Goal: Task Accomplishment & Management: Manage account settings

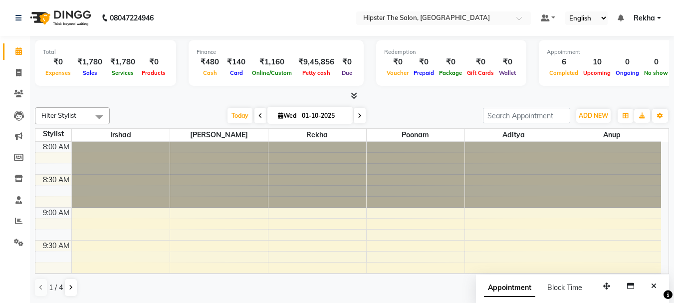
scroll to position [603, 0]
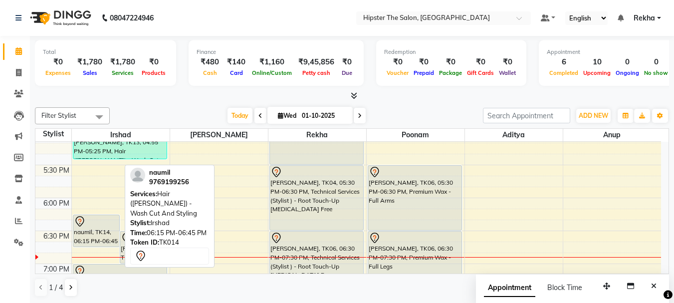
click at [97, 231] on div "naumil, TK14, 06:15 PM-06:45 PM, Hair (Barber) - Wash Cut And Styling" at bounding box center [96, 230] width 46 height 31
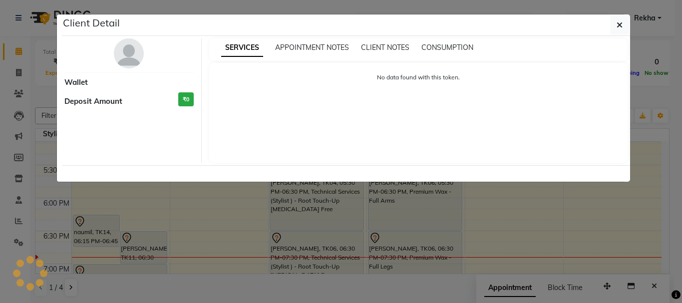
select select "7"
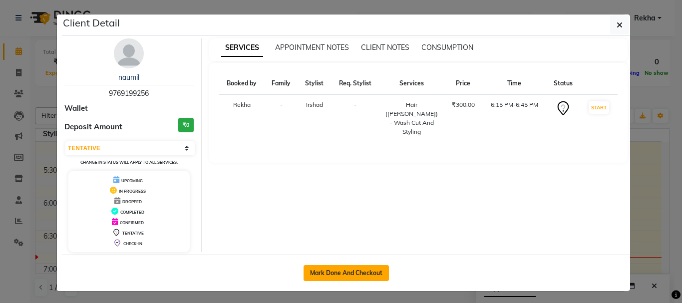
click at [327, 266] on button "Mark Done And Checkout" at bounding box center [346, 273] width 85 height 16
select select "service"
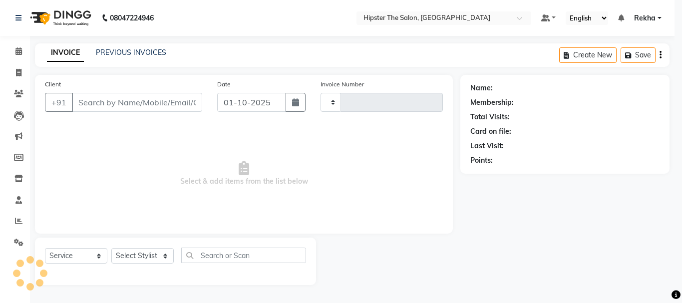
type input "3062"
select select "5125"
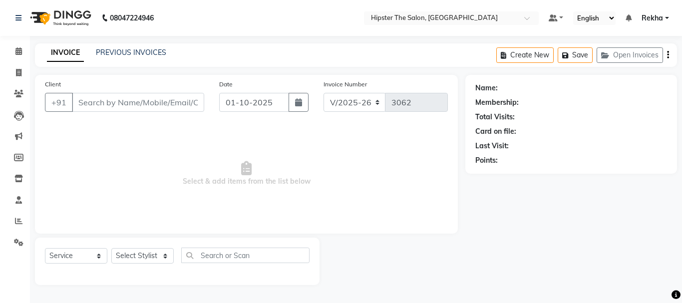
type input "9769199256"
select select "32387"
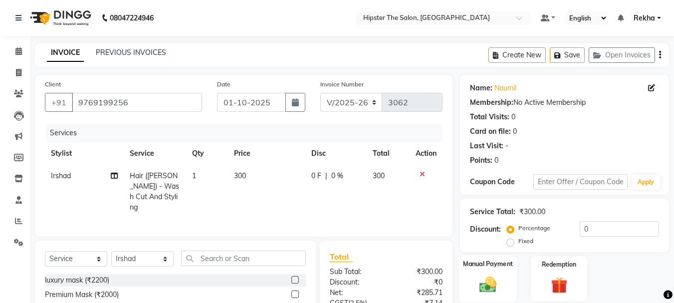
scroll to position [97, 0]
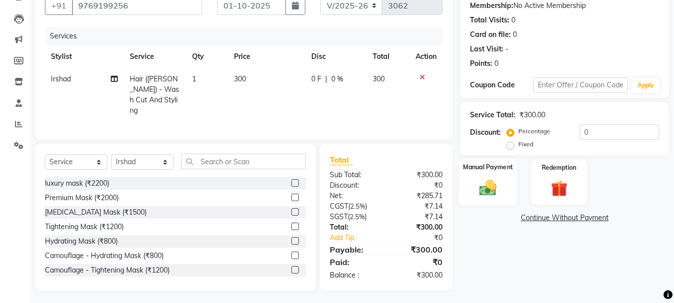
click at [475, 185] on img at bounding box center [488, 188] width 28 height 20
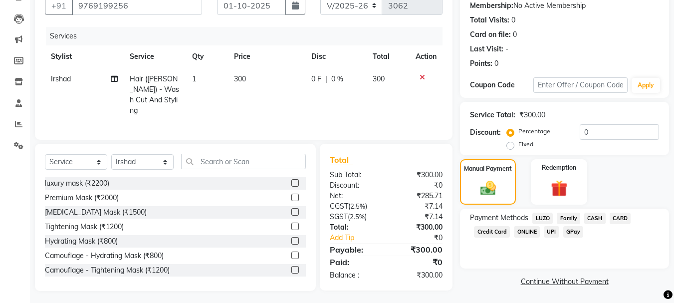
click at [573, 231] on span "GPay" at bounding box center [574, 231] width 20 height 11
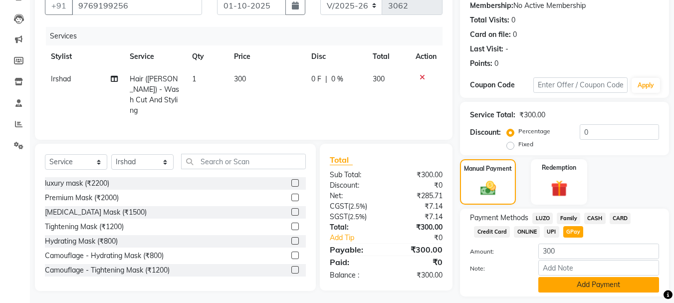
click at [585, 286] on button "Add Payment" at bounding box center [599, 284] width 121 height 15
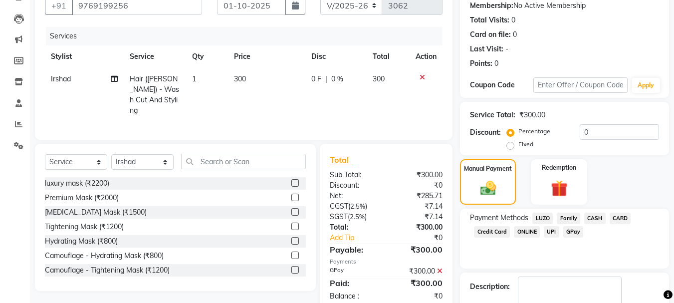
scroll to position [154, 0]
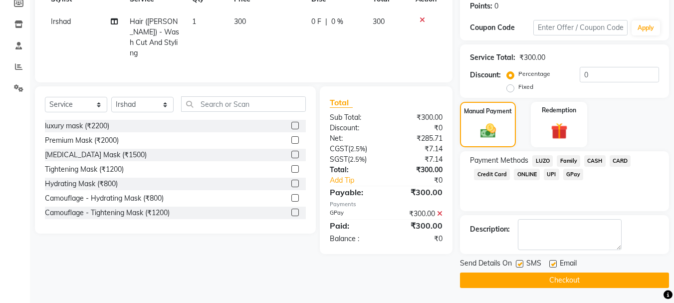
click at [572, 274] on button "Checkout" at bounding box center [564, 280] width 209 height 15
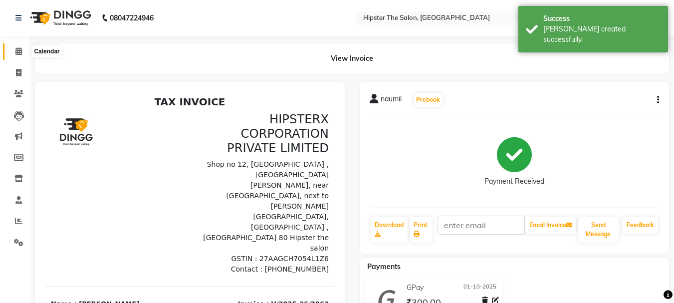
click at [18, 50] on icon at bounding box center [18, 50] width 6 height 7
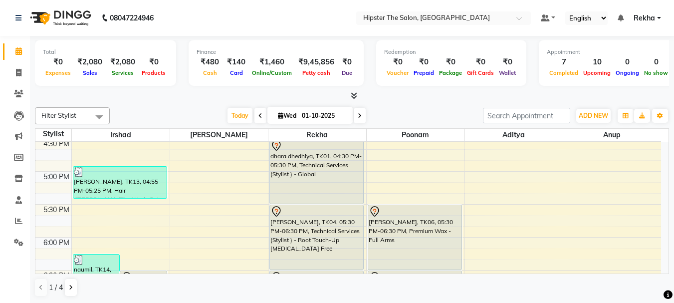
scroll to position [573, 0]
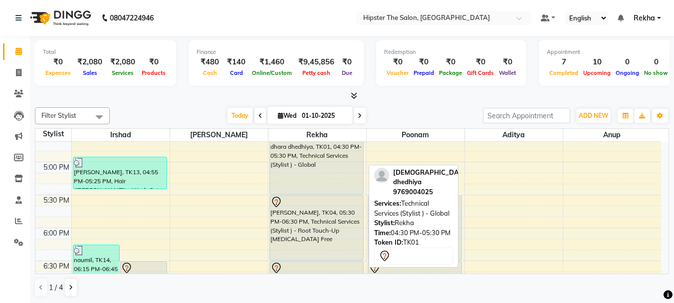
click at [290, 152] on div "dhara dhedhiya, TK01, 04:30 PM-05:30 PM, Technical Services (Stylist ) - Global" at bounding box center [316, 162] width 93 height 64
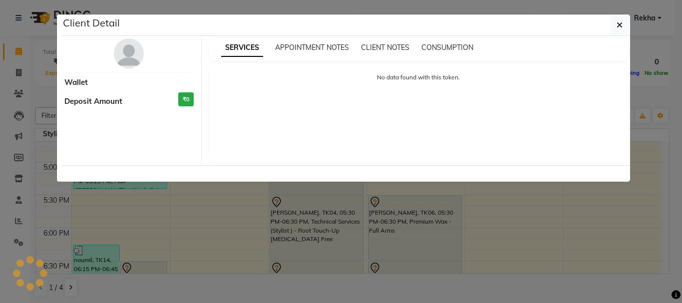
select select "7"
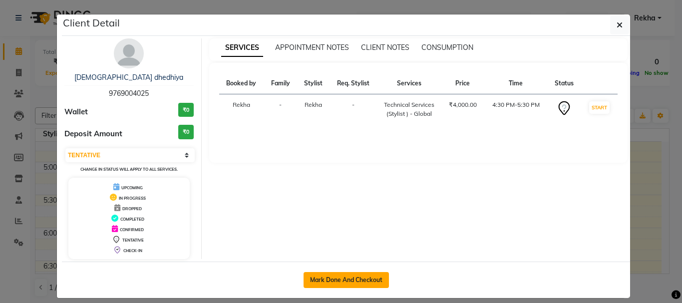
click at [330, 283] on button "Mark Done And Checkout" at bounding box center [346, 280] width 85 height 16
select select "service"
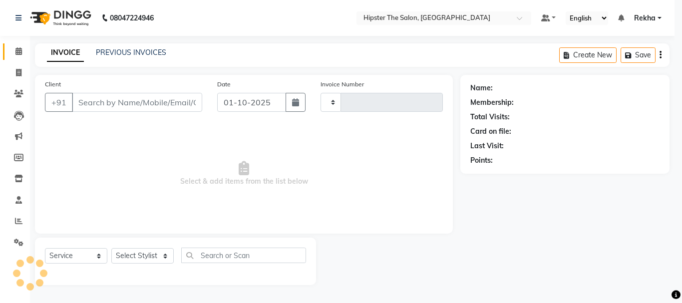
type input "3063"
select select "5125"
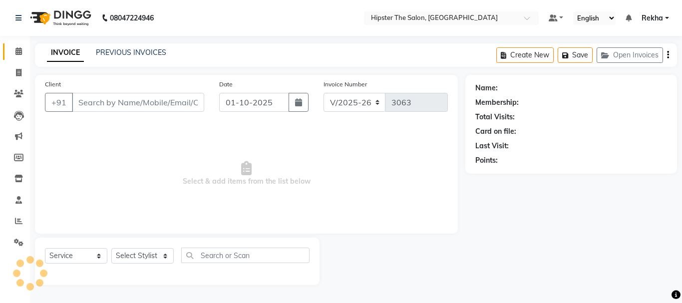
type input "9769004025"
select select "32386"
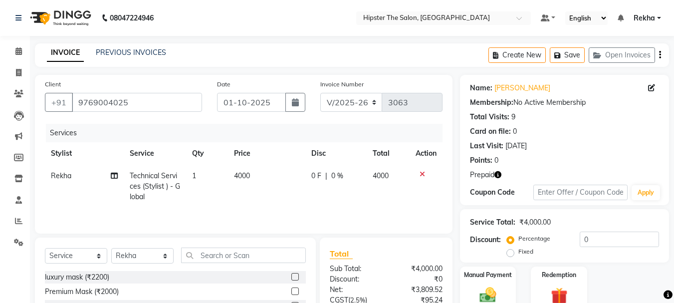
click at [499, 176] on icon "button" at bounding box center [498, 174] width 7 height 7
click at [437, 66] on div "INVOICE PREVIOUS INVOICES Create New Save Open Invoices" at bounding box center [352, 54] width 634 height 23
click at [251, 179] on td "4000" at bounding box center [266, 186] width 77 height 43
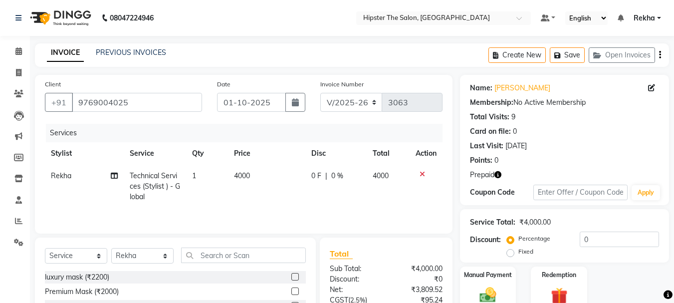
select select "32386"
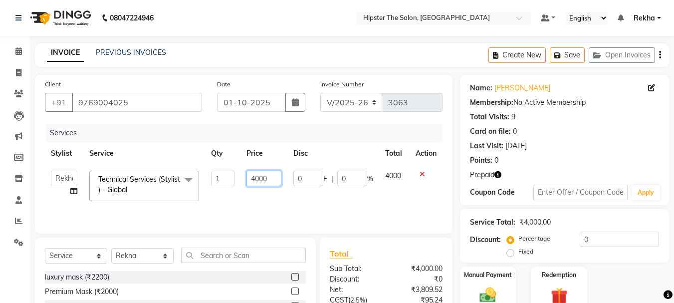
click at [274, 178] on input "4000" at bounding box center [264, 178] width 34 height 15
type input "4"
type input "6500"
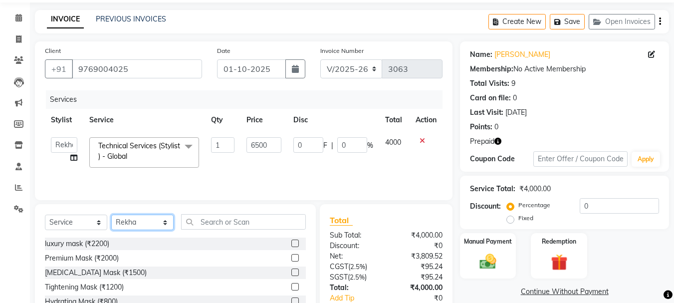
click at [130, 223] on select "Select Stylist Aditya Akansha Altaf Anil Anup Ashik Bhavin Diksha Irshad Lucky …" at bounding box center [142, 222] width 62 height 15
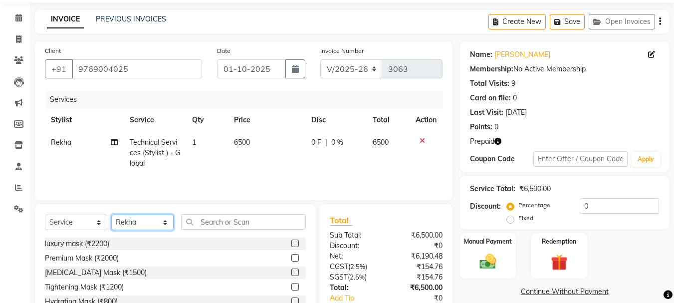
select select "64371"
click at [111, 215] on select "Select Stylist Aditya Akansha Altaf Anil Anup Ashik Bhavin Diksha Irshad Lucky …" at bounding box center [142, 222] width 62 height 15
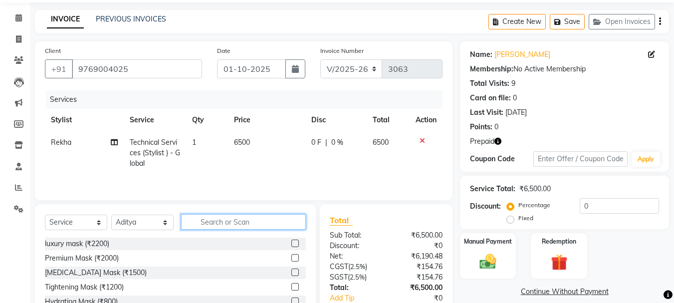
click at [212, 218] on input "text" at bounding box center [243, 221] width 125 height 15
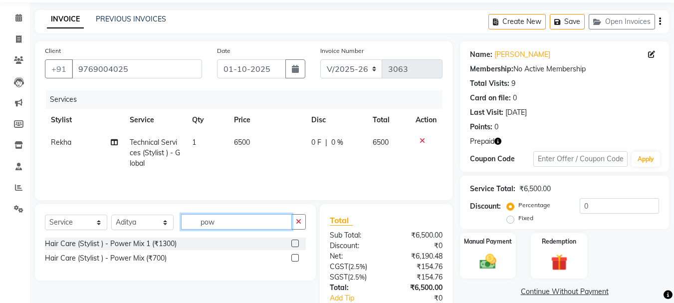
type input "pow"
click at [296, 244] on label at bounding box center [295, 243] width 7 height 7
click at [296, 244] on input "checkbox" at bounding box center [295, 244] width 6 height 6
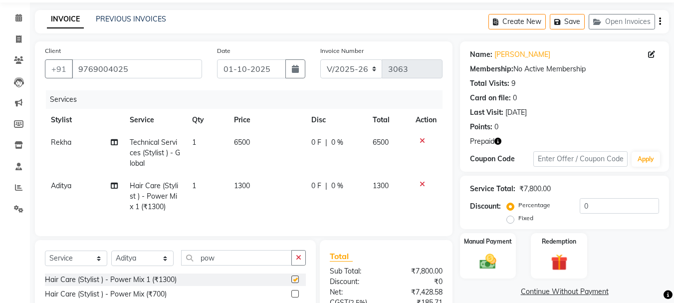
checkbox input "false"
click at [239, 201] on td "1300" at bounding box center [266, 196] width 77 height 43
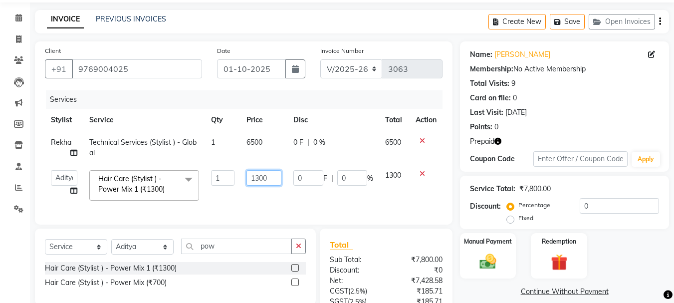
click at [276, 181] on input "1300" at bounding box center [264, 177] width 34 height 15
type input "1"
type input "2000"
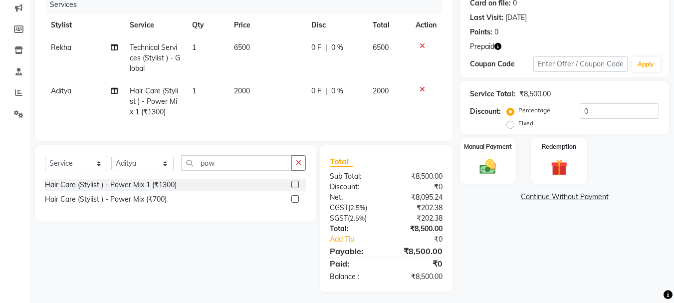
click at [560, 245] on div "Name: Dhara Dhedhiya Membership: No Active Membership Total Visits: 9 Card on f…" at bounding box center [568, 119] width 217 height 345
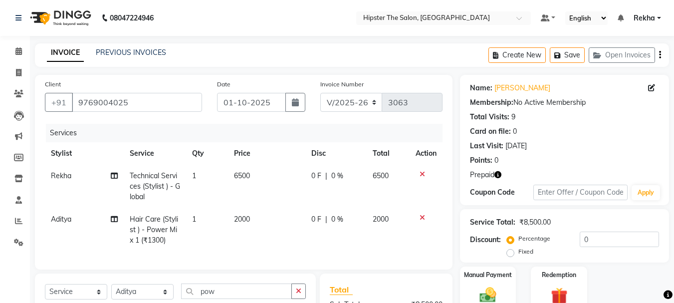
scroll to position [140, 0]
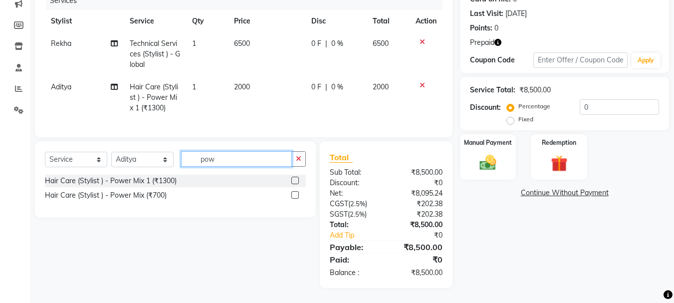
click at [222, 165] on input "pow" at bounding box center [236, 158] width 111 height 15
click at [129, 160] on select "Select Stylist Aditya Akansha Altaf Anil Anup Ashik Bhavin Diksha Irshad Lucky …" at bounding box center [142, 159] width 62 height 15
select select "50153"
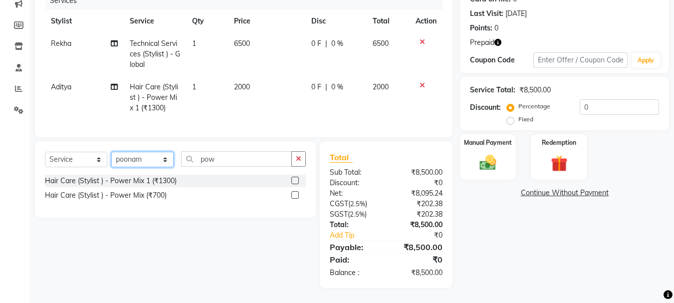
click at [111, 152] on select "Select Stylist Aditya Akansha Altaf Anil Anup Ashik Bhavin Diksha Irshad Lucky …" at bounding box center [142, 159] width 62 height 15
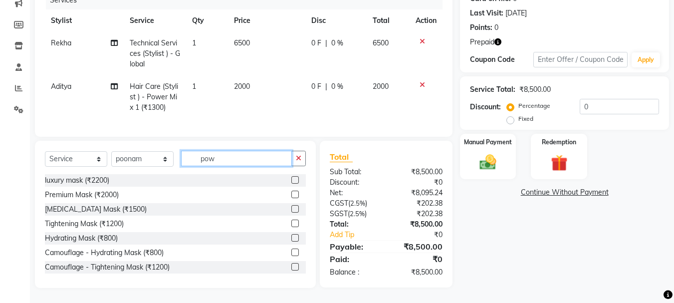
click at [243, 157] on input "pow" at bounding box center [236, 158] width 111 height 15
type input "p"
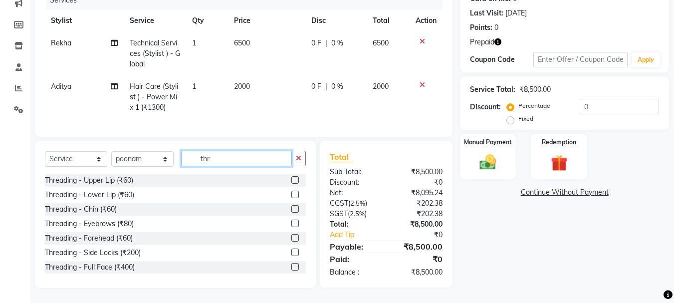
type input "thr"
click at [292, 225] on label at bounding box center [295, 223] width 7 height 7
click at [292, 225] on input "checkbox" at bounding box center [295, 224] width 6 height 6
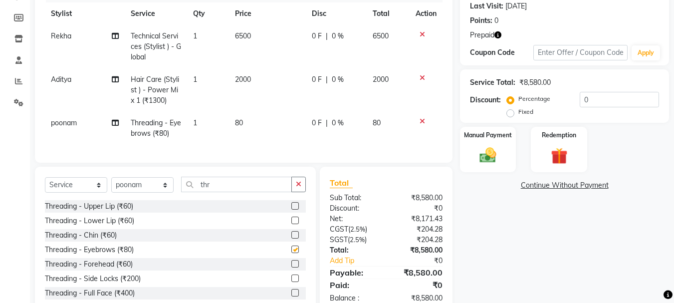
checkbox input "false"
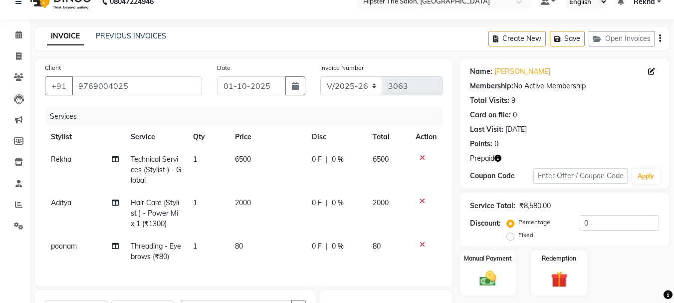
scroll to position [173, 0]
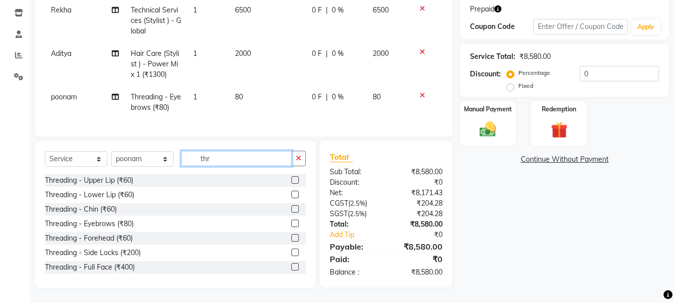
click at [218, 156] on input "thr" at bounding box center [236, 158] width 111 height 15
type input "t"
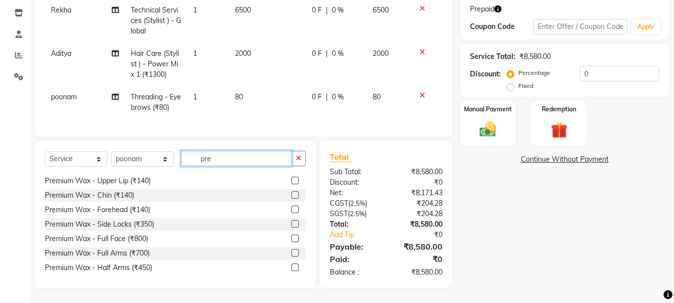
scroll to position [40, 0]
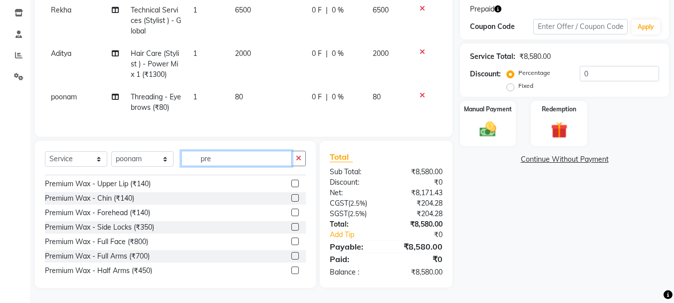
type input "pre"
click at [292, 256] on label at bounding box center [295, 255] width 7 height 7
click at [292, 256] on input "checkbox" at bounding box center [295, 256] width 6 height 6
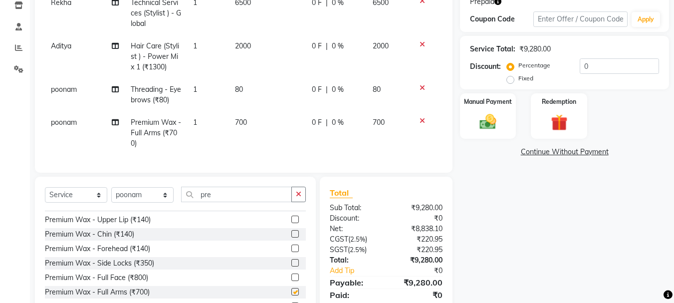
checkbox input "false"
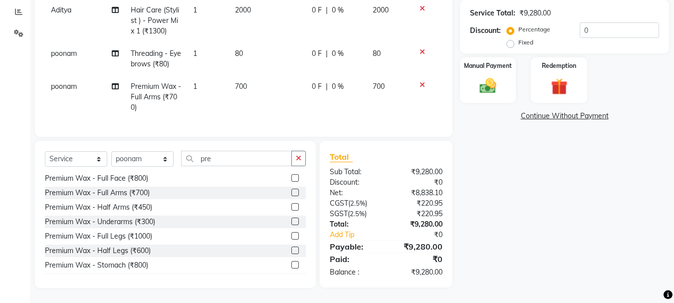
scroll to position [106, 0]
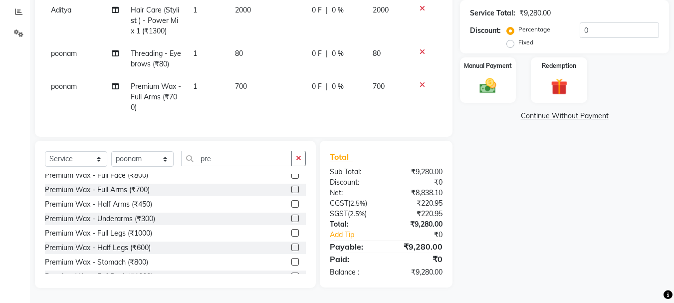
click at [292, 249] on label at bounding box center [295, 247] width 7 height 7
click at [292, 249] on input "checkbox" at bounding box center [295, 248] width 6 height 6
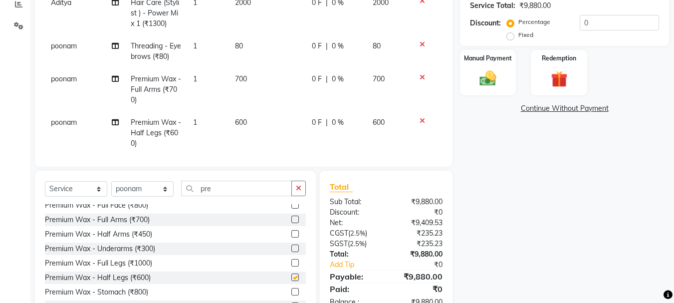
checkbox input "false"
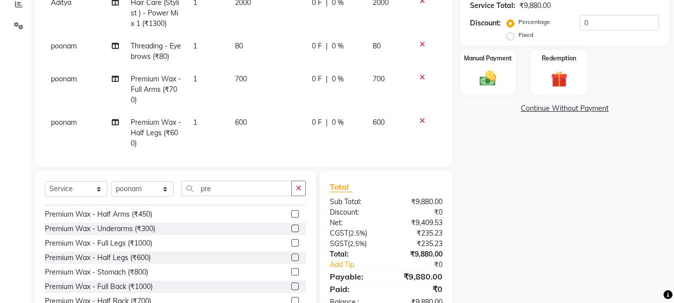
scroll to position [120, 0]
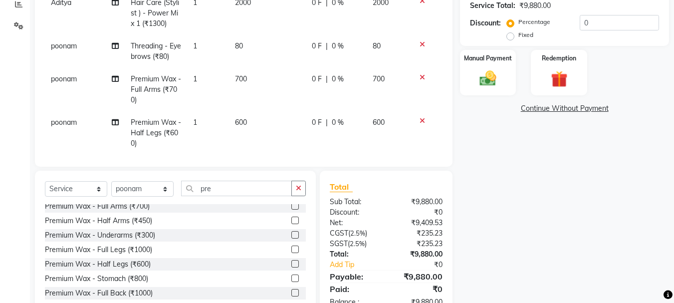
click at [292, 234] on label at bounding box center [295, 234] width 7 height 7
click at [292, 234] on input "checkbox" at bounding box center [295, 235] width 6 height 6
checkbox input "false"
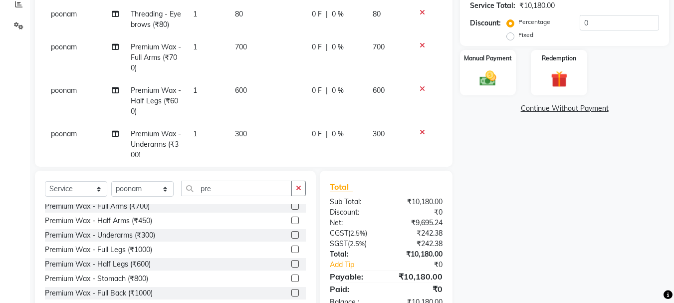
scroll to position [33, 0]
click at [237, 90] on span "600" at bounding box center [241, 88] width 12 height 9
select select "50153"
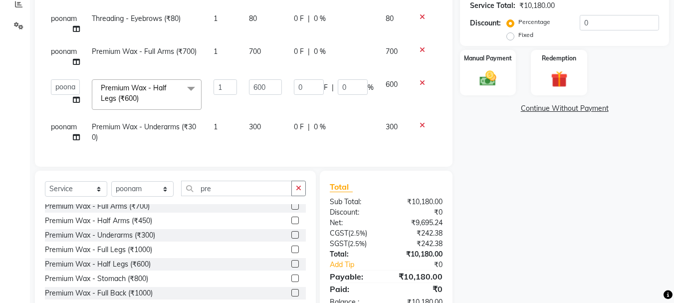
scroll to position [14, 0]
click at [254, 82] on input "600" at bounding box center [265, 86] width 33 height 15
type input "700"
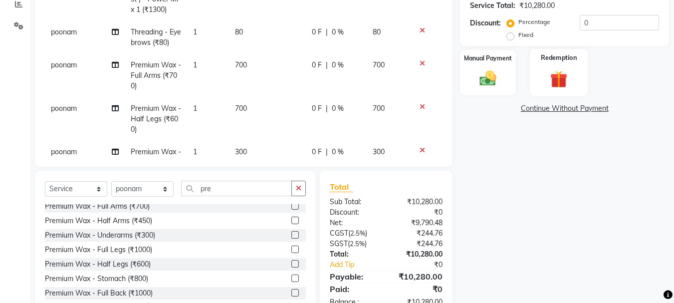
click at [559, 73] on img at bounding box center [559, 78] width 28 height 21
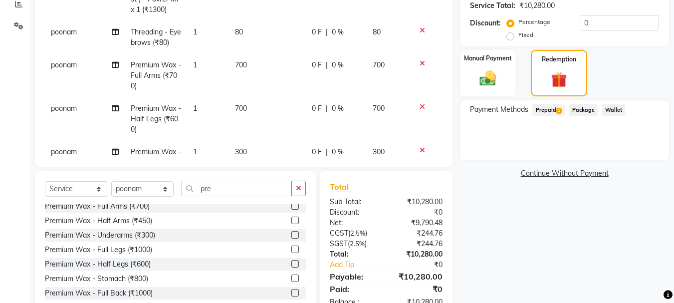
click at [552, 109] on span "Prepaid 1" at bounding box center [549, 109] width 32 height 11
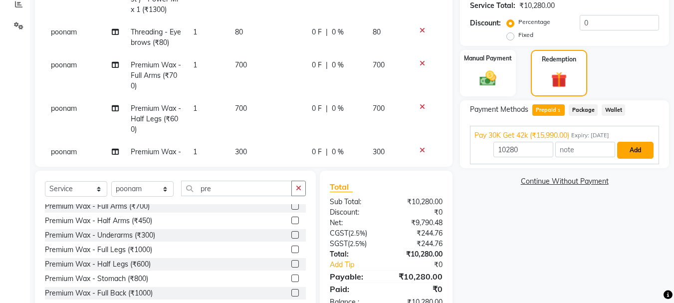
click at [633, 149] on button "Add" at bounding box center [635, 150] width 36 height 17
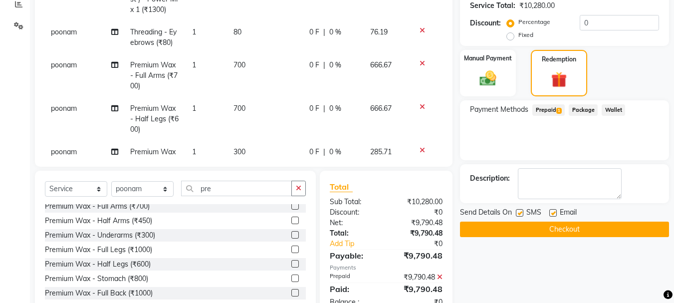
click at [555, 230] on button "Checkout" at bounding box center [564, 229] width 209 height 15
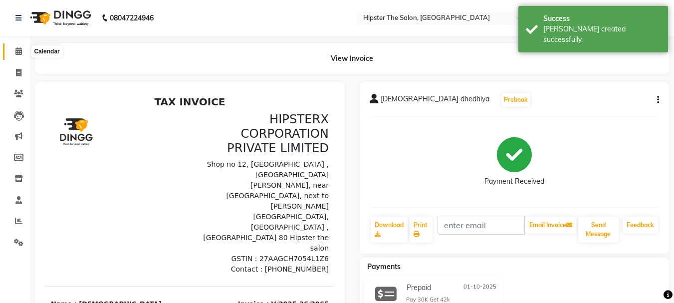
click at [18, 50] on icon at bounding box center [18, 50] width 6 height 7
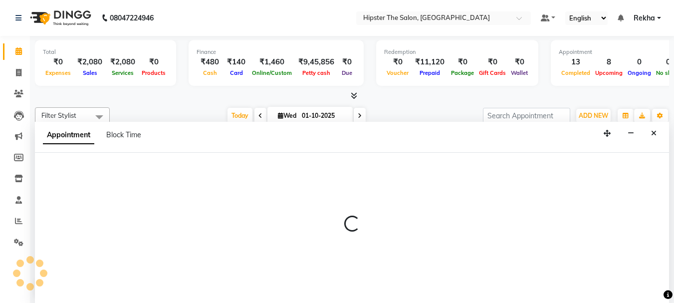
scroll to position [0, 0]
select select "64371"
select select "tentative"
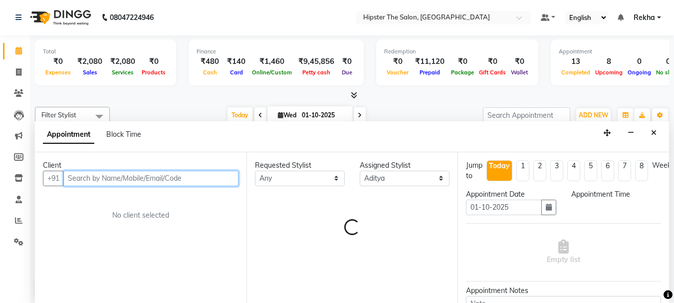
select select "555"
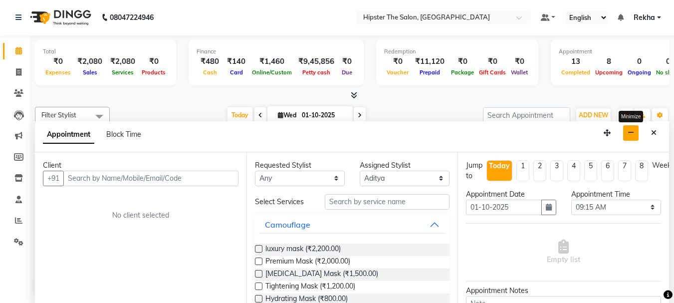
click at [631, 127] on button "button" at bounding box center [630, 132] width 15 height 15
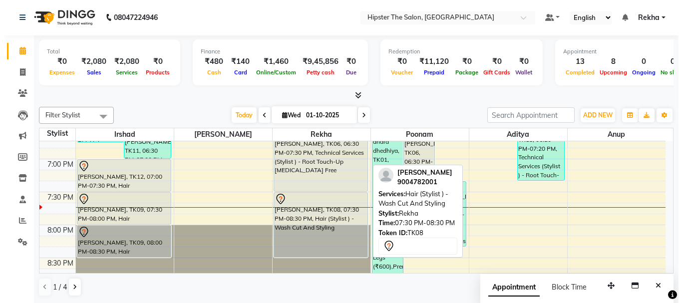
scroll to position [709, 0]
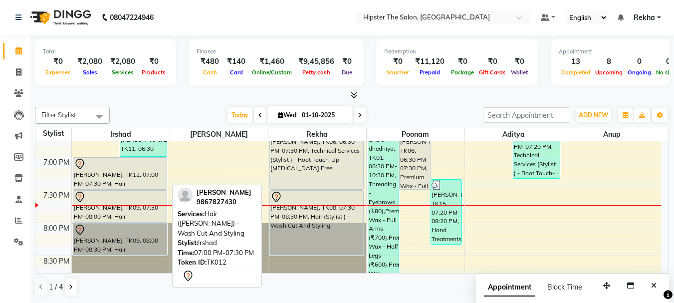
click at [119, 171] on div "amit shete, TK12, 07:00 PM-07:30 PM, Hair (Barber) - Wash Cut And Styling" at bounding box center [119, 173] width 93 height 31
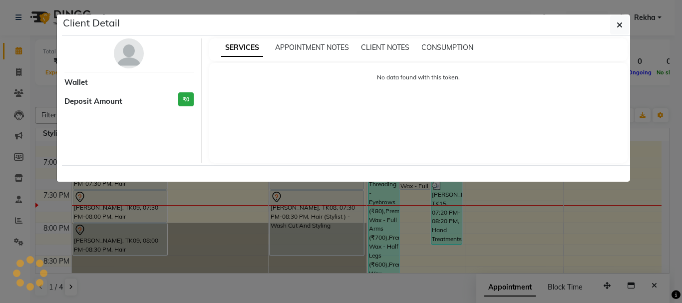
select select "7"
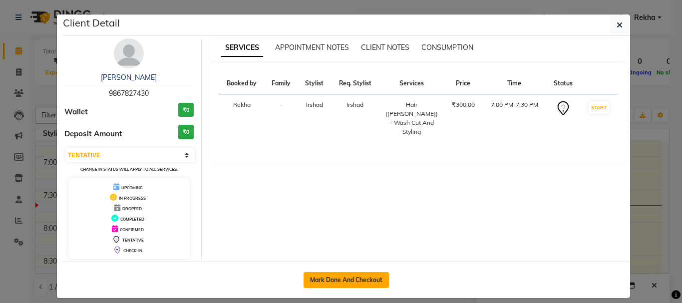
click at [358, 279] on button "Mark Done And Checkout" at bounding box center [346, 280] width 85 height 16
select select "5125"
select select "service"
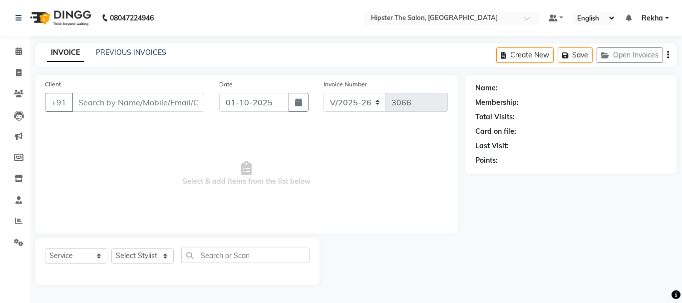
type input "9867827430"
select select "32387"
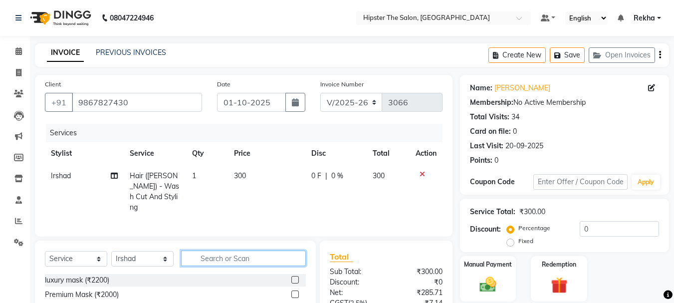
click at [222, 254] on input "text" at bounding box center [243, 258] width 125 height 15
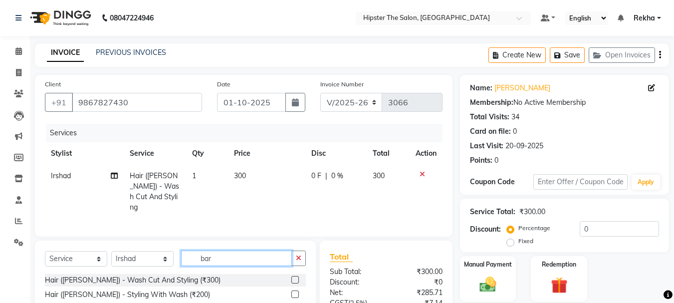
scroll to position [96, 0]
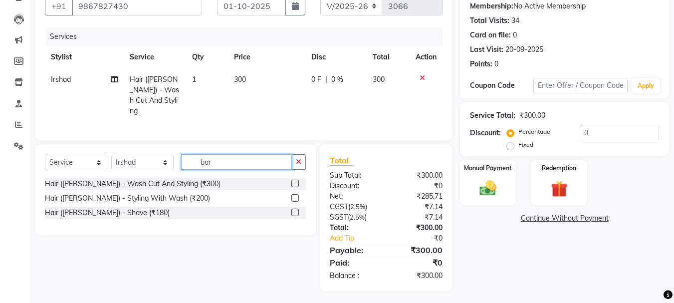
type input "bar"
click at [296, 209] on label at bounding box center [295, 212] width 7 height 7
click at [296, 210] on input "checkbox" at bounding box center [295, 213] width 6 height 6
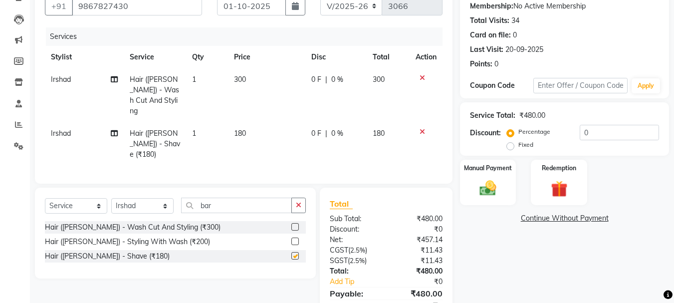
checkbox input "false"
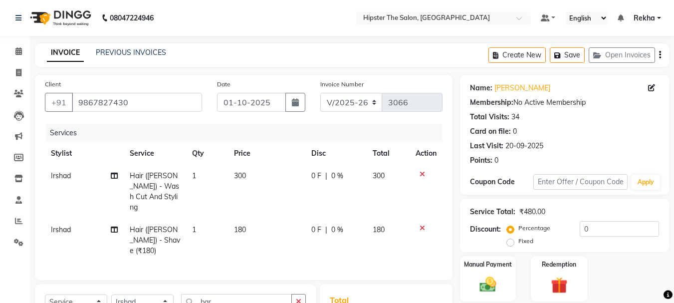
scroll to position [129, 0]
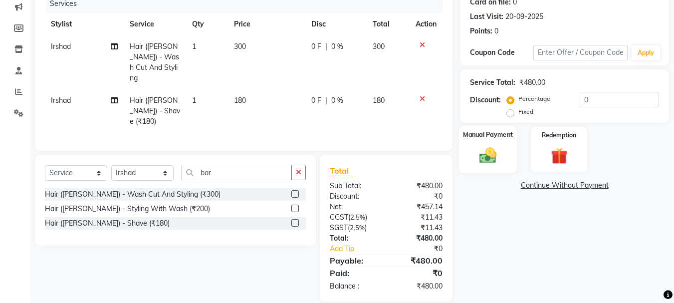
click at [489, 152] on img at bounding box center [488, 155] width 28 height 20
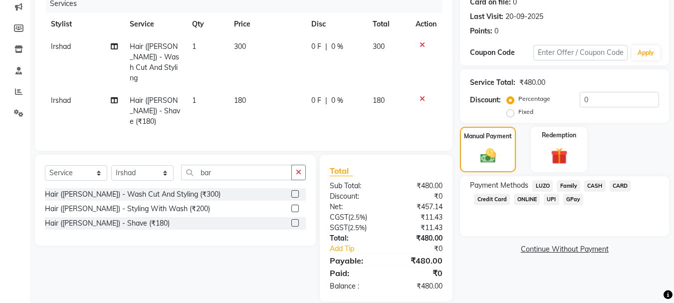
click at [572, 201] on span "GPay" at bounding box center [574, 199] width 20 height 11
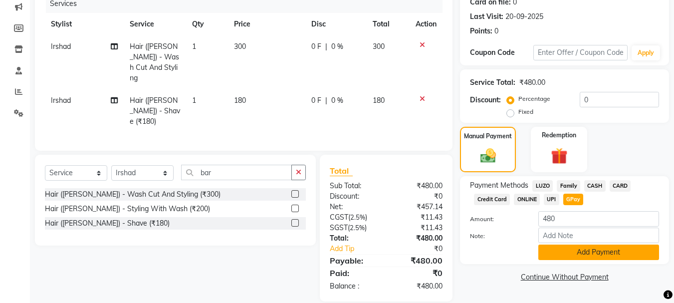
click at [609, 249] on button "Add Payment" at bounding box center [599, 252] width 121 height 15
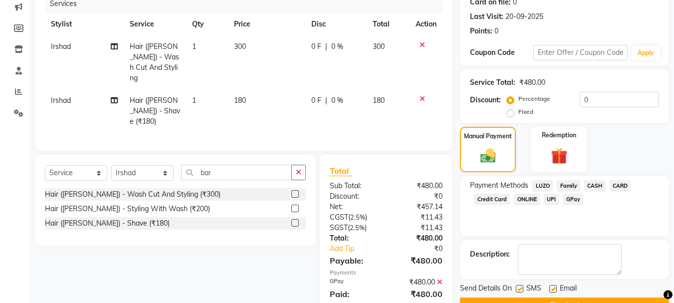
scroll to position [154, 0]
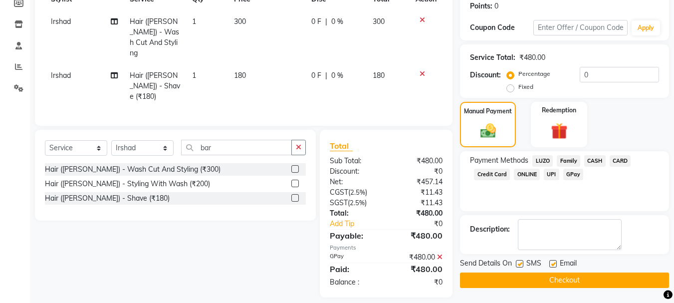
click at [550, 280] on button "Checkout" at bounding box center [564, 280] width 209 height 15
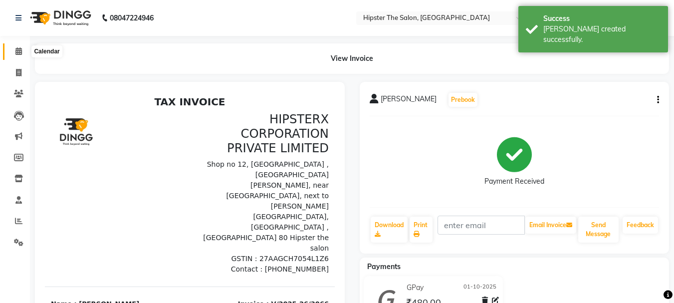
click at [19, 52] on icon at bounding box center [18, 50] width 6 height 7
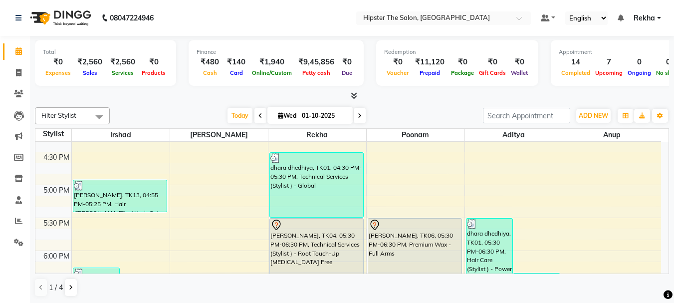
scroll to position [549, 0]
click at [18, 71] on icon at bounding box center [18, 72] width 5 height 7
select select "5125"
select select "service"
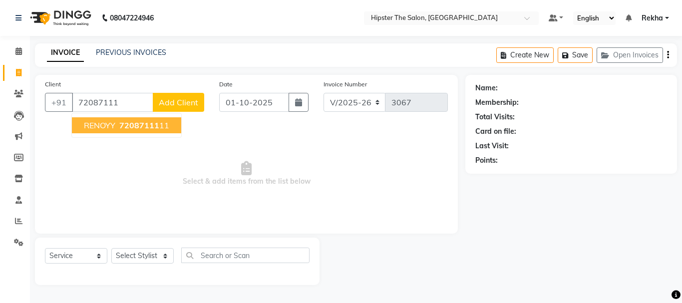
click at [112, 127] on span "RENOYY" at bounding box center [99, 125] width 31 height 10
type input "7208711111"
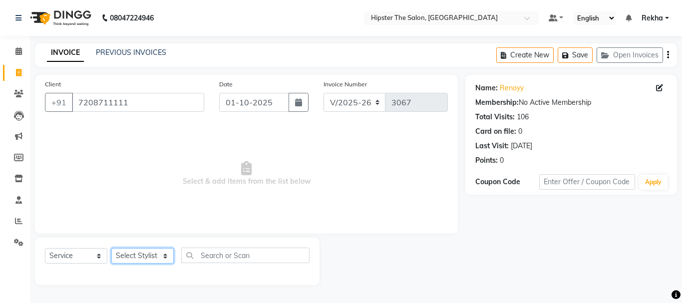
click at [142, 252] on select "Select Stylist Aditya Akansha Altaf Anil Anup Ashik Bhavin Diksha Irshad Lucky …" at bounding box center [142, 255] width 62 height 15
select select "32387"
click at [111, 248] on select "Select Stylist Aditya Akansha Altaf Anil Anup Ashik Bhavin Diksha Irshad Lucky …" at bounding box center [142, 255] width 62 height 15
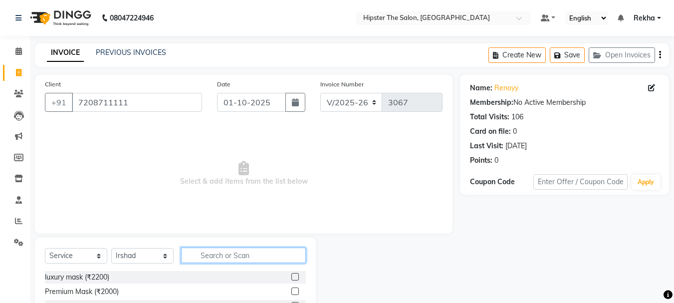
click at [221, 255] on input "text" at bounding box center [243, 255] width 125 height 15
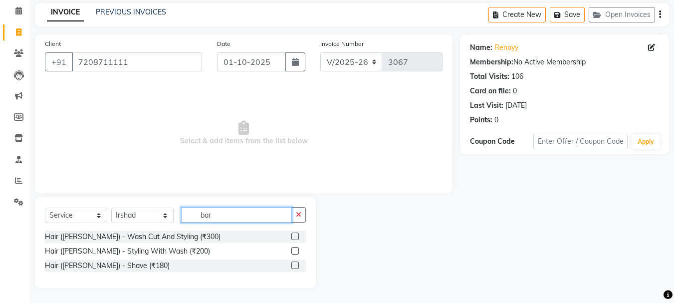
type input "bar"
click at [292, 232] on div at bounding box center [299, 237] width 14 height 12
click at [296, 264] on label at bounding box center [295, 265] width 7 height 7
click at [296, 264] on input "checkbox" at bounding box center [295, 266] width 6 height 6
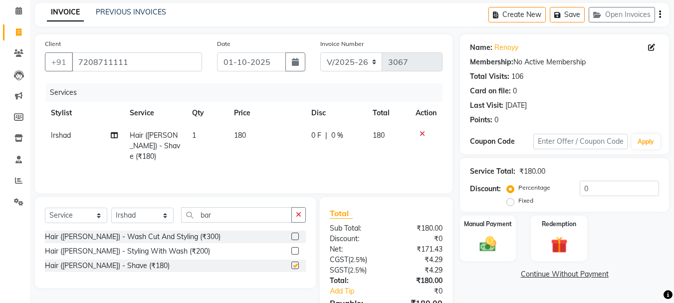
checkbox input "false"
click at [295, 235] on label at bounding box center [295, 236] width 7 height 7
click at [295, 235] on input "checkbox" at bounding box center [295, 237] width 6 height 6
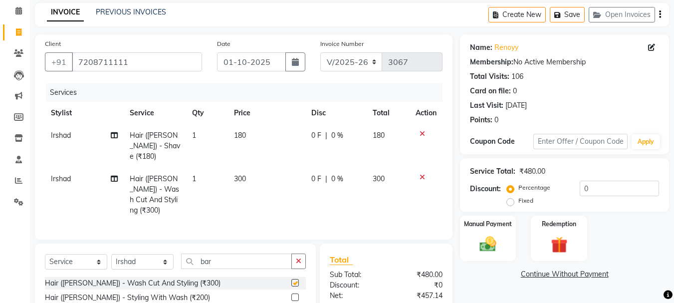
checkbox input "false"
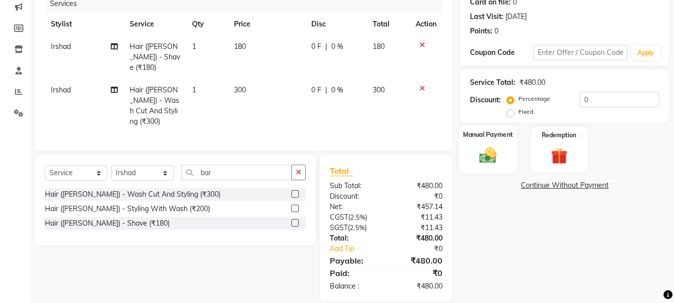
click at [490, 147] on img at bounding box center [488, 155] width 28 height 20
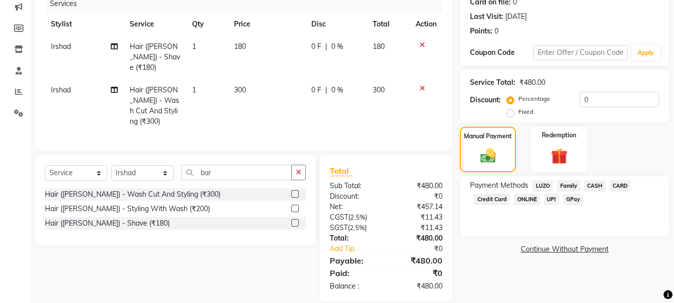
click at [593, 185] on span "CASH" at bounding box center [595, 185] width 21 height 11
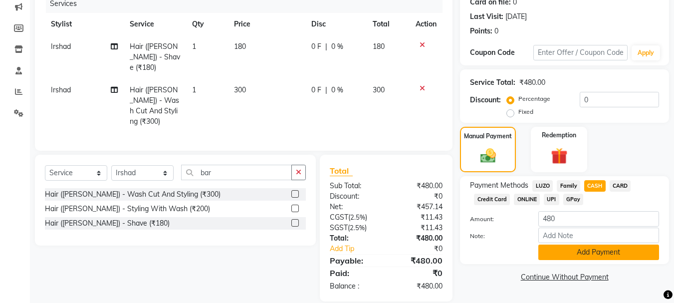
click at [608, 249] on button "Add Payment" at bounding box center [599, 252] width 121 height 15
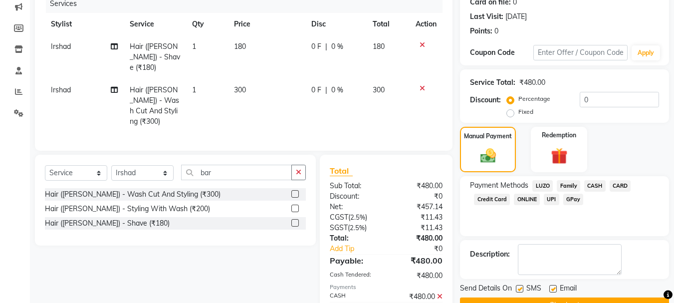
scroll to position [165, 0]
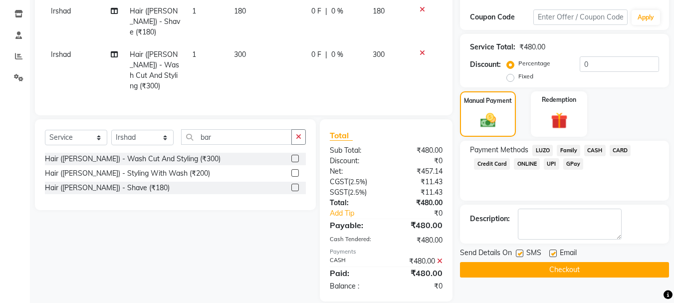
click at [559, 267] on button "Checkout" at bounding box center [564, 269] width 209 height 15
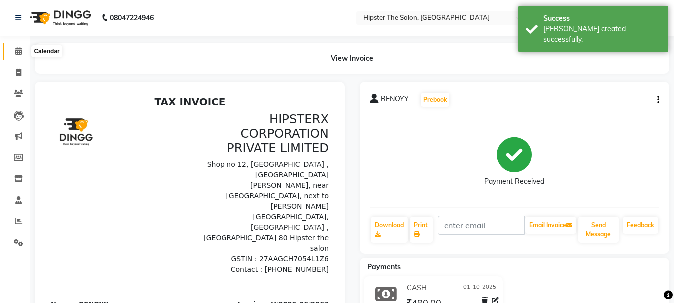
click at [18, 52] on icon at bounding box center [18, 50] width 6 height 7
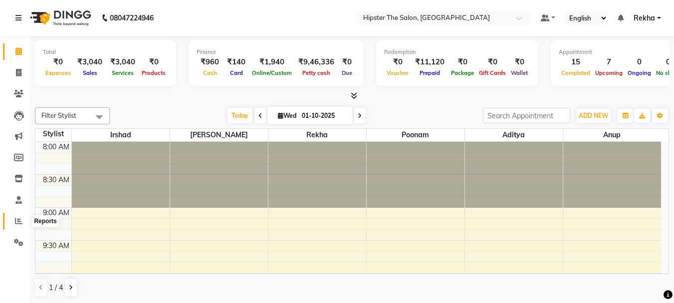
click at [20, 220] on icon at bounding box center [18, 220] width 7 height 7
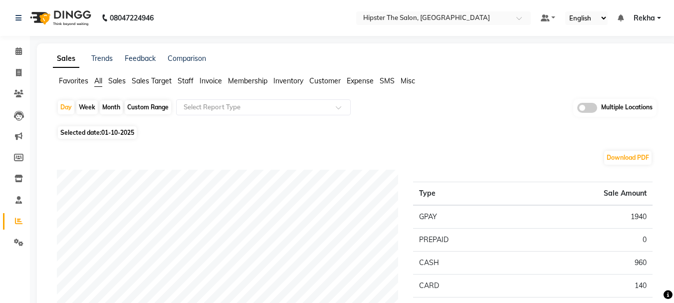
click at [188, 81] on span "Staff" at bounding box center [186, 80] width 16 height 9
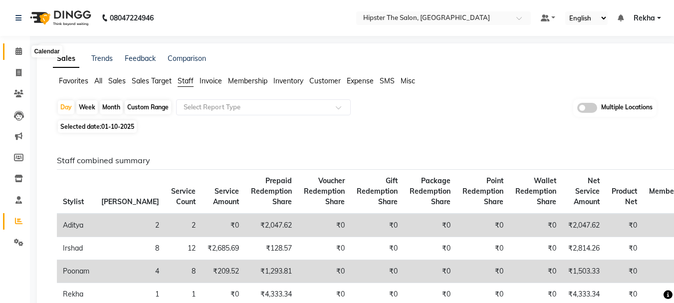
click at [19, 52] on icon at bounding box center [18, 50] width 6 height 7
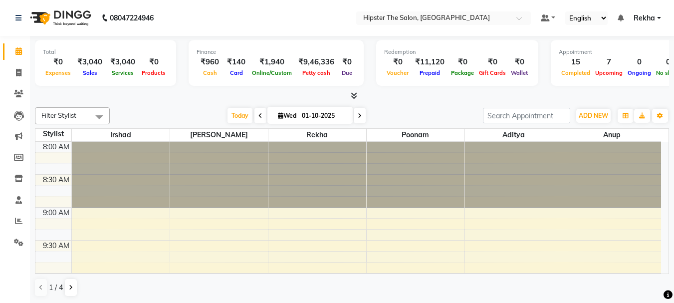
click at [360, 117] on icon at bounding box center [360, 116] width 4 height 6
type input "02-10-2025"
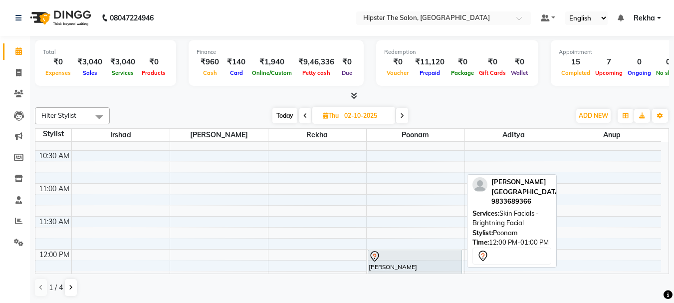
scroll to position [210, 0]
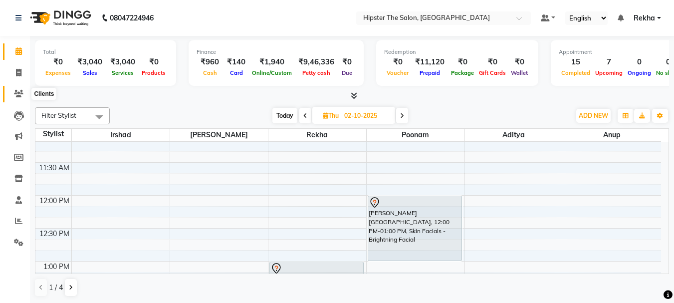
click at [17, 90] on icon at bounding box center [18, 93] width 9 height 7
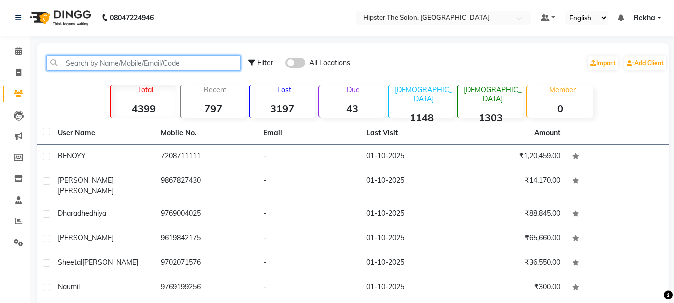
click at [102, 64] on input "text" at bounding box center [143, 62] width 195 height 15
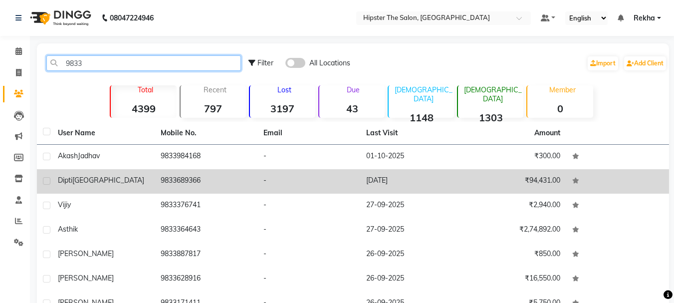
type input "9833"
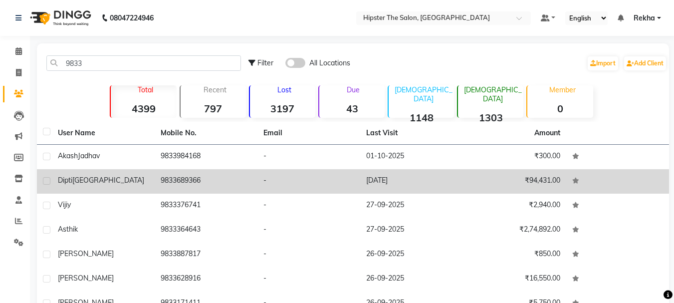
click at [196, 181] on td "9833689366" at bounding box center [206, 181] width 103 height 24
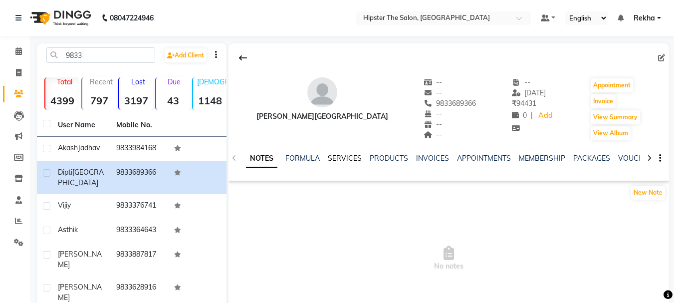
click at [339, 158] on link "SERVICES" at bounding box center [345, 158] width 34 height 9
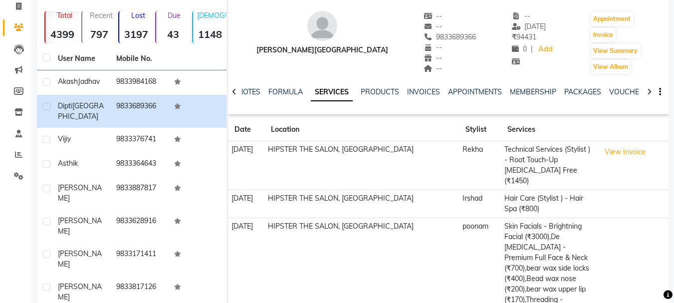
scroll to position [171, 0]
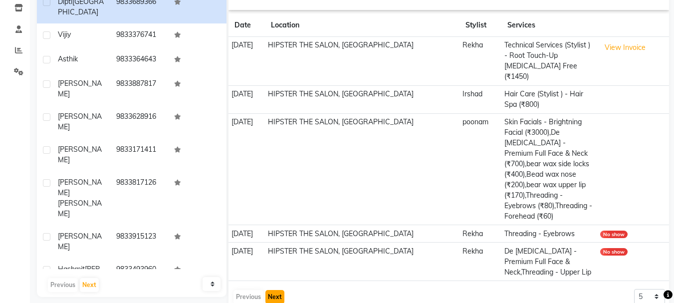
click at [276, 290] on button "Next" at bounding box center [275, 297] width 19 height 14
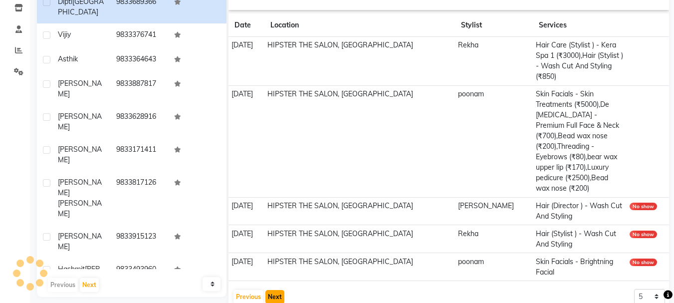
scroll to position [150, 0]
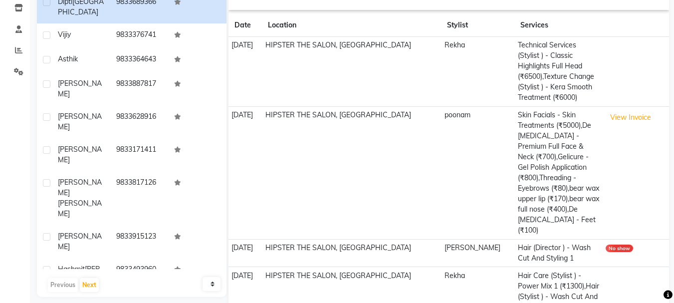
scroll to position [276, 0]
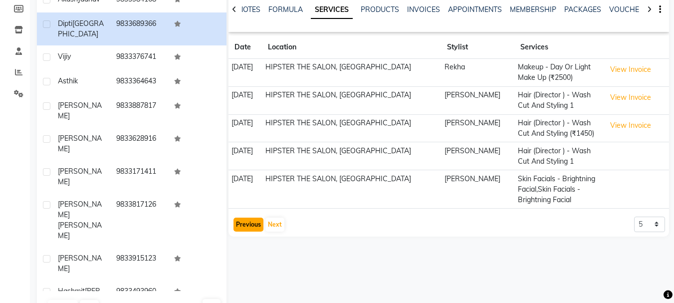
click at [247, 227] on button "Previous" at bounding box center [249, 225] width 30 height 14
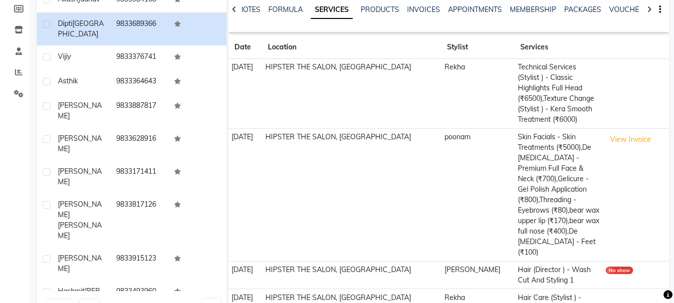
scroll to position [0, 0]
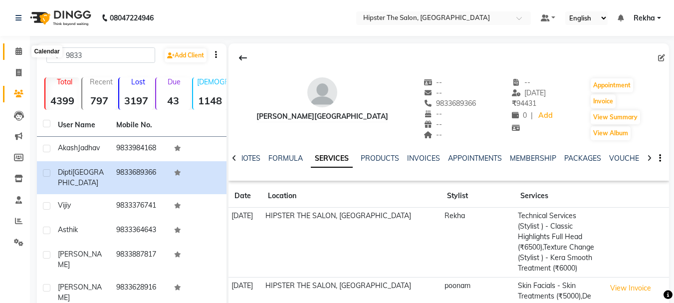
click at [19, 52] on icon at bounding box center [18, 50] width 6 height 7
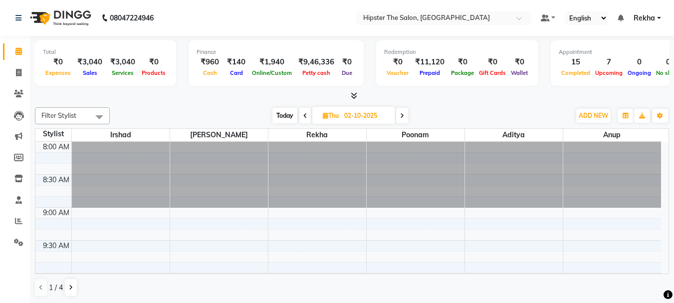
click at [282, 115] on span "Today" at bounding box center [285, 115] width 25 height 15
type input "01-10-2025"
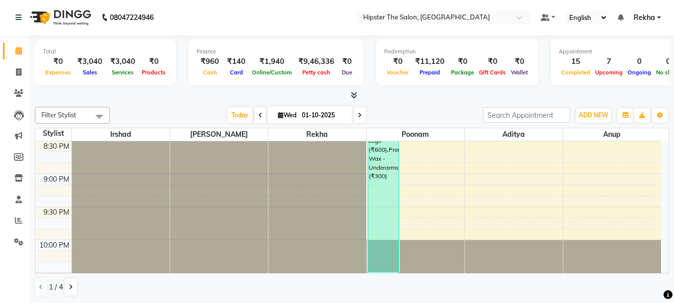
scroll to position [823, 0]
click at [243, 116] on span "Today" at bounding box center [240, 114] width 25 height 15
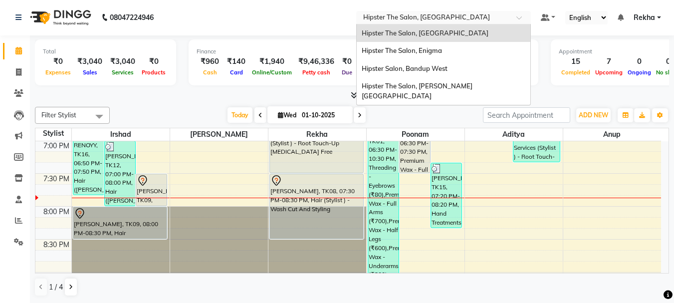
click at [522, 17] on span at bounding box center [523, 20] width 12 height 10
click at [450, 48] on div "Hipster The Salon, Enigma" at bounding box center [444, 51] width 174 height 18
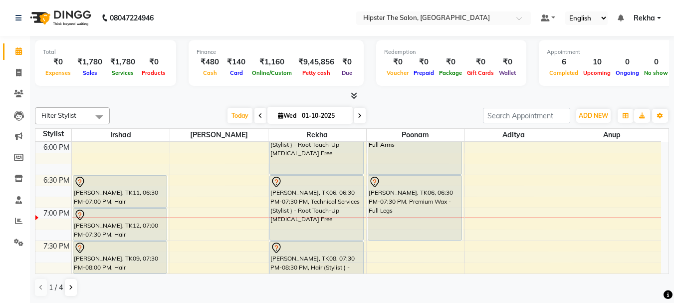
scroll to position [639, 0]
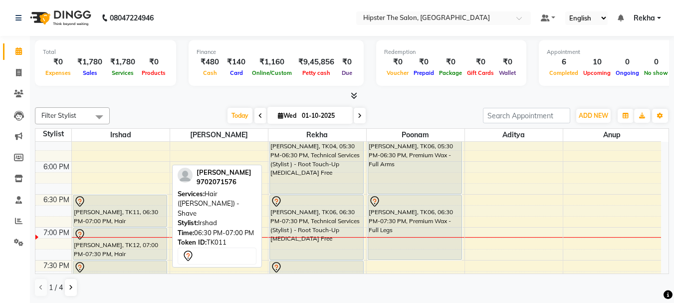
click at [128, 217] on div "[PERSON_NAME], TK11, 06:30 PM-07:00 PM, Hair ([PERSON_NAME]) - Shave" at bounding box center [119, 210] width 93 height 31
select select "7"
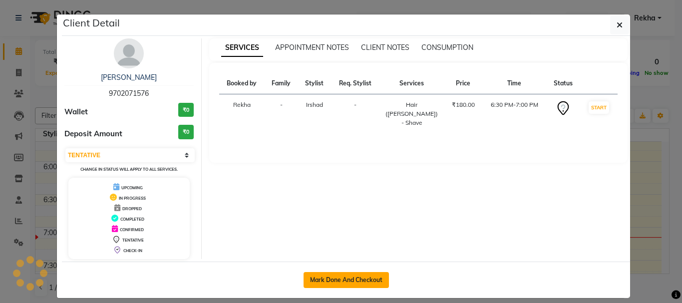
click at [322, 282] on button "Mark Done And Checkout" at bounding box center [346, 280] width 85 height 16
select select "service"
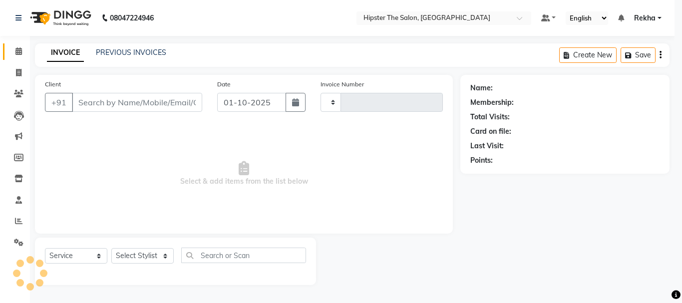
type input "3063"
select select "5125"
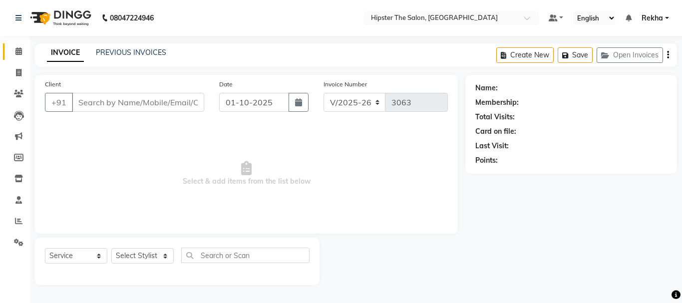
type input "9702071576"
select select "32387"
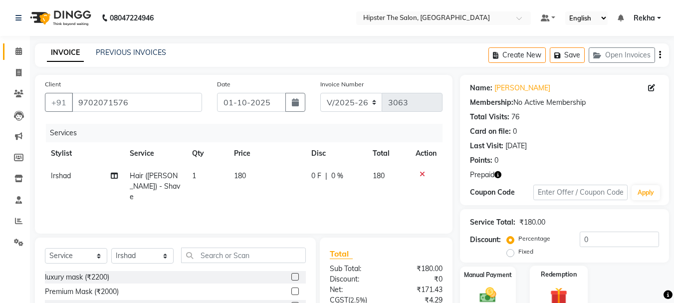
scroll to position [97, 0]
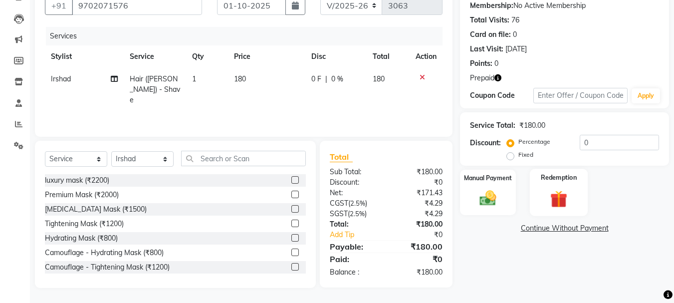
click at [552, 202] on img at bounding box center [559, 198] width 28 height 21
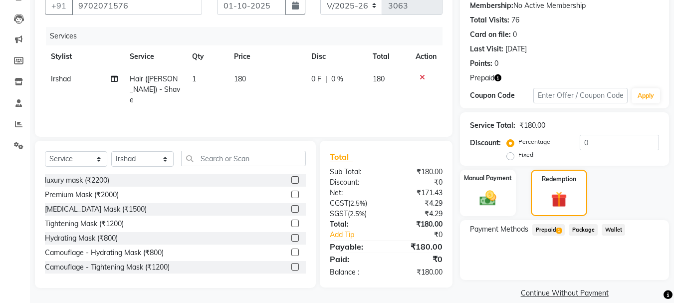
click at [556, 230] on span "Prepaid 1" at bounding box center [549, 229] width 32 height 11
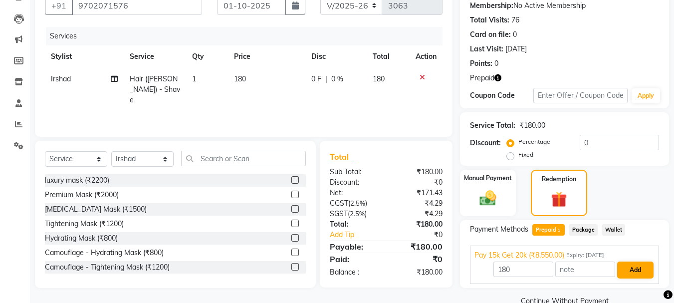
scroll to position [117, 0]
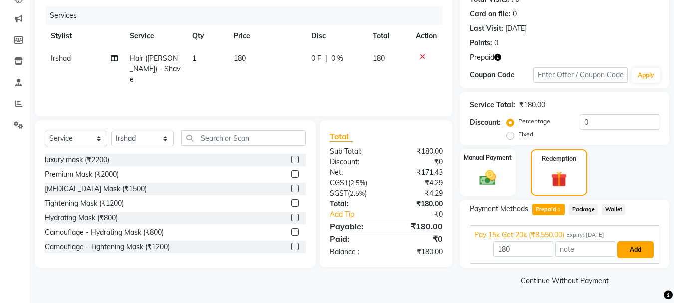
click at [628, 247] on button "Add" at bounding box center [635, 249] width 36 height 17
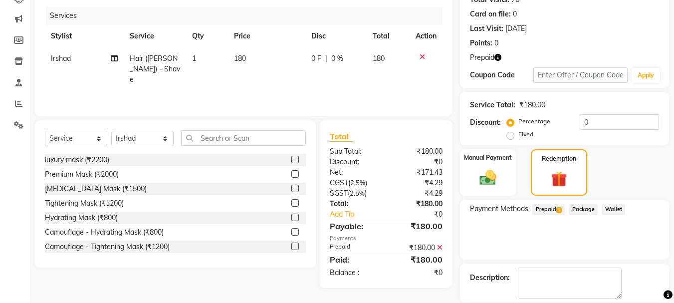
scroll to position [166, 0]
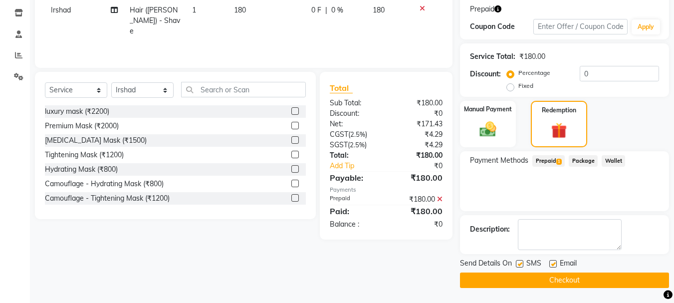
click at [574, 275] on button "Checkout" at bounding box center [564, 280] width 209 height 15
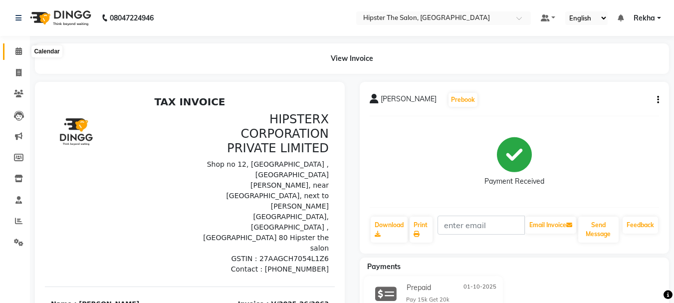
click at [14, 48] on span at bounding box center [18, 51] width 17 height 11
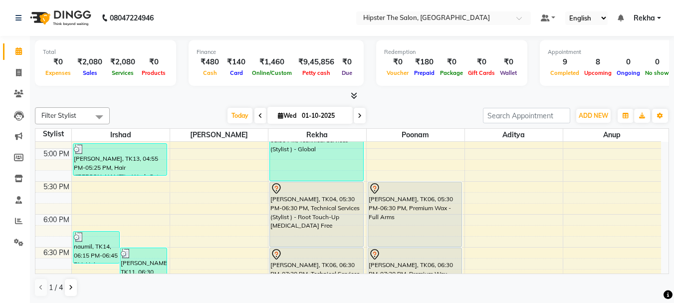
scroll to position [629, 0]
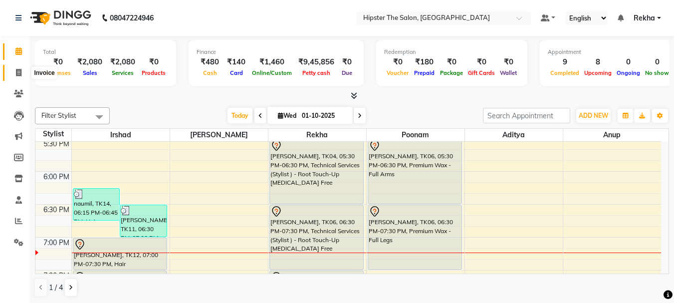
click at [16, 71] on icon at bounding box center [18, 72] width 5 height 7
select select "service"
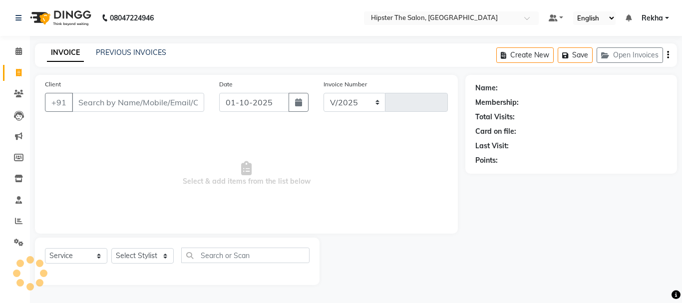
select select "5125"
type input "3064"
click at [80, 101] on input "Client" at bounding box center [138, 102] width 132 height 19
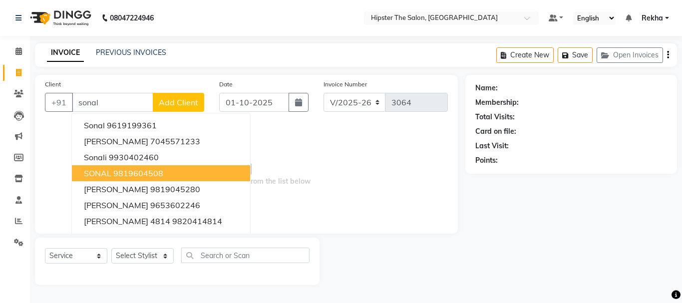
click at [119, 173] on ngb-highlight "9819604508" at bounding box center [138, 173] width 50 height 10
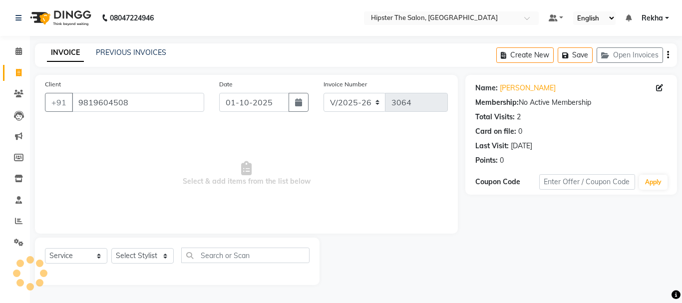
click at [135, 107] on div "Client +91 9819604508" at bounding box center [124, 99] width 174 height 41
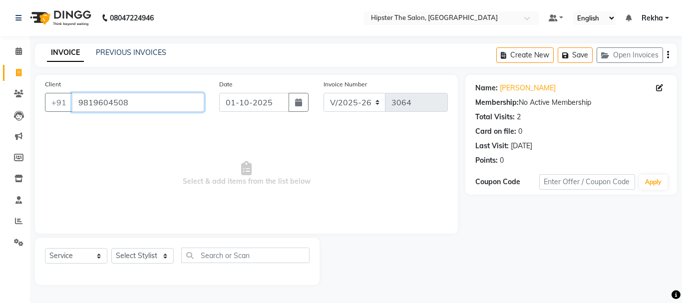
click at [135, 107] on input "9819604508" at bounding box center [138, 102] width 132 height 19
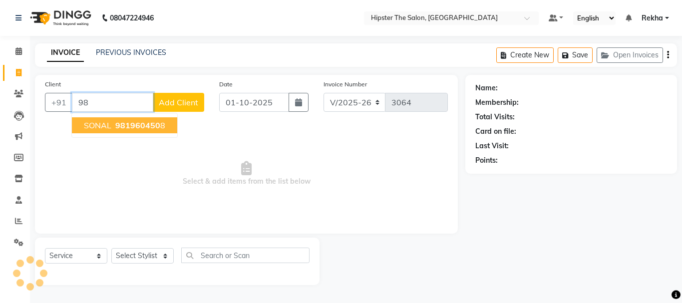
type input "9"
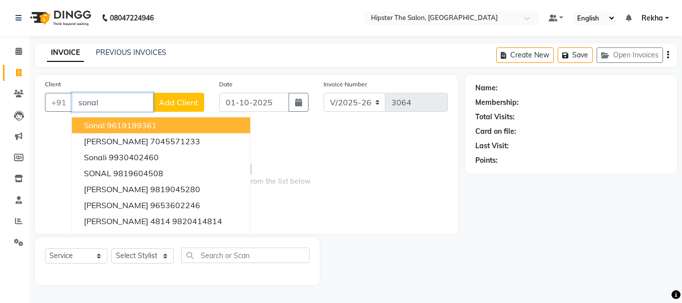
click at [125, 129] on ngb-highlight "9619199361" at bounding box center [132, 125] width 50 height 10
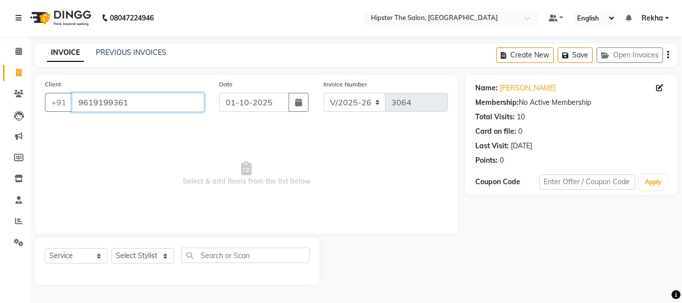
click at [137, 110] on input "9619199361" at bounding box center [138, 102] width 132 height 19
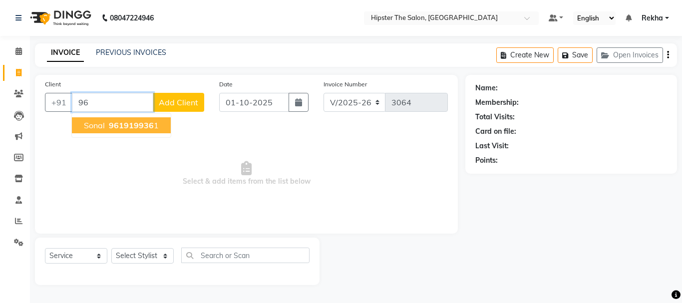
type input "9"
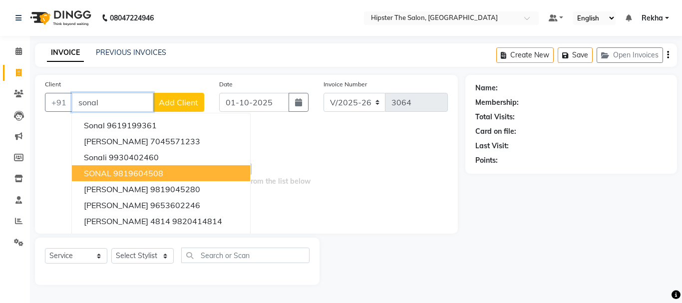
click at [164, 172] on button "SONAL 9819604508" at bounding box center [161, 173] width 178 height 16
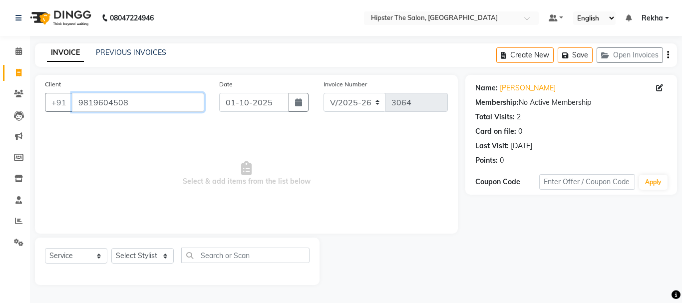
click at [131, 104] on input "9819604508" at bounding box center [138, 102] width 132 height 19
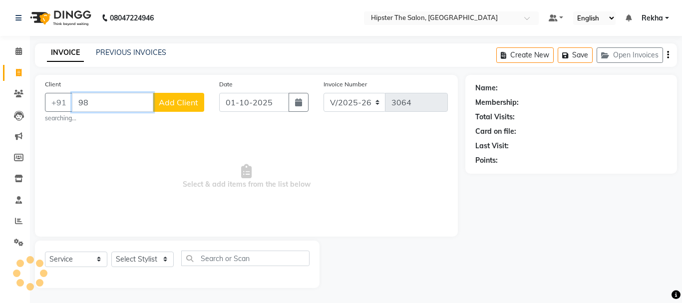
type input "9"
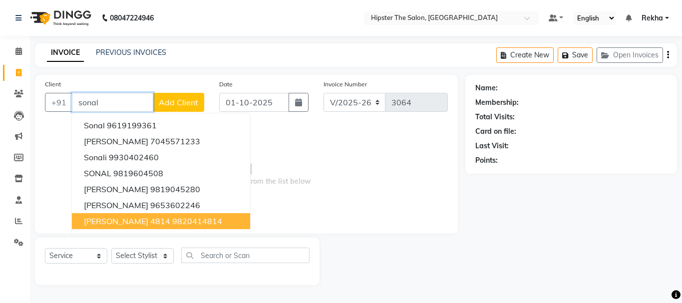
click at [172, 220] on ngb-highlight "9820414814" at bounding box center [197, 221] width 50 height 10
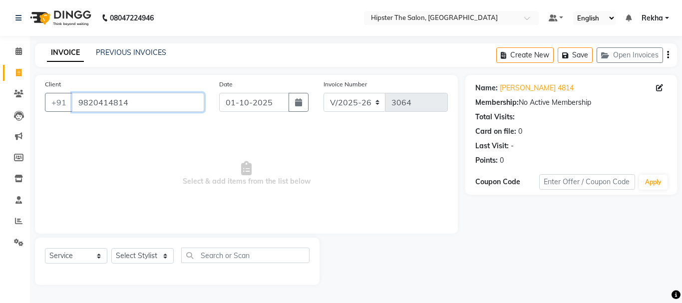
click at [146, 96] on input "9820414814" at bounding box center [138, 102] width 132 height 19
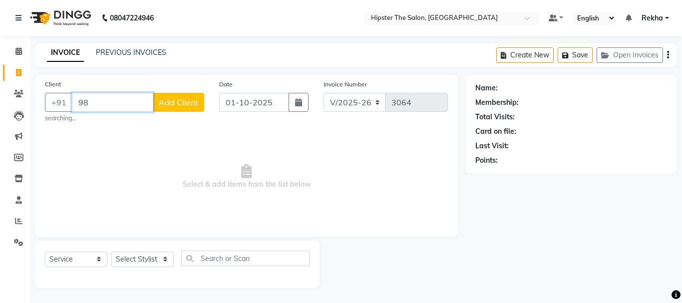
type input "9"
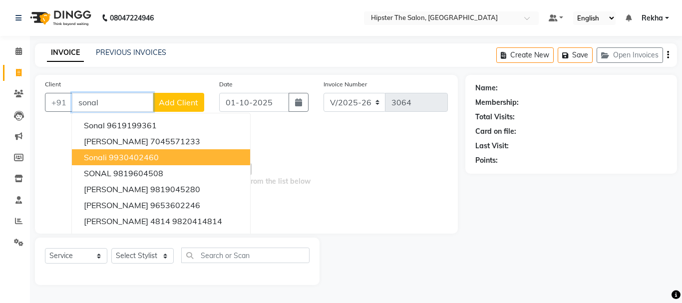
click at [123, 153] on ngb-highlight "9930402460" at bounding box center [134, 157] width 50 height 10
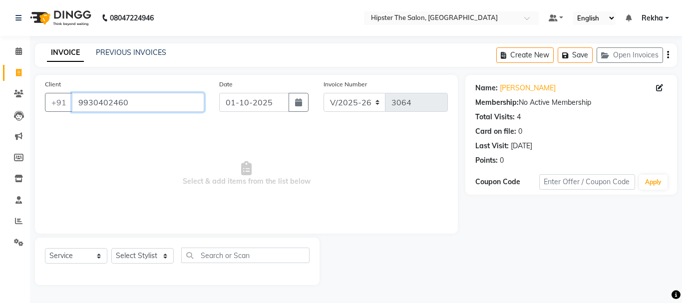
click at [142, 100] on input "9930402460" at bounding box center [138, 102] width 132 height 19
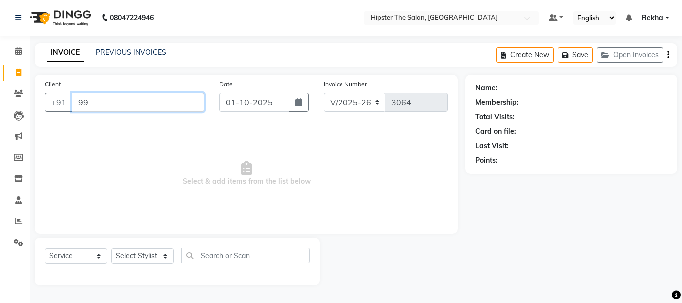
type input "9"
click at [16, 47] on span at bounding box center [18, 51] width 17 height 11
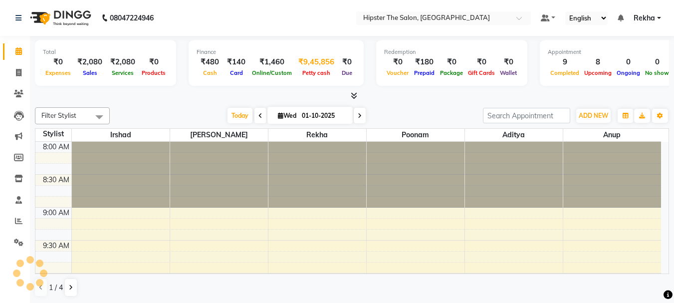
scroll to position [725, 0]
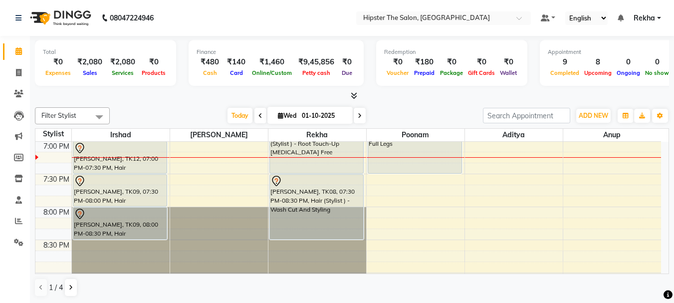
click at [307, 115] on input "01-10-2025" at bounding box center [324, 115] width 50 height 15
select select "10"
select select "2025"
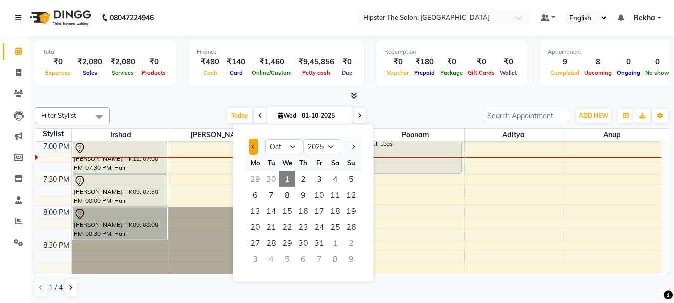
click at [253, 147] on span "Previous month" at bounding box center [254, 147] width 4 height 4
select select "9"
click at [353, 207] on span "21" at bounding box center [351, 211] width 16 height 16
type input "21-09-2025"
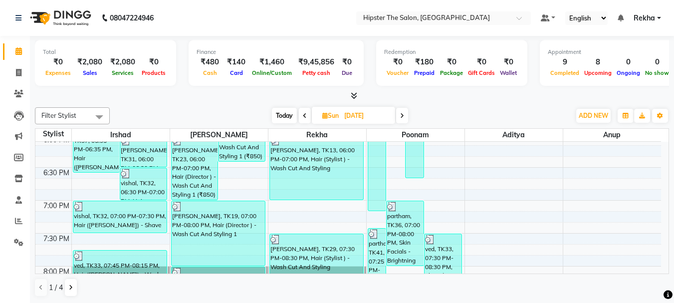
scroll to position [643, 0]
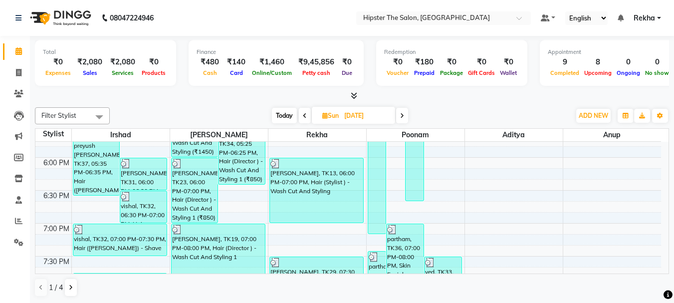
click at [355, 119] on input "21-09-2025" at bounding box center [366, 115] width 50 height 15
select select "9"
select select "2025"
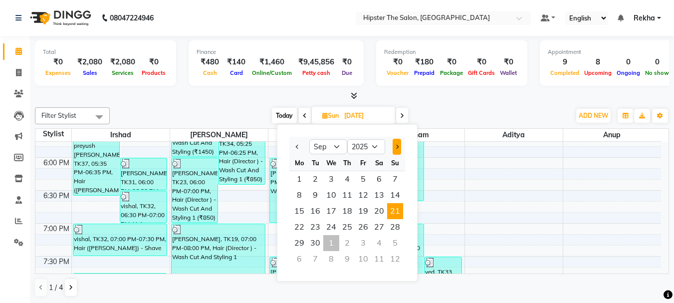
click at [397, 148] on span "Next month" at bounding box center [397, 147] width 4 height 4
click at [297, 145] on button "Previous month" at bounding box center [298, 147] width 8 height 16
select select "9"
click at [299, 228] on span "22" at bounding box center [300, 227] width 16 height 16
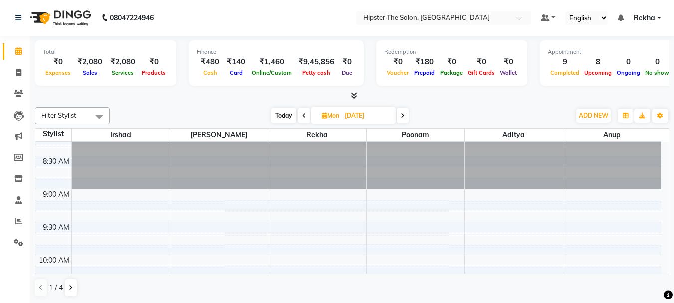
scroll to position [17, 0]
click at [399, 114] on span at bounding box center [403, 115] width 12 height 15
type input "23-09-2025"
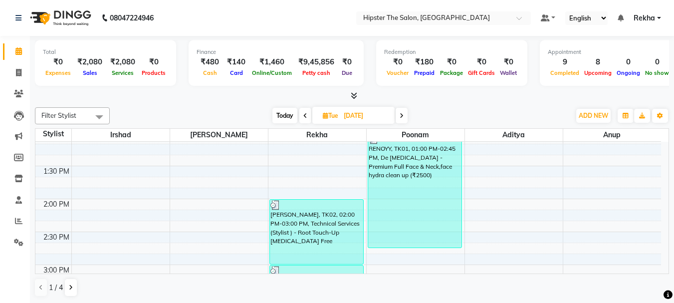
scroll to position [342, 0]
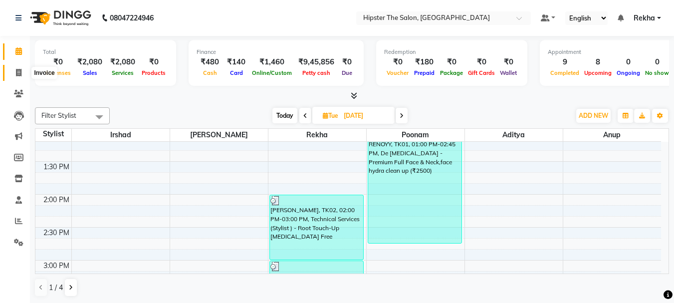
click at [20, 74] on icon at bounding box center [18, 72] width 5 height 7
select select "service"
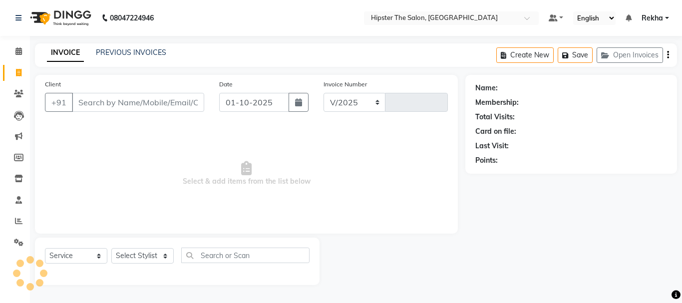
select select "5125"
type input "3064"
click at [21, 51] on icon at bounding box center [18, 50] width 6 height 7
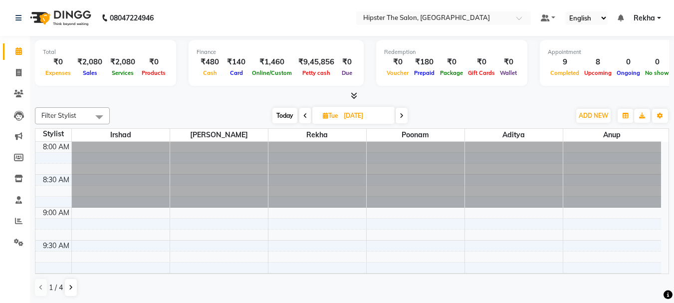
click at [356, 116] on input "[DATE]" at bounding box center [366, 115] width 50 height 15
select select "9"
select select "2025"
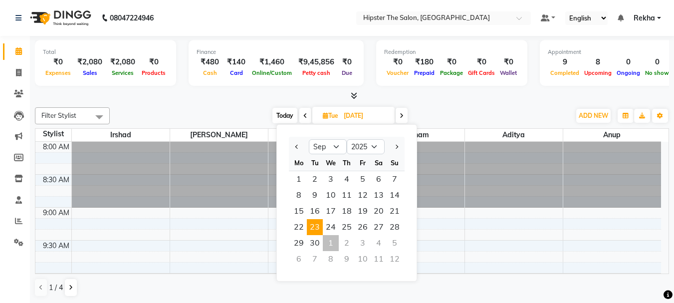
click at [317, 226] on span "23" at bounding box center [315, 227] width 16 height 16
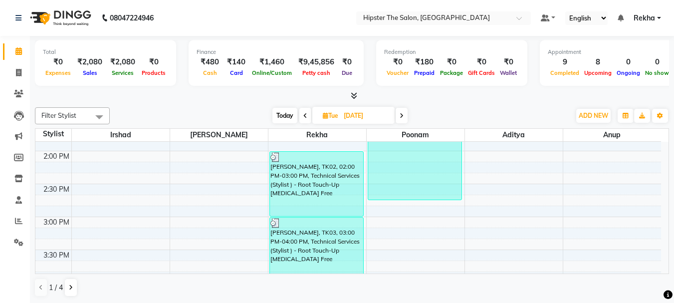
scroll to position [369, 0]
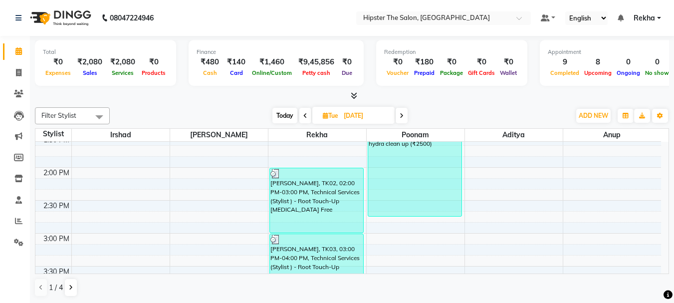
drag, startPoint x: 529, startPoint y: 258, endPoint x: 299, endPoint y: 91, distance: 284.9
click at [299, 91] on div at bounding box center [352, 96] width 634 height 10
click at [22, 72] on span at bounding box center [18, 72] width 17 height 11
select select "service"
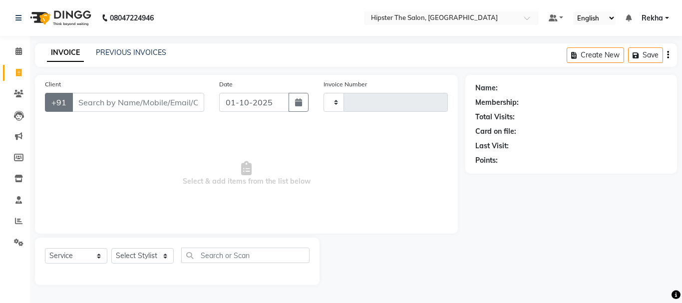
type input "3064"
select select "5125"
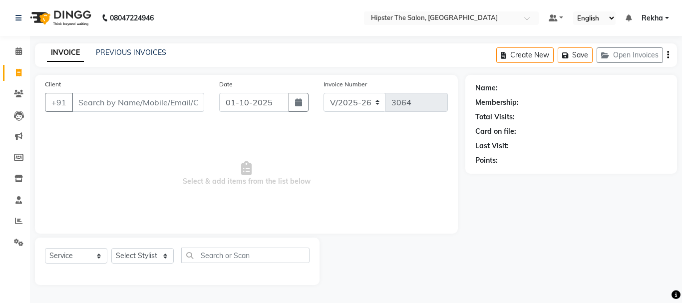
click at [83, 105] on input "Client" at bounding box center [138, 102] width 132 height 19
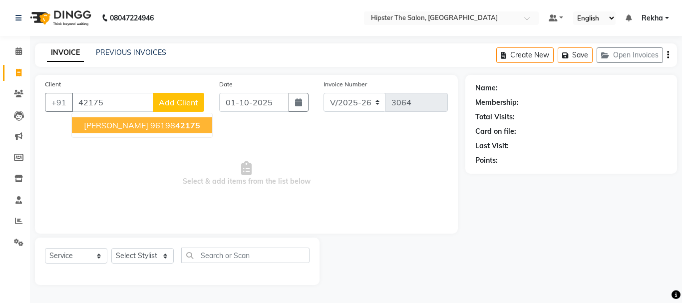
click at [100, 122] on span "[PERSON_NAME]" at bounding box center [116, 125] width 64 height 10
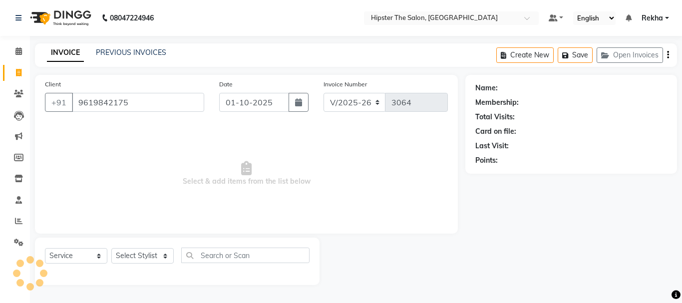
type input "9619842175"
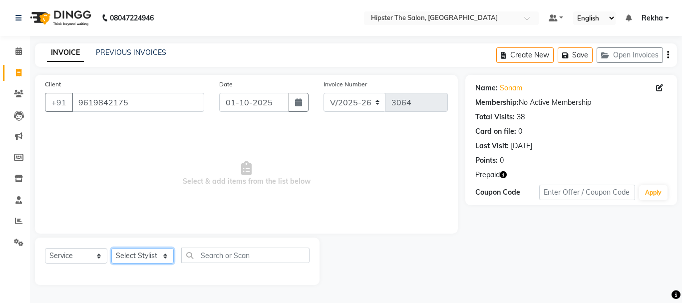
click at [123, 258] on select "Select Stylist Aditya Akansha Altaf Anil Anup Ashik Bhavin Diksha Irshad Lucky …" at bounding box center [142, 255] width 62 height 15
select select "64371"
click at [111, 248] on select "Select Stylist Aditya Akansha Altaf Anil Anup Ashik Bhavin Diksha Irshad Lucky …" at bounding box center [142, 255] width 62 height 15
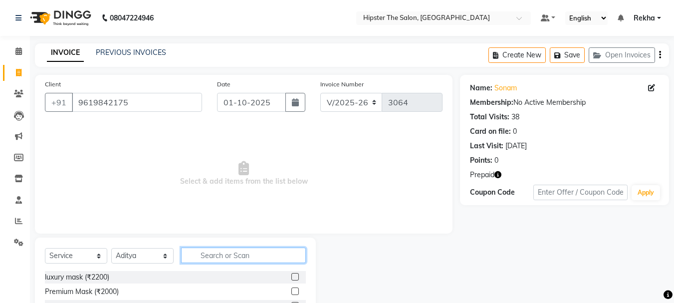
click at [205, 253] on input "text" at bounding box center [243, 255] width 125 height 15
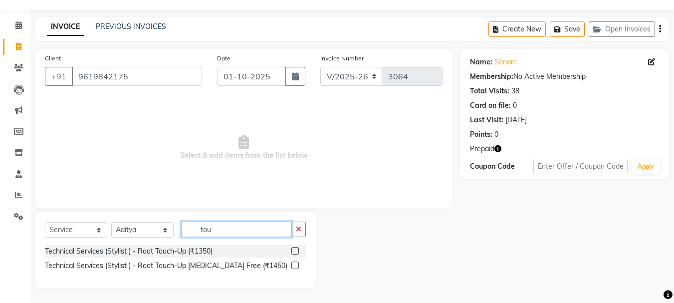
scroll to position [26, 0]
type input "tou"
click at [295, 264] on label at bounding box center [295, 265] width 7 height 7
click at [295, 264] on input "checkbox" at bounding box center [295, 266] width 6 height 6
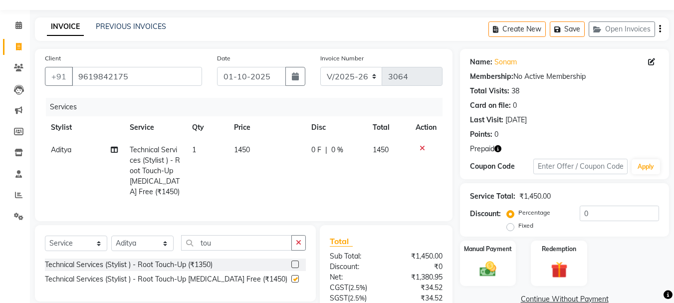
checkbox input "false"
click at [248, 148] on span "1450" at bounding box center [242, 149] width 16 height 9
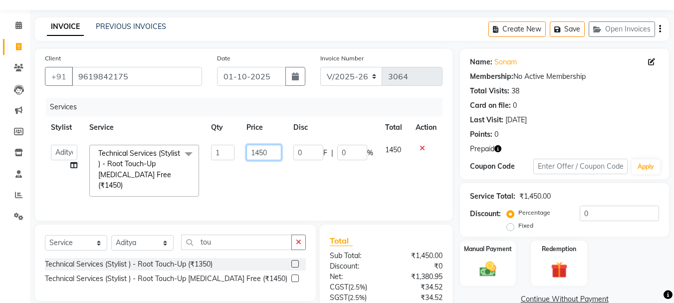
click at [273, 153] on input "1450" at bounding box center [264, 152] width 34 height 15
type input "1000"
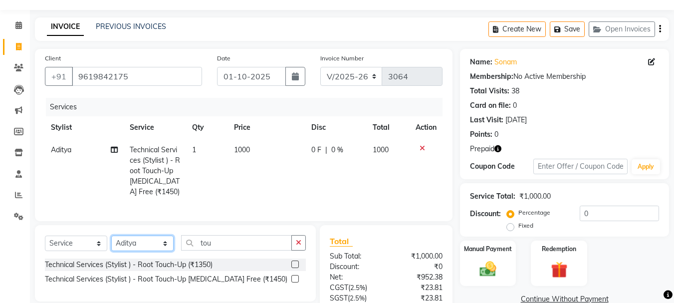
click at [145, 236] on div "Select Service Product Membership Package Voucher Prepaid Gift Card Select Styl…" at bounding box center [175, 263] width 281 height 76
select select "50153"
click at [111, 243] on select "Select Stylist Aditya Akansha Altaf Anil Anup Ashik Bhavin Diksha Irshad Lucky …" at bounding box center [142, 243] width 62 height 15
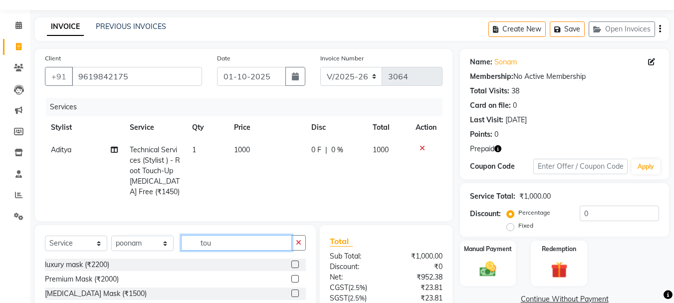
click at [216, 251] on input "tou" at bounding box center [236, 242] width 111 height 15
type input "t"
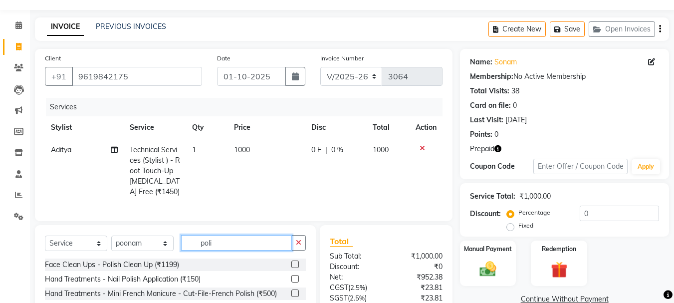
scroll to position [118, 0]
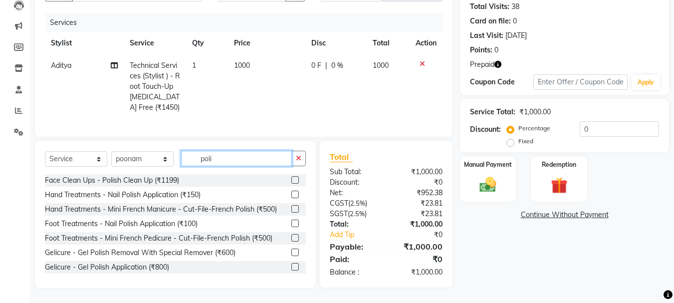
type input "poli"
click at [292, 194] on label at bounding box center [295, 194] width 7 height 7
click at [292, 194] on input "checkbox" at bounding box center [295, 195] width 6 height 6
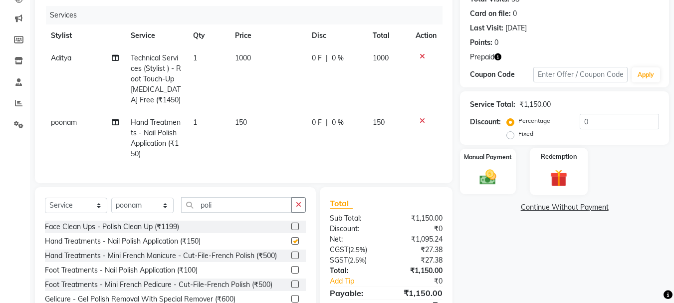
checkbox input "false"
click at [557, 179] on img at bounding box center [559, 177] width 28 height 21
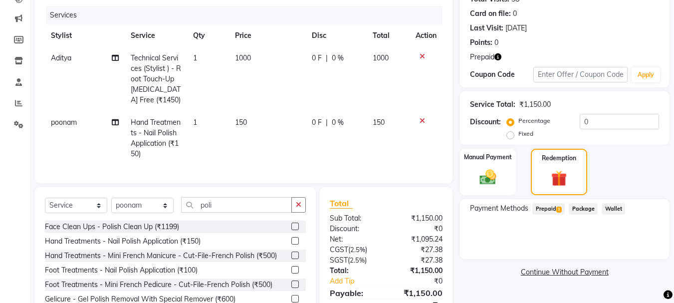
click at [550, 209] on span "Prepaid 1" at bounding box center [549, 208] width 32 height 11
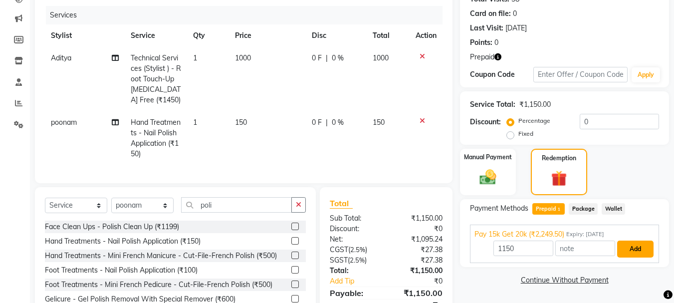
click at [621, 249] on button "Add" at bounding box center [635, 249] width 36 height 17
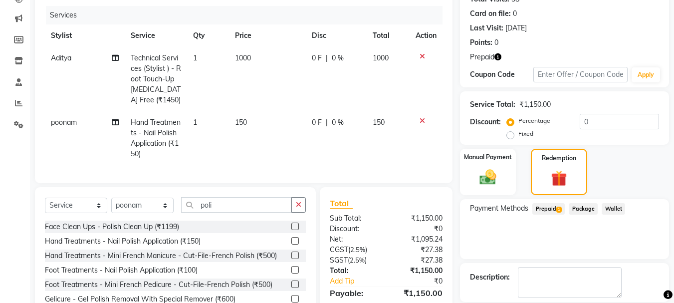
scroll to position [192, 0]
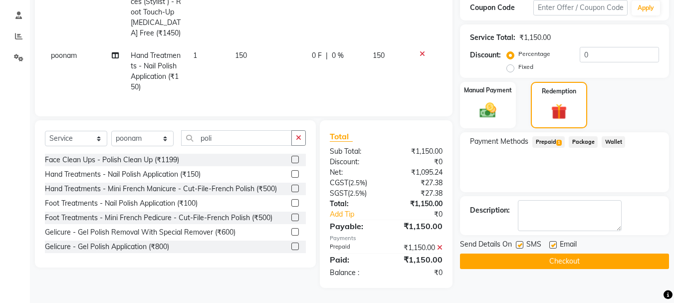
click at [568, 254] on button "Checkout" at bounding box center [564, 261] width 209 height 15
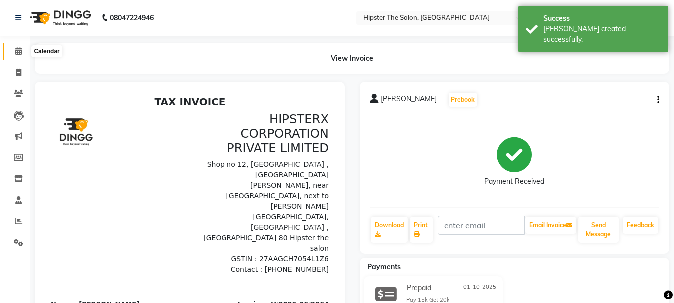
click at [23, 53] on span at bounding box center [18, 51] width 17 height 11
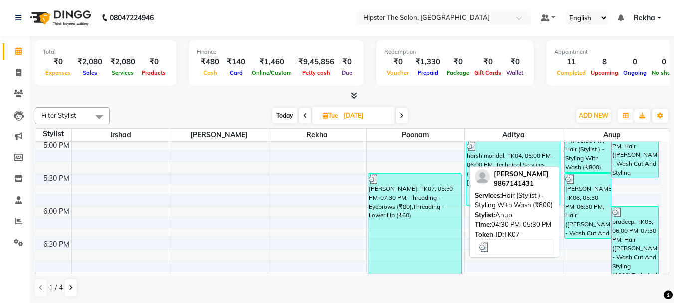
scroll to position [632, 0]
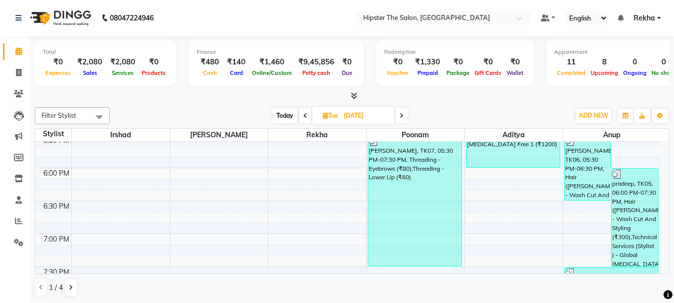
click at [281, 111] on span "Today" at bounding box center [285, 115] width 25 height 15
type input "01-10-2025"
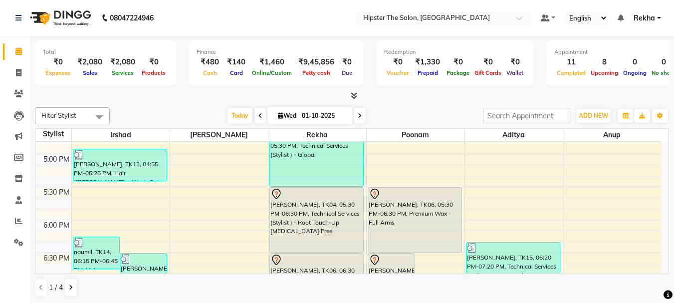
scroll to position [569, 0]
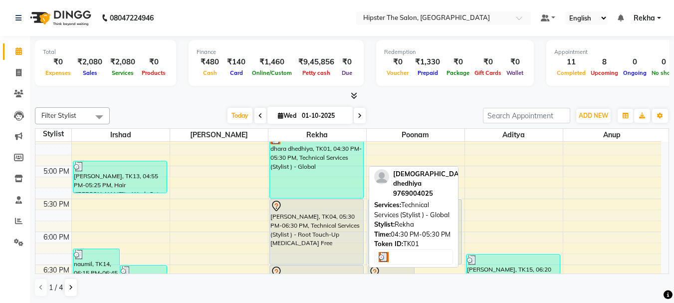
click at [303, 161] on div "dhara dhedhiya, TK01, 04:30 PM-05:30 PM, Technical Services (Stylist ) - Global" at bounding box center [316, 166] width 93 height 64
select select "3"
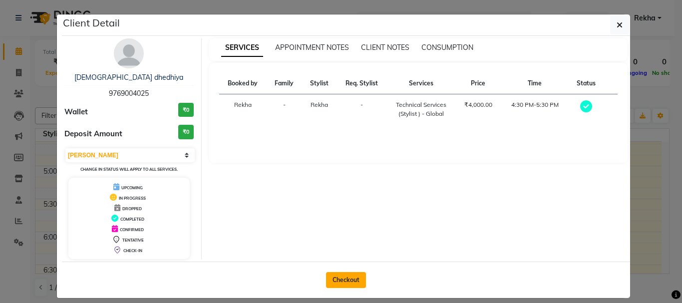
click at [329, 286] on button "Checkout" at bounding box center [346, 280] width 40 height 16
select select "5125"
select select "service"
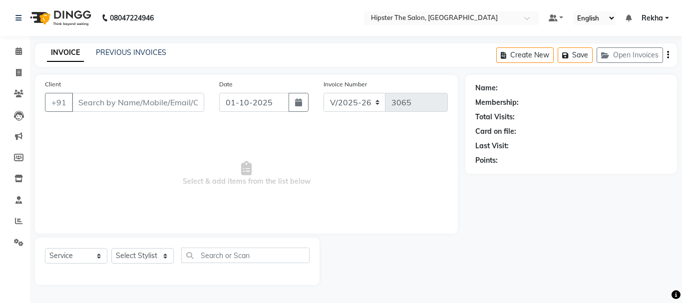
type input "9769004025"
select select "32386"
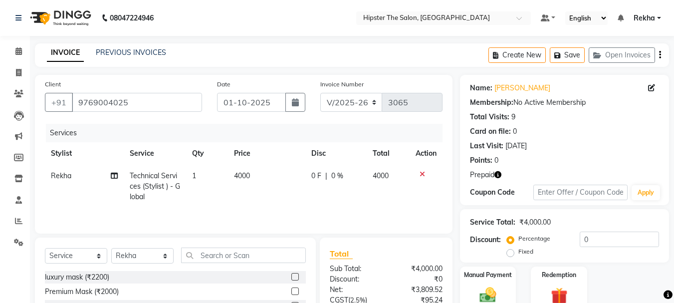
click at [527, 94] on div "Name: Dhara Dhedhiya Membership: No Active Membership Total Visits: 9 Card on f…" at bounding box center [564, 122] width 189 height 87
click at [521, 86] on link "Dhara Dhedhiya" at bounding box center [523, 88] width 56 height 10
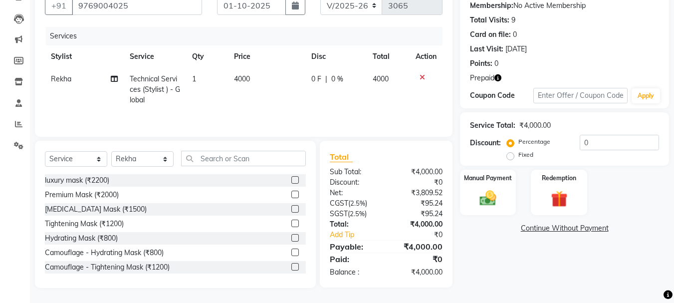
scroll to position [23, 0]
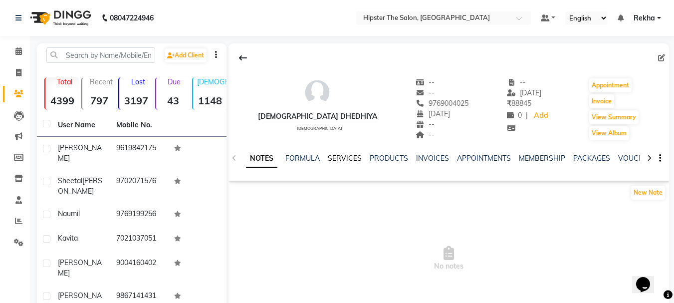
click at [344, 156] on link "SERVICES" at bounding box center [345, 158] width 34 height 9
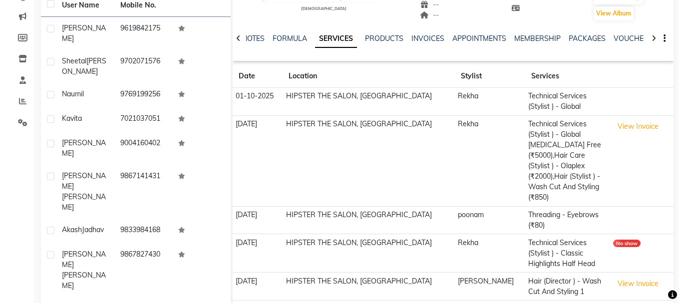
scroll to position [140, 0]
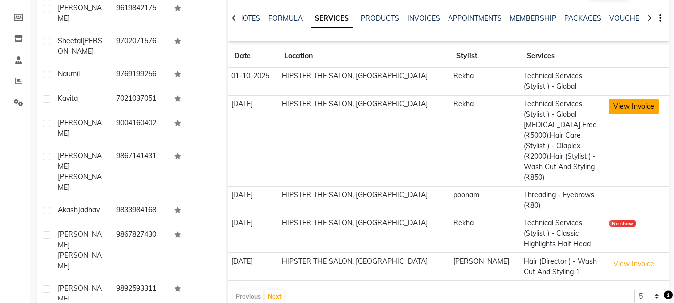
click at [630, 104] on button "View Invoice" at bounding box center [634, 106] width 50 height 15
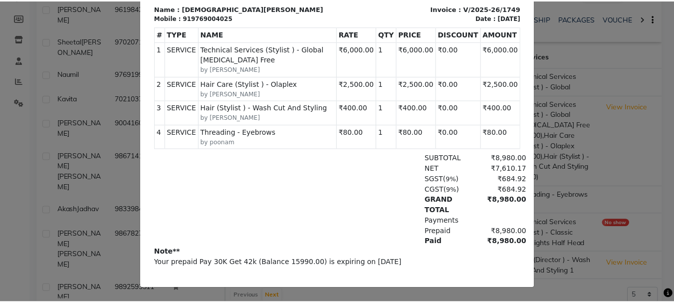
scroll to position [0, 0]
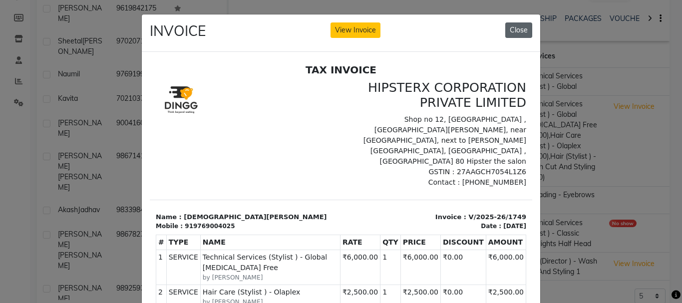
click at [517, 29] on button "Close" at bounding box center [518, 29] width 27 height 15
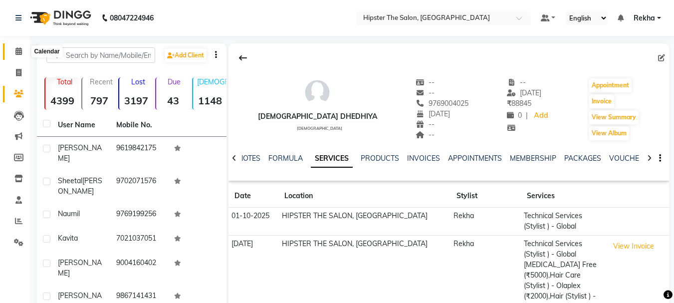
click at [23, 49] on span at bounding box center [18, 51] width 17 height 11
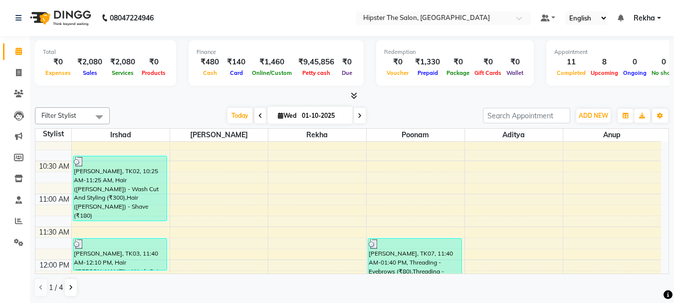
scroll to position [146, 0]
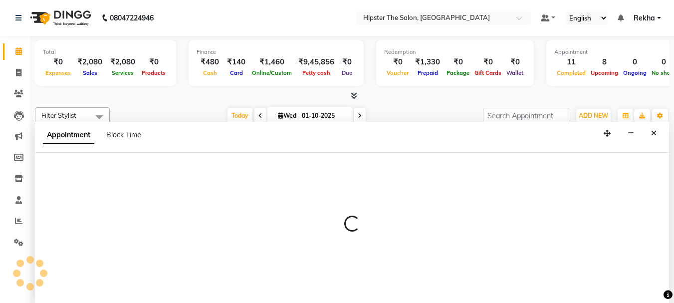
scroll to position [0, 0]
select select "64371"
select select "tentative"
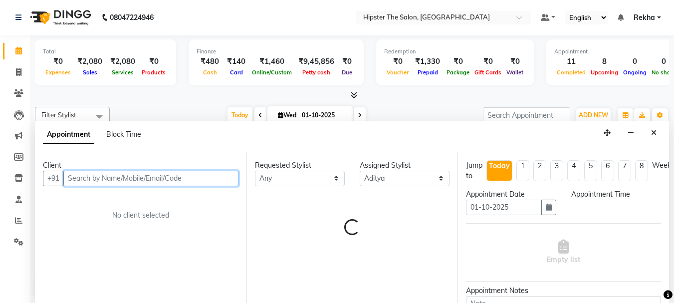
select select "645"
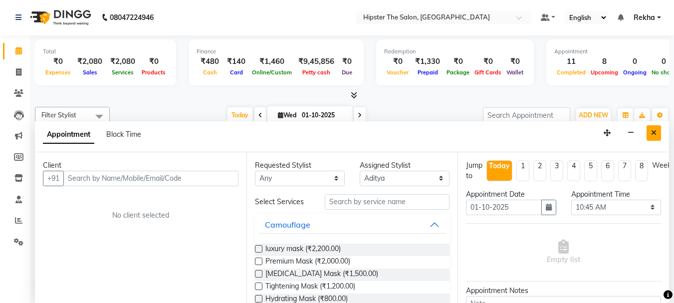
click at [653, 132] on icon "Close" at bounding box center [653, 132] width 5 height 7
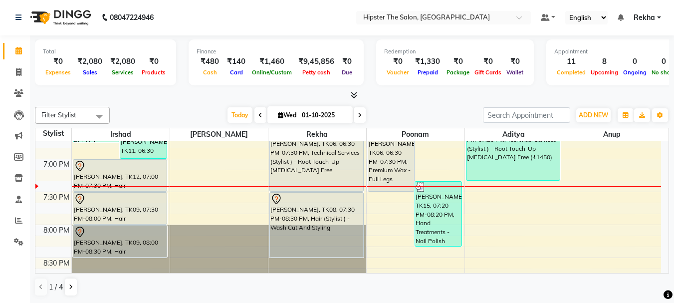
scroll to position [712, 0]
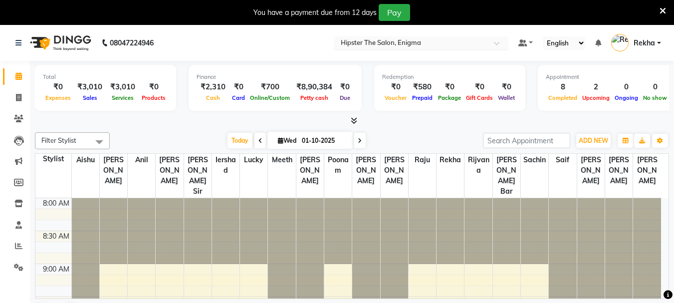
click at [416, 39] on input "text" at bounding box center [411, 44] width 145 height 10
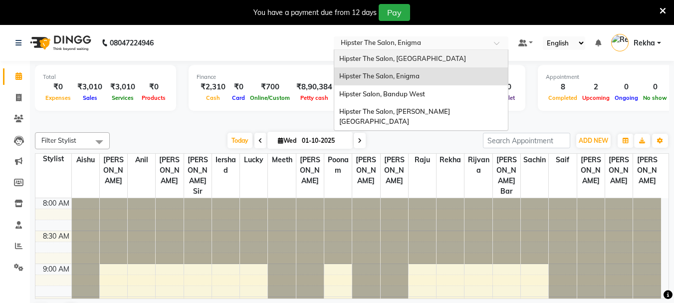
click at [415, 59] on span "Hipster The Salon, [GEOGRAPHIC_DATA]" at bounding box center [402, 58] width 127 height 8
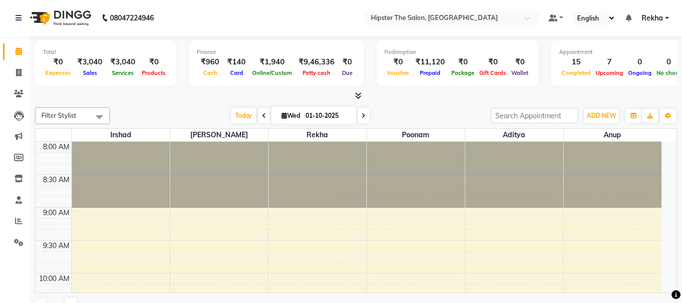
select select "en"
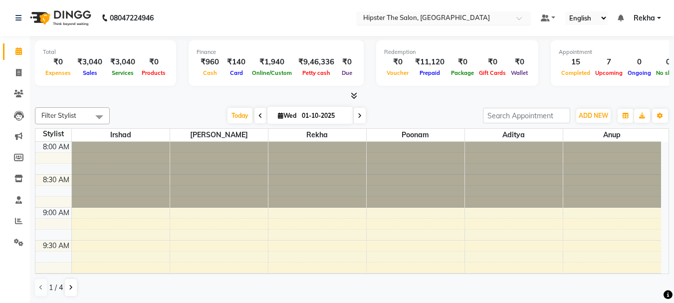
click at [519, 18] on span at bounding box center [523, 21] width 12 height 10
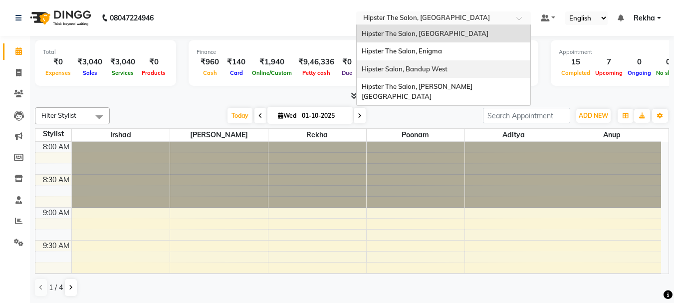
click at [456, 70] on div "Hipster Salon, Bandup West" at bounding box center [444, 69] width 174 height 18
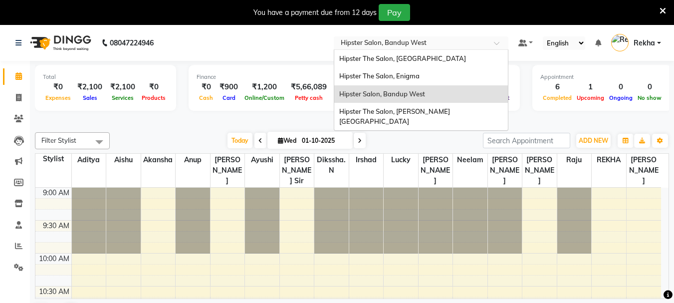
click at [496, 42] on span at bounding box center [500, 46] width 12 height 10
click at [438, 75] on div "Hipster The Salon, Enigma" at bounding box center [421, 76] width 174 height 18
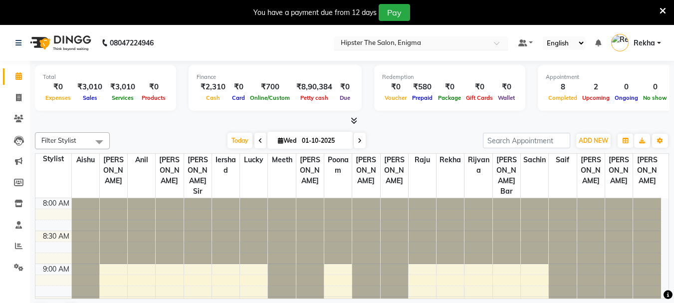
click at [497, 43] on span at bounding box center [500, 46] width 12 height 10
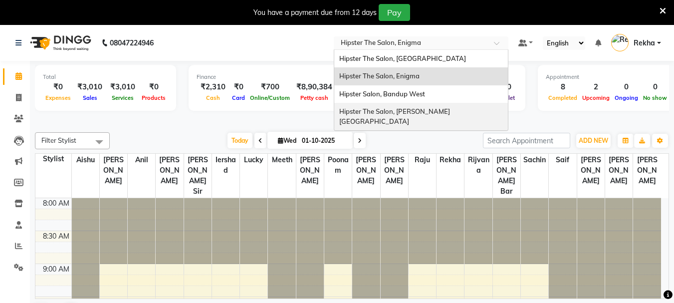
click at [466, 107] on div "Hipster The Salon, [PERSON_NAME][GEOGRAPHIC_DATA]" at bounding box center [421, 116] width 174 height 27
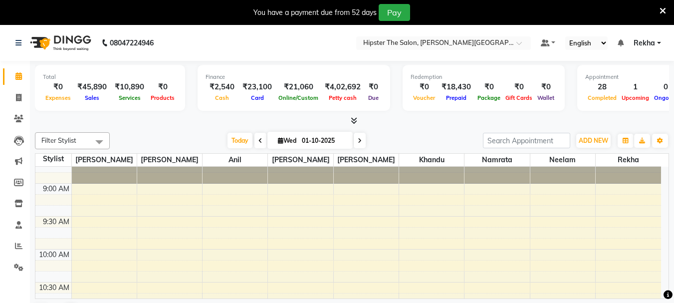
scroll to position [50, 0]
click at [19, 247] on icon at bounding box center [18, 245] width 7 height 7
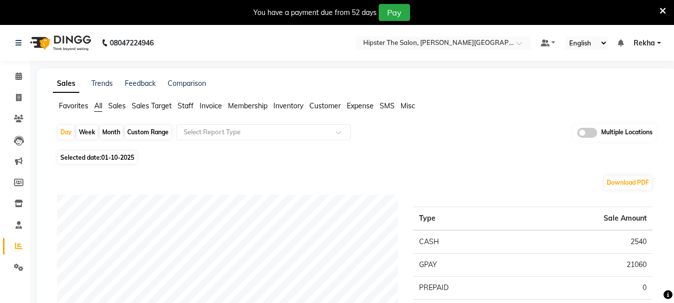
click at [188, 104] on span "Staff" at bounding box center [186, 105] width 16 height 9
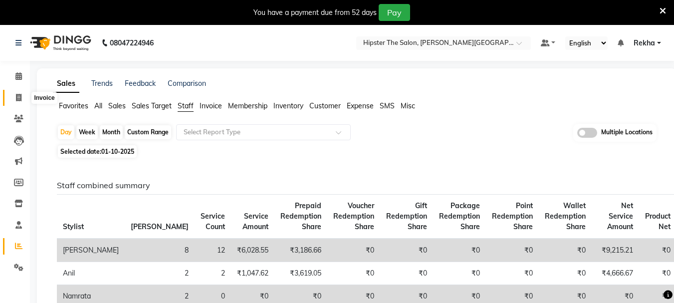
click at [19, 95] on icon at bounding box center [18, 97] width 5 height 7
select select "service"
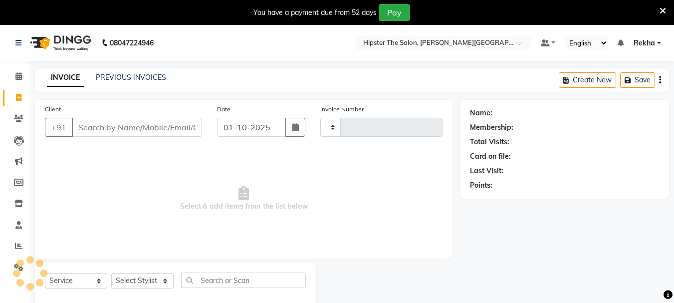
type input "1456"
select select "8592"
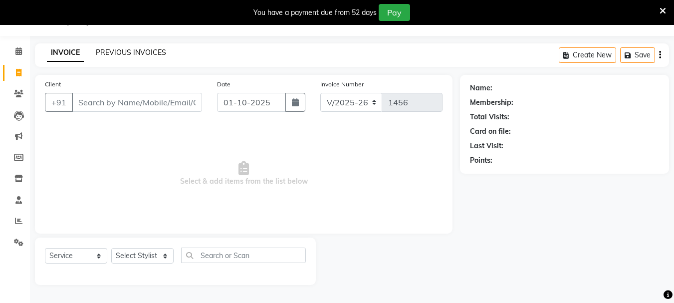
click at [126, 48] on link "PREVIOUS INVOICES" at bounding box center [131, 52] width 70 height 9
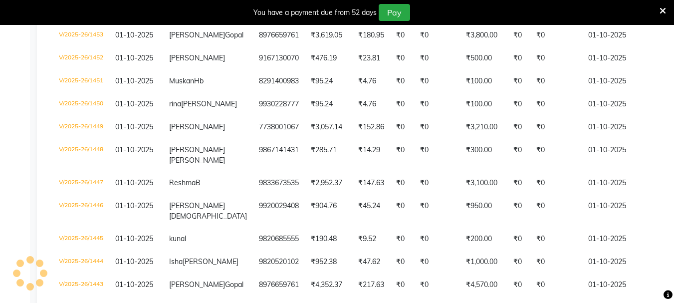
scroll to position [258, 0]
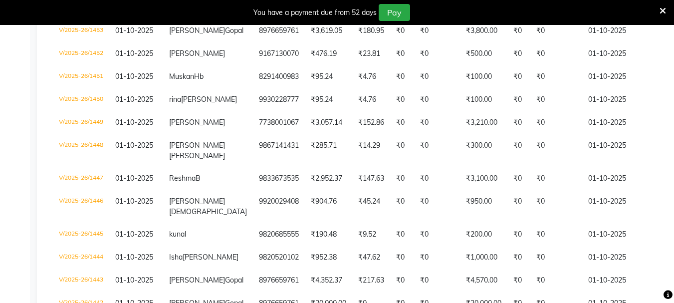
click at [253, 134] on td "7738001067" at bounding box center [279, 122] width 52 height 23
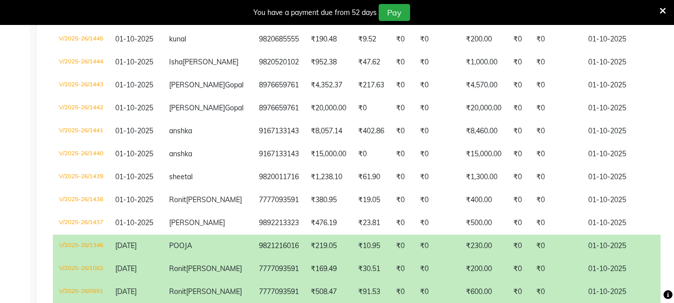
scroll to position [458, 0]
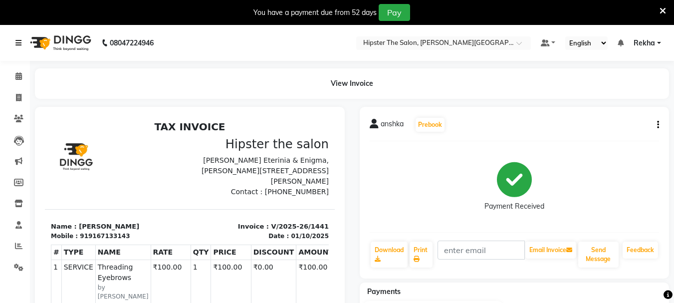
click at [19, 44] on icon at bounding box center [18, 42] width 6 height 7
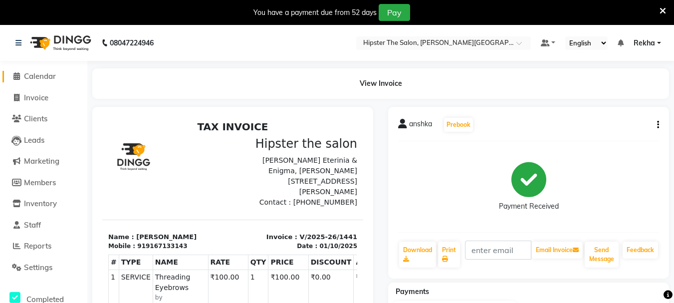
click at [15, 75] on icon at bounding box center [16, 75] width 6 height 7
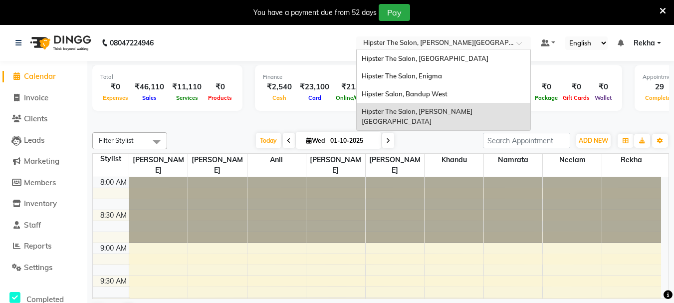
click at [522, 42] on span at bounding box center [523, 46] width 12 height 10
click at [459, 61] on span "Hipster The Salon, [GEOGRAPHIC_DATA]" at bounding box center [425, 58] width 127 height 8
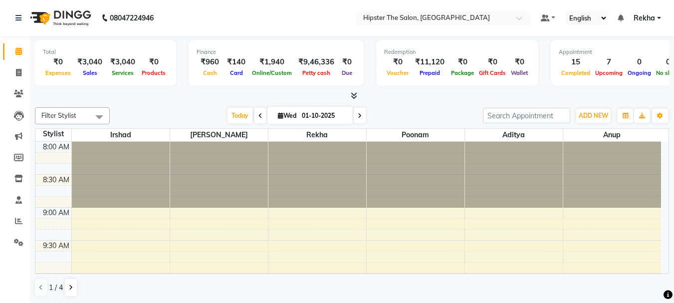
click at [280, 114] on icon at bounding box center [280, 115] width 5 height 6
select select "10"
select select "2025"
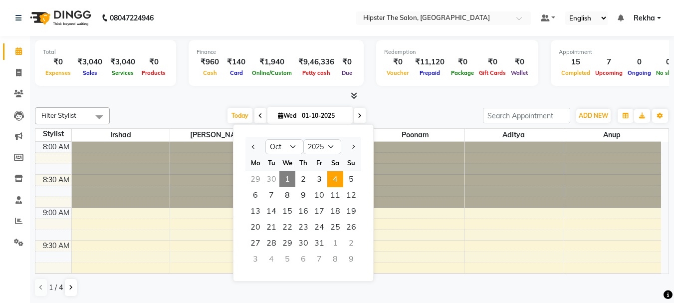
click at [337, 181] on span "4" at bounding box center [335, 179] width 16 height 16
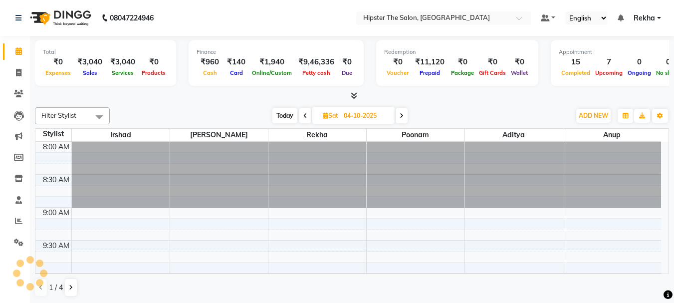
scroll to position [725, 0]
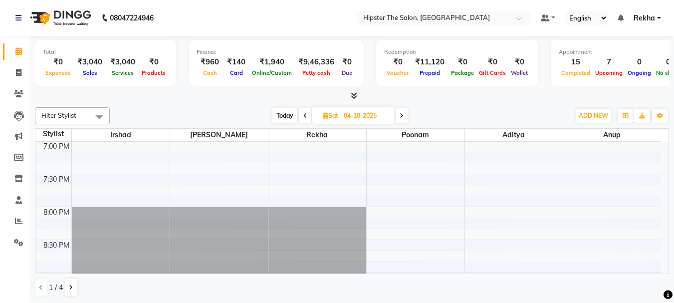
click at [400, 115] on icon at bounding box center [402, 116] width 4 height 6
type input "05-10-2025"
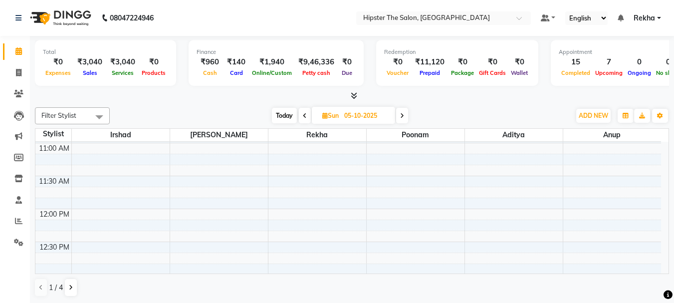
scroll to position [200, 0]
click at [309, 202] on div "8:00 AM 8:30 AM 9:00 AM 9:30 AM 10:00 AM 10:30 AM 11:00 AM 11:30 AM 12:00 PM 12…" at bounding box center [348, 247] width 626 height 988
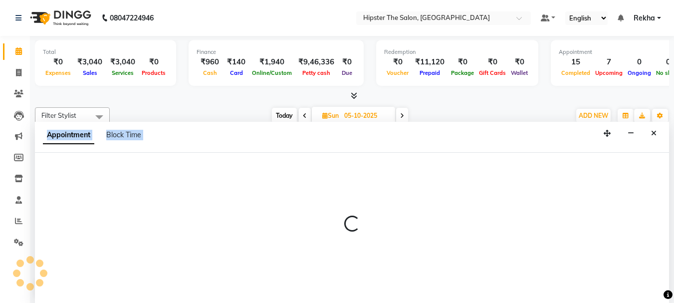
click at [309, 202] on div at bounding box center [352, 228] width 634 height 151
select select "32386"
select select "885"
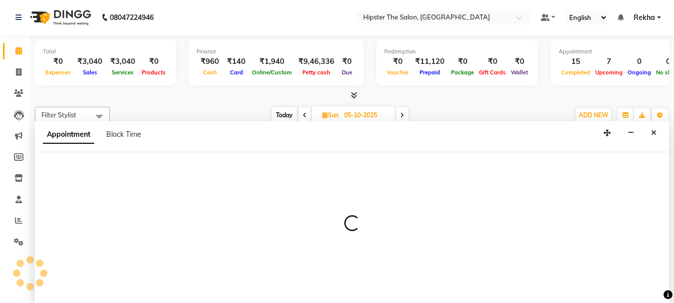
select select "tentative"
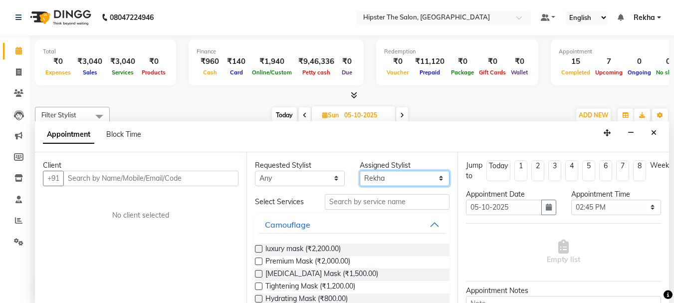
click at [392, 179] on select "Select Aditya Akansha Altaf Anil Anup Ashik Bhavin Diksha Irshad Lucky Namrata …" at bounding box center [405, 178] width 90 height 15
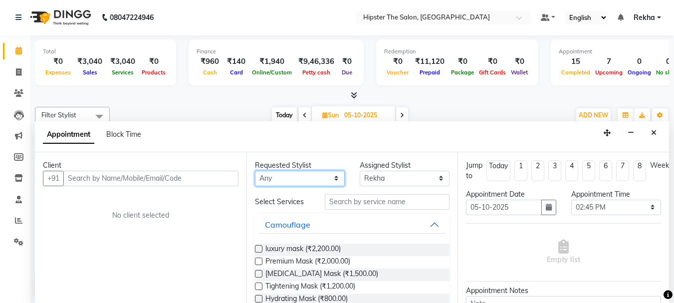
click at [307, 180] on select "Any [PERSON_NAME] [PERSON_NAME] Anup [PERSON_NAME] [PERSON_NAME] Lucky [PERSON_…" at bounding box center [300, 178] width 90 height 15
select select "32384"
click at [255, 171] on select "Any [PERSON_NAME] [PERSON_NAME] Anup [PERSON_NAME] [PERSON_NAME] Lucky [PERSON_…" at bounding box center [300, 178] width 90 height 15
select select "32384"
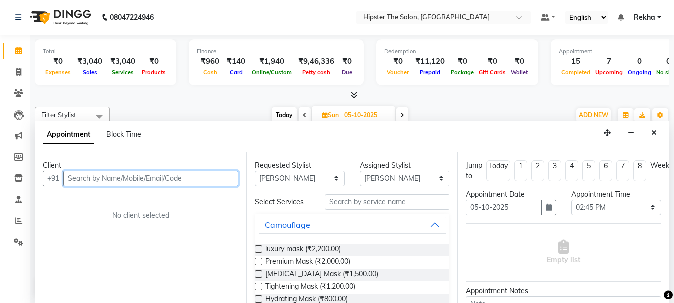
click at [222, 177] on input "text" at bounding box center [150, 178] width 175 height 15
click at [71, 178] on input "95777" at bounding box center [130, 178] width 134 height 15
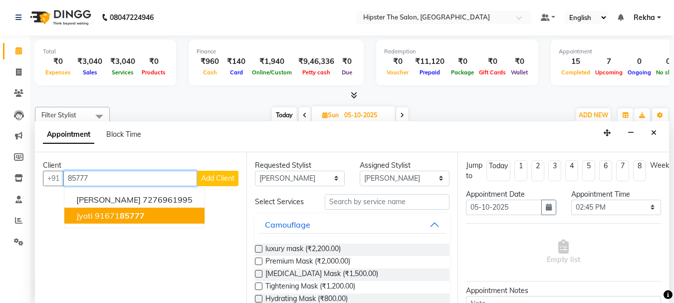
click at [121, 217] on span "85777" at bounding box center [132, 216] width 25 height 10
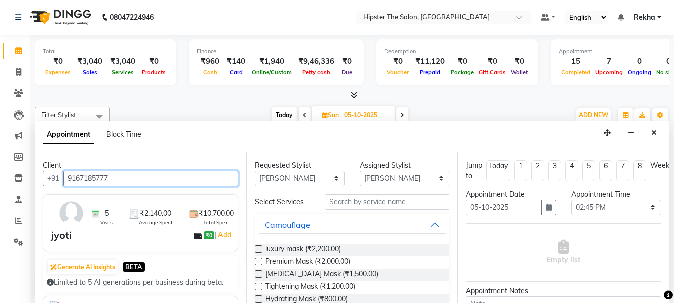
type input "9167185777"
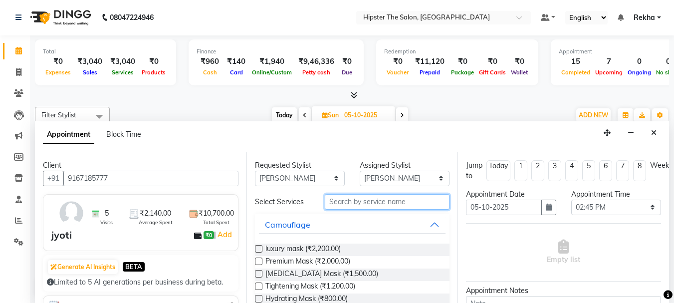
click at [370, 201] on input "text" at bounding box center [387, 201] width 125 height 15
type input "h"
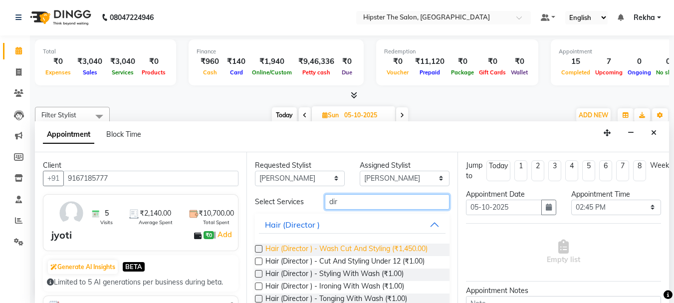
type input "dir"
click at [384, 247] on span "Hair (Director ) - Wash Cut And Styling (₹1,450.00)" at bounding box center [347, 250] width 162 height 12
checkbox input "false"
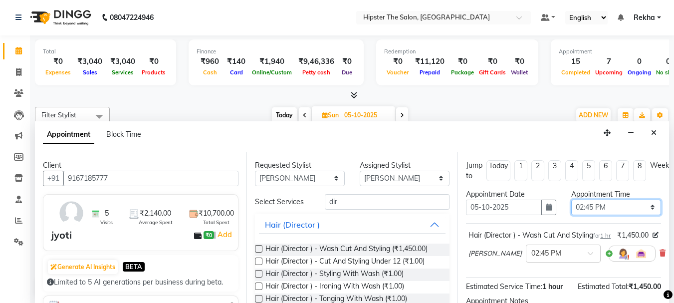
click at [618, 201] on select "Select 09:00 AM 09:15 AM 09:30 AM 09:45 AM 10:00 AM 10:15 AM 10:30 AM 10:45 AM …" at bounding box center [617, 207] width 90 height 15
select select "960"
click at [572, 200] on select "Select 09:00 AM 09:15 AM 09:30 AM 09:45 AM 10:00 AM 10:15 AM 10:30 AM 10:45 AM …" at bounding box center [617, 207] width 90 height 15
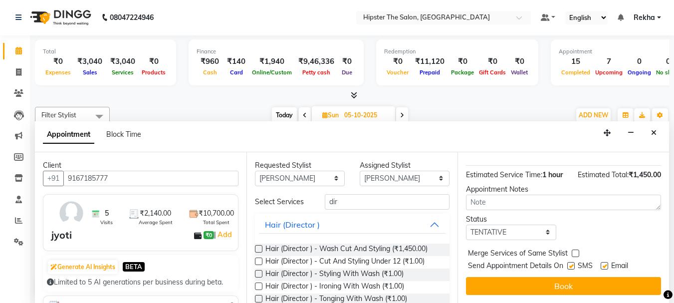
scroll to position [130, 0]
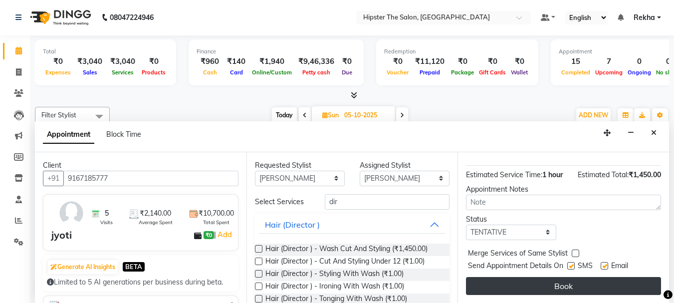
click at [560, 277] on button "Book" at bounding box center [563, 286] width 195 height 18
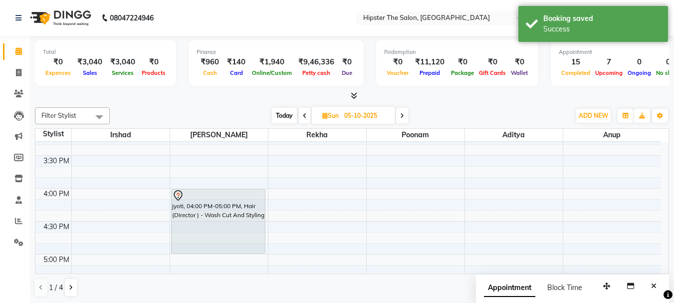
scroll to position [479, 0]
click at [284, 114] on span "Today" at bounding box center [284, 115] width 25 height 15
type input "01-10-2025"
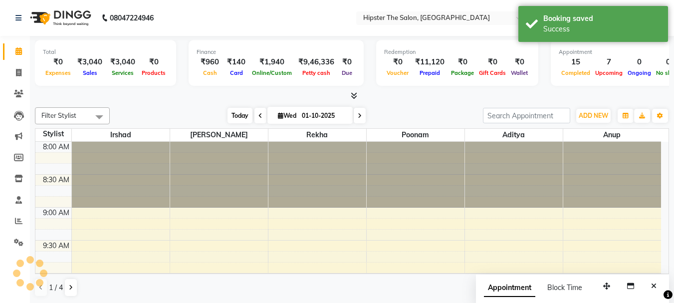
scroll to position [725, 0]
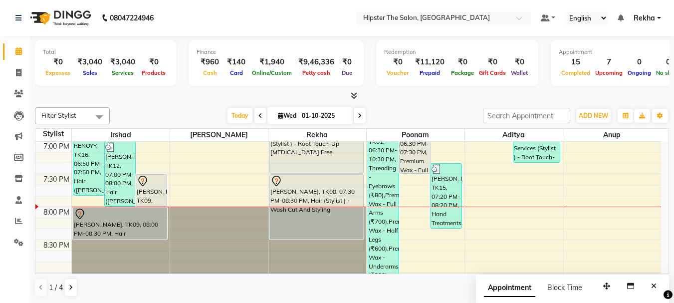
click at [294, 113] on span "Wed" at bounding box center [287, 115] width 23 height 7
select select "10"
select select "2025"
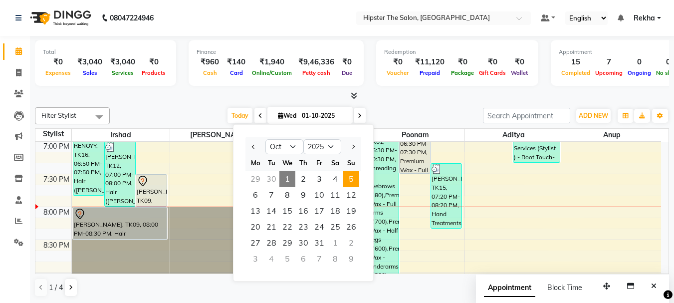
click at [353, 182] on span "5" at bounding box center [351, 179] width 16 height 16
type input "05-10-2025"
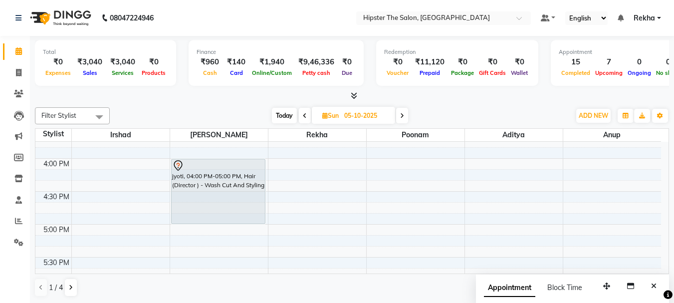
scroll to position [502, 0]
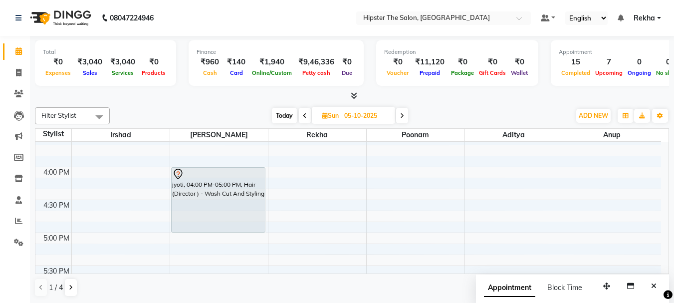
click at [351, 113] on input "05-10-2025" at bounding box center [366, 115] width 50 height 15
select select "10"
select select "2025"
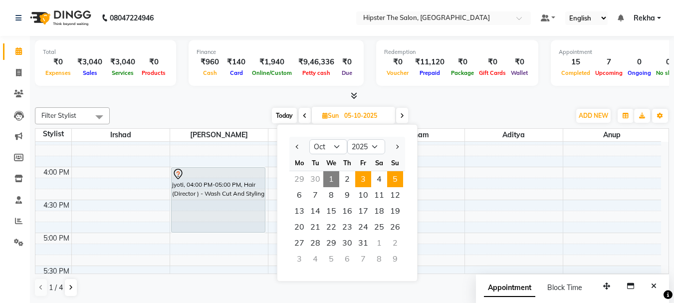
click at [365, 173] on span "3" at bounding box center [363, 179] width 16 height 16
type input "03-10-2025"
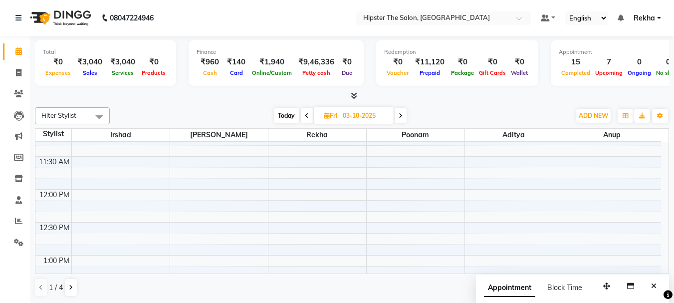
scroll to position [199, 0]
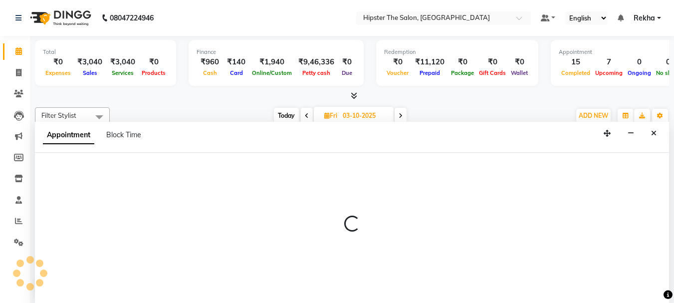
scroll to position [0, 0]
select select "32386"
select select "tentative"
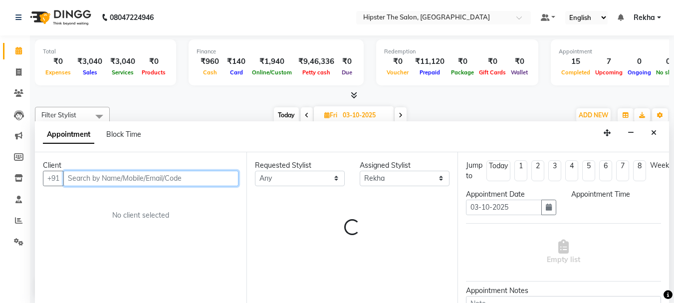
select select "720"
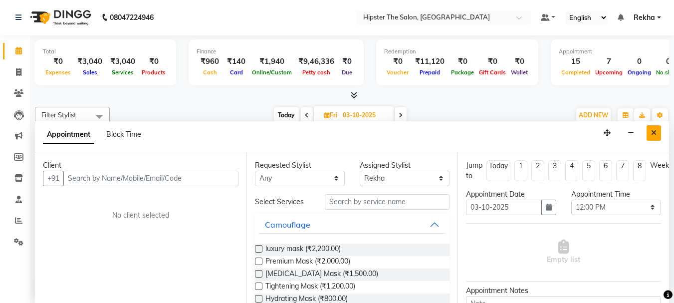
click at [653, 133] on icon "Close" at bounding box center [653, 132] width 5 height 7
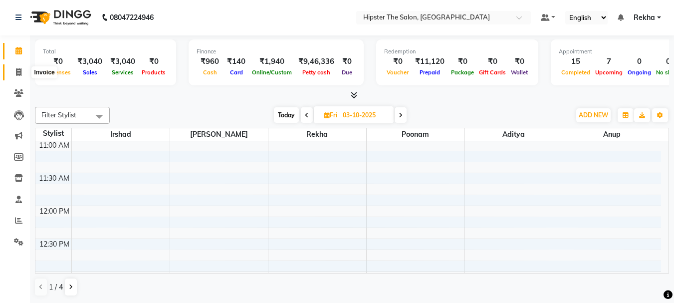
click at [16, 73] on icon at bounding box center [18, 71] width 5 height 7
select select "5125"
select select "service"
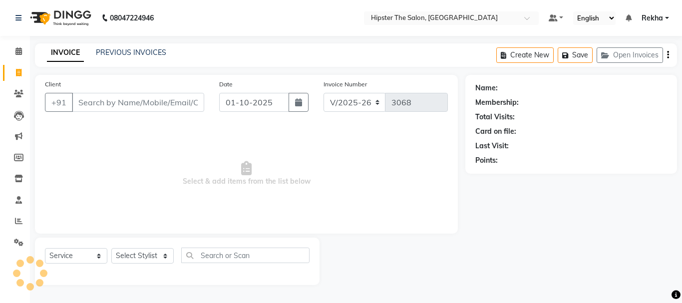
click at [112, 46] on div "INVOICE PREVIOUS INVOICES Create New Save Open Invoices" at bounding box center [356, 54] width 642 height 23
click at [117, 48] on link "PREVIOUS INVOICES" at bounding box center [131, 52] width 70 height 9
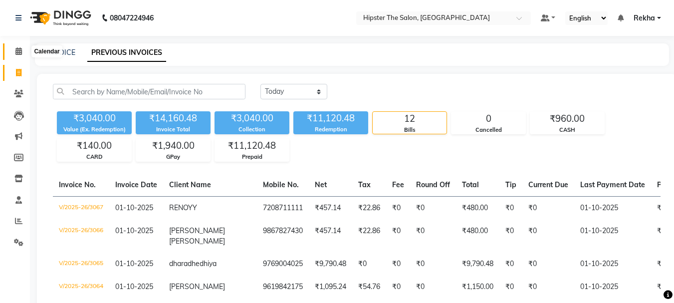
click at [21, 46] on span at bounding box center [18, 51] width 17 height 11
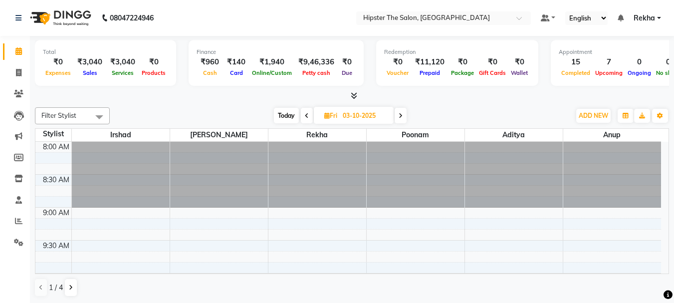
click at [349, 115] on input "03-10-2025" at bounding box center [365, 115] width 50 height 15
select select "10"
select select "2025"
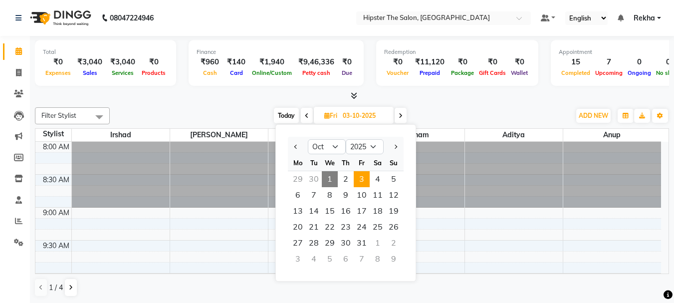
click at [362, 176] on span "3" at bounding box center [362, 179] width 16 height 16
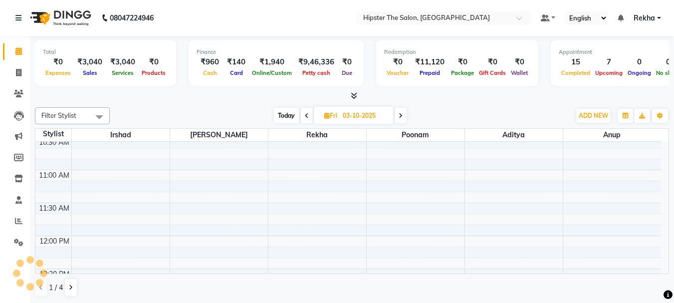
scroll to position [170, 0]
select select "32384"
select select "tentative"
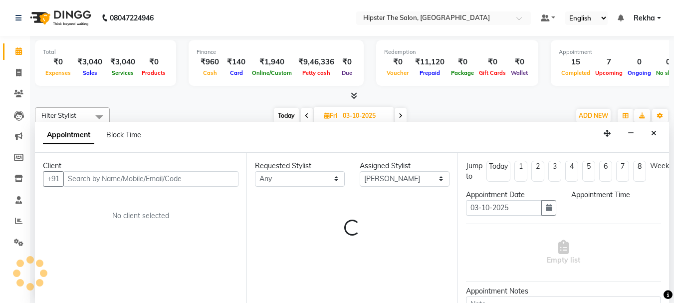
click at [193, 237] on div "Client +91 No client selected Requested Stylist Any Aditya Akansha Altaf Anil A…" at bounding box center [352, 228] width 634 height 151
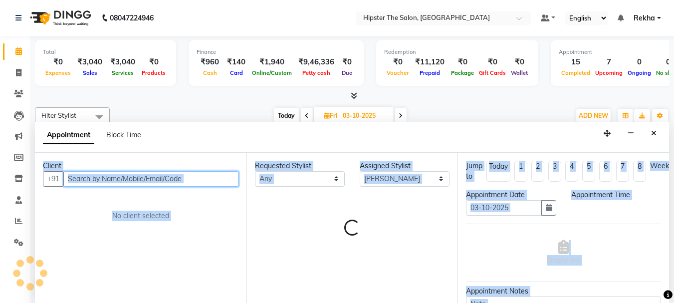
select select "720"
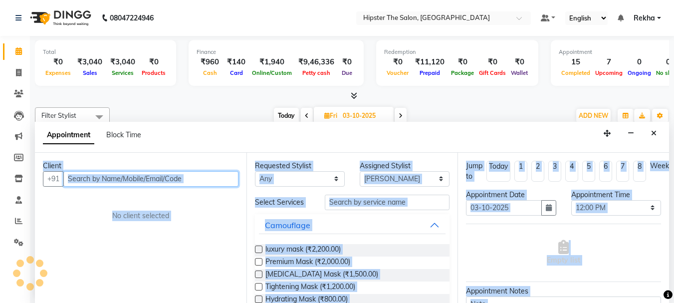
scroll to position [0, 0]
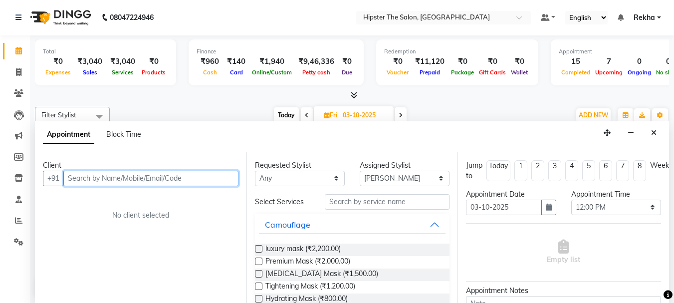
click at [128, 179] on input "text" at bounding box center [150, 178] width 175 height 15
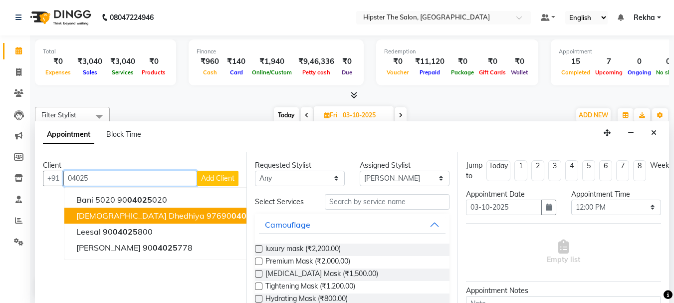
click at [119, 211] on span "dhara dhedhiya" at bounding box center [140, 216] width 128 height 10
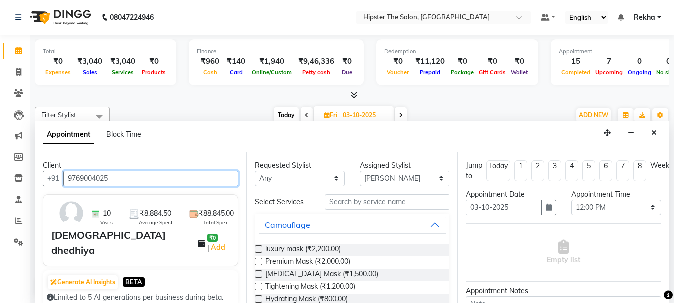
type input "9769004025"
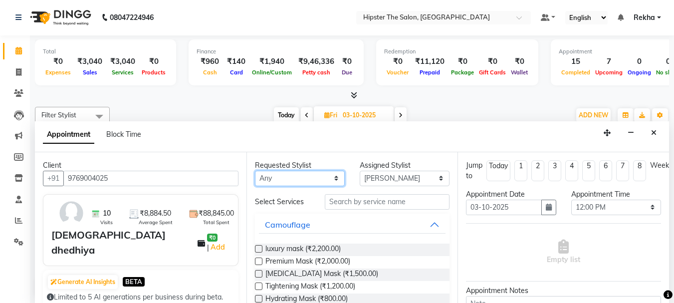
click at [279, 182] on select "Any [PERSON_NAME] [PERSON_NAME] Anup [PERSON_NAME] [PERSON_NAME] Lucky [PERSON_…" at bounding box center [300, 178] width 90 height 15
select select "32384"
click at [255, 171] on select "Any [PERSON_NAME] [PERSON_NAME] Anup [PERSON_NAME] [PERSON_NAME] Lucky [PERSON_…" at bounding box center [300, 178] width 90 height 15
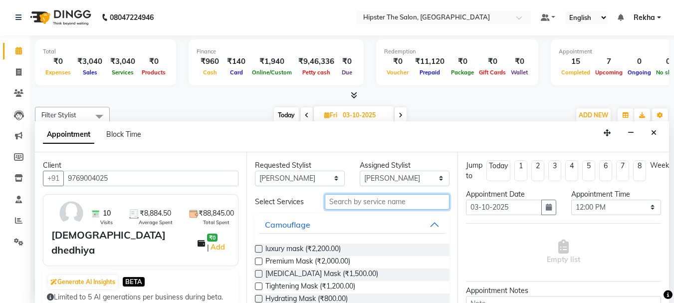
click at [336, 208] on input "text" at bounding box center [387, 201] width 125 height 15
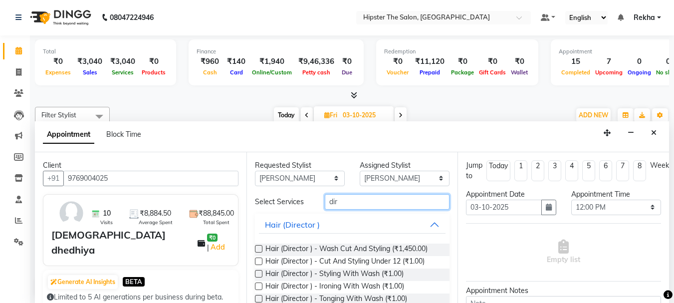
type input "dir"
click at [261, 249] on label at bounding box center [258, 248] width 7 height 7
click at [261, 249] on input "checkbox" at bounding box center [258, 250] width 6 height 6
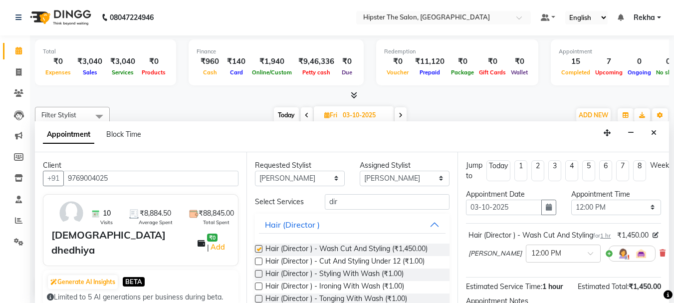
scroll to position [130, 0]
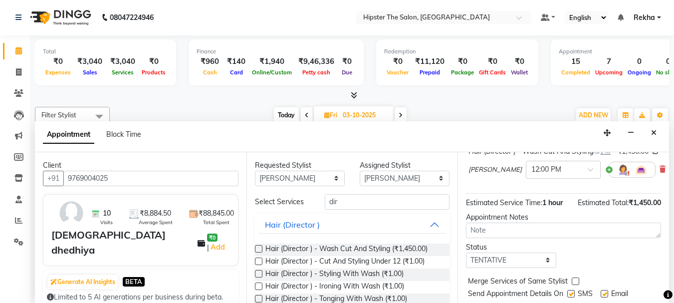
checkbox input "false"
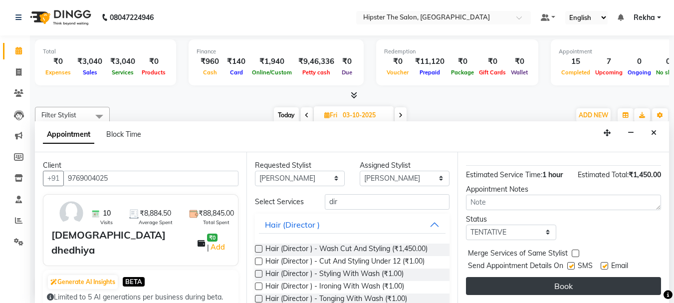
click at [515, 278] on button "Book" at bounding box center [563, 286] width 195 height 18
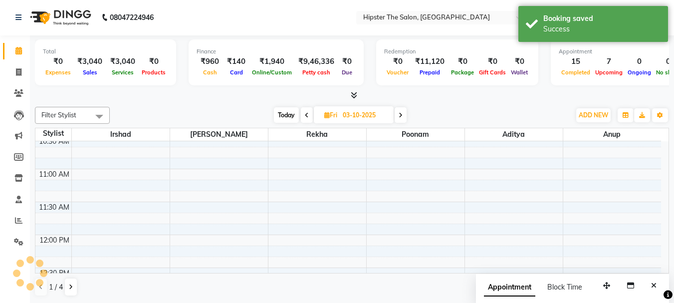
scroll to position [0, 0]
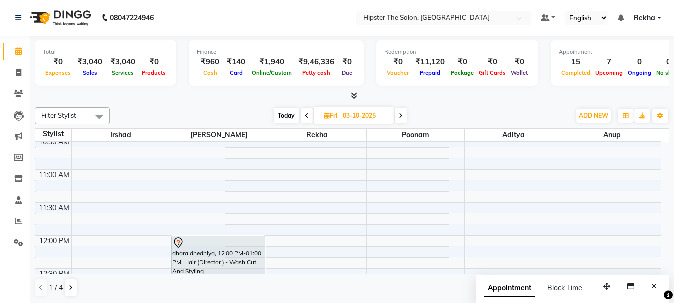
click at [285, 116] on span "Today" at bounding box center [286, 115] width 25 height 15
type input "01-10-2025"
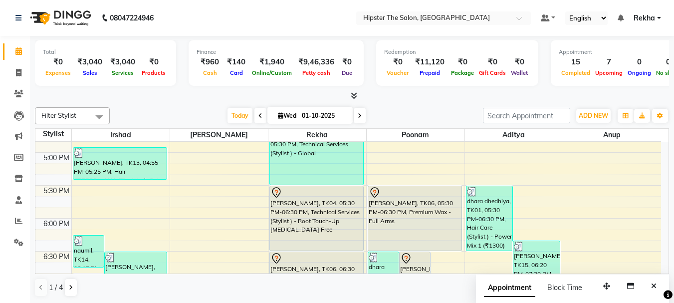
scroll to position [573, 0]
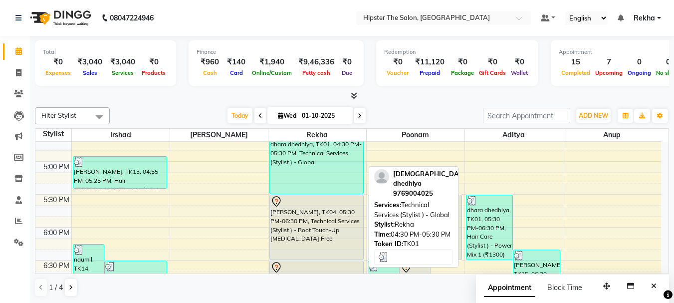
click at [312, 172] on div "dhara dhedhiya, TK01, 04:30 PM-05:30 PM, Technical Services (Stylist ) - Global" at bounding box center [316, 161] width 93 height 64
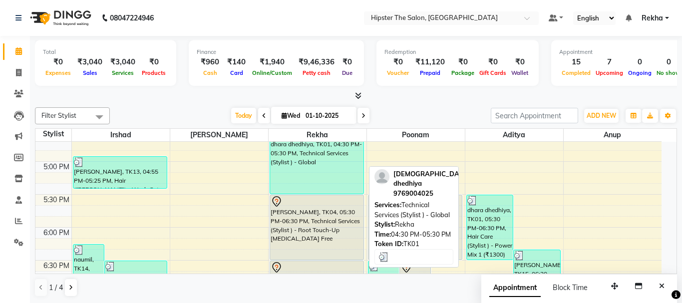
select select "3"
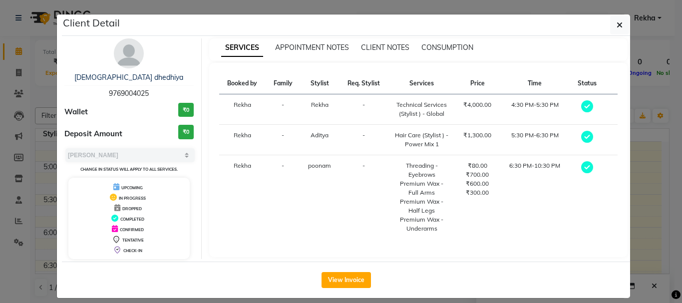
click at [331, 291] on div "View Invoice" at bounding box center [346, 280] width 568 height 36
click at [331, 283] on button "View Invoice" at bounding box center [345, 280] width 49 height 16
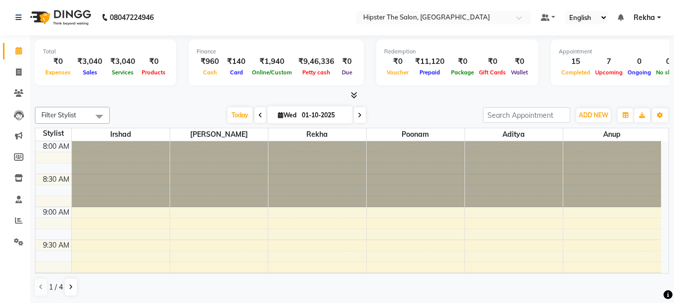
click at [367, 181] on div at bounding box center [416, 174] width 98 height 66
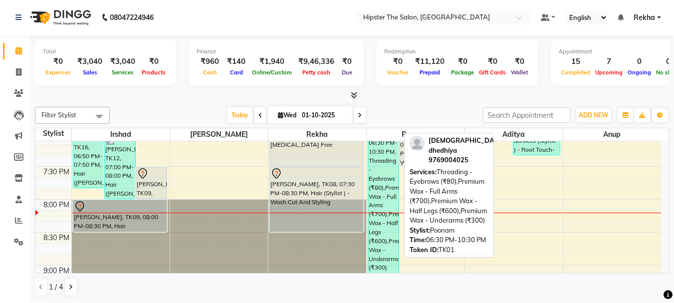
scroll to position [749, 0]
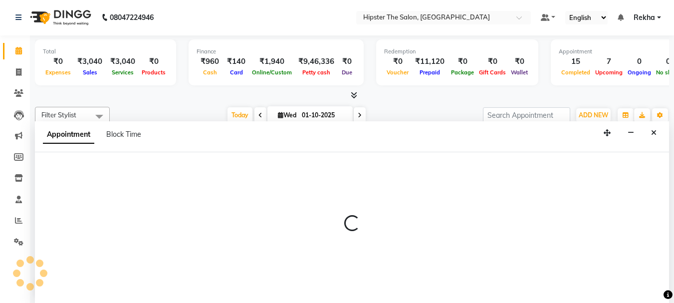
scroll to position [856, 0]
select select "32386"
select select "1305"
select select "tentative"
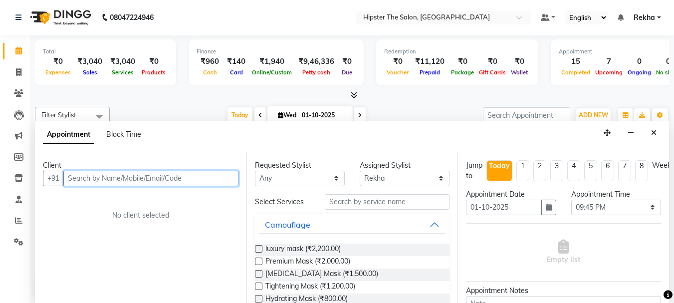
scroll to position [0, 0]
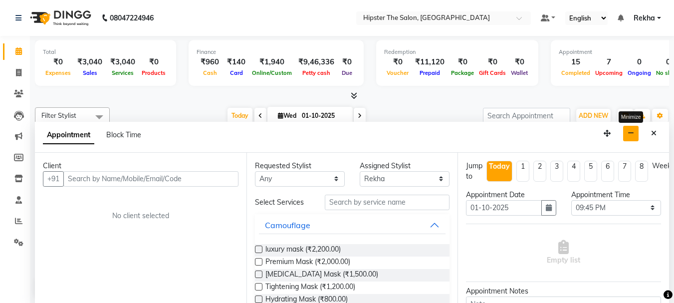
click at [632, 136] on icon "button" at bounding box center [631, 133] width 6 height 7
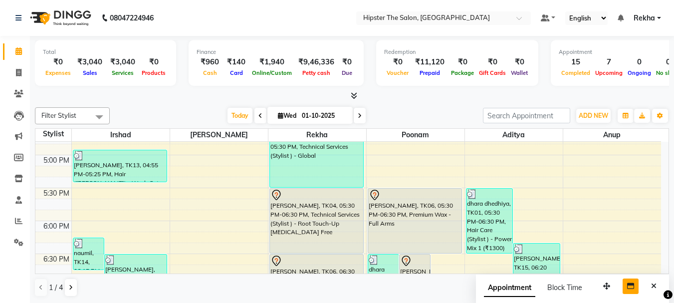
scroll to position [567, 0]
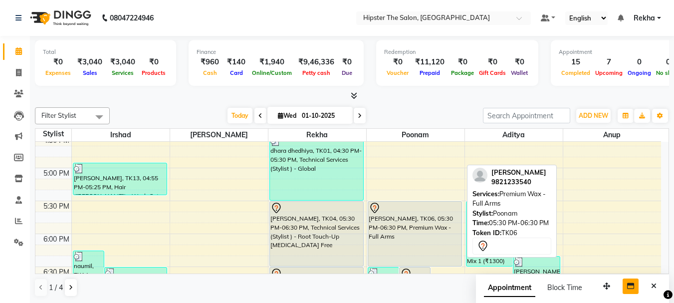
click at [408, 224] on div "[PERSON_NAME], TK06, 05:30 PM-06:30 PM, Premium Wax - Full Arms" at bounding box center [414, 234] width 93 height 64
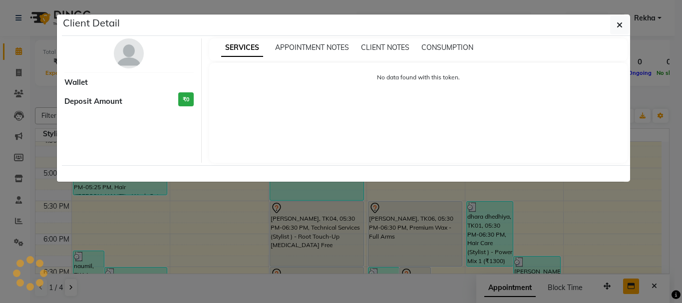
select select "7"
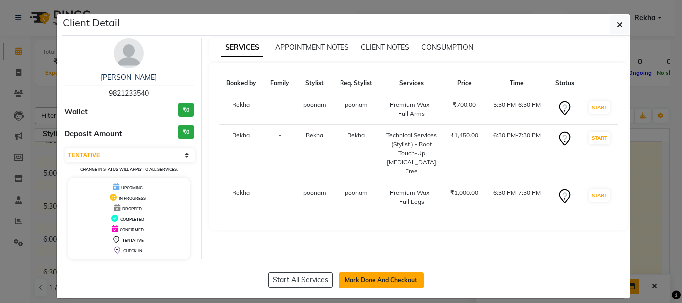
click at [390, 277] on button "Mark Done And Checkout" at bounding box center [380, 280] width 85 height 16
select select "service"
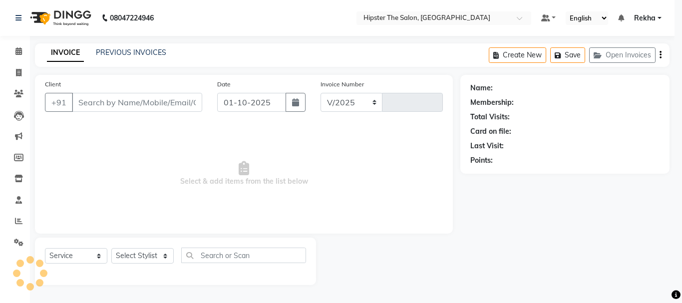
select select "5125"
type input "3068"
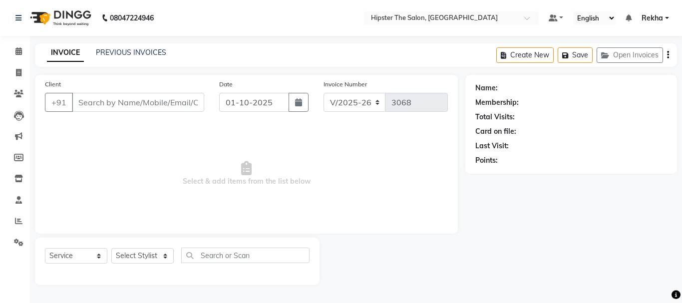
type input "9821233540"
select select "50153"
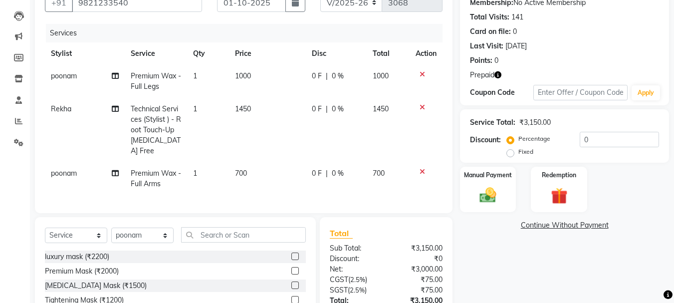
scroll to position [116, 0]
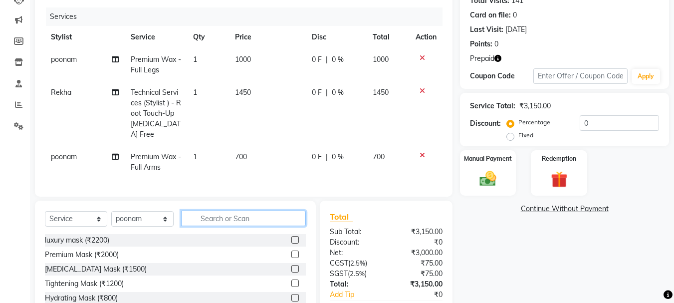
click at [208, 217] on input "text" at bounding box center [243, 218] width 125 height 15
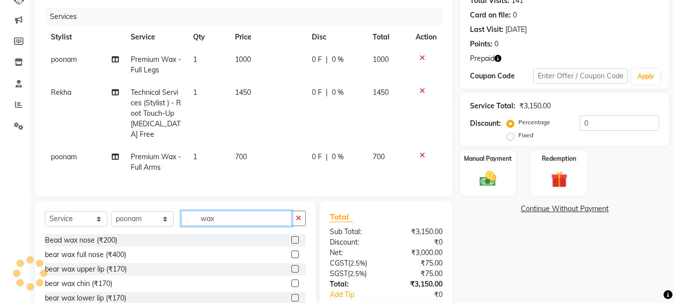
scroll to position [173, 0]
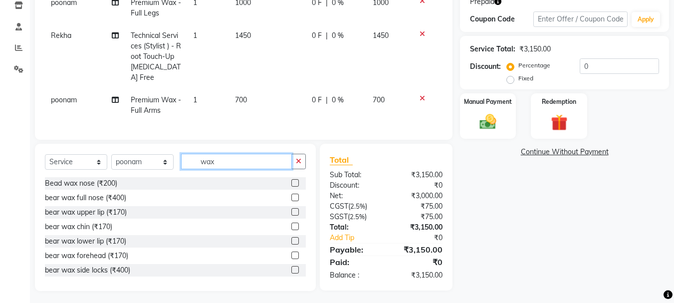
type input "wax"
click at [292, 208] on label at bounding box center [295, 211] width 7 height 7
click at [292, 209] on input "checkbox" at bounding box center [295, 212] width 6 height 6
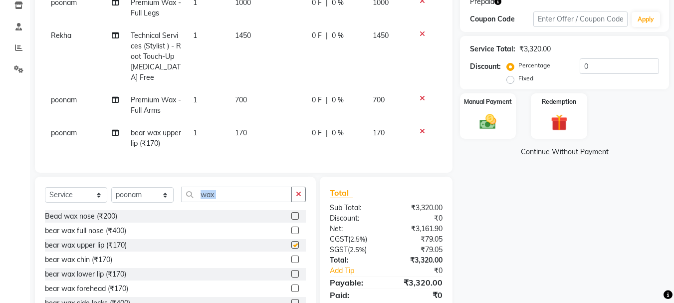
click at [286, 207] on div "Select Service Product Membership Package Voucher Prepaid Gift Card Select Styl…" at bounding box center [175, 198] width 261 height 23
checkbox input "false"
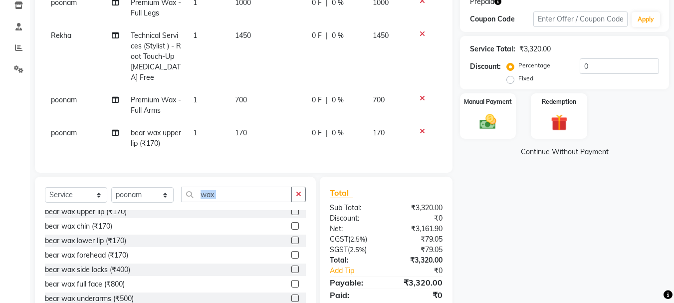
scroll to position [16, 0]
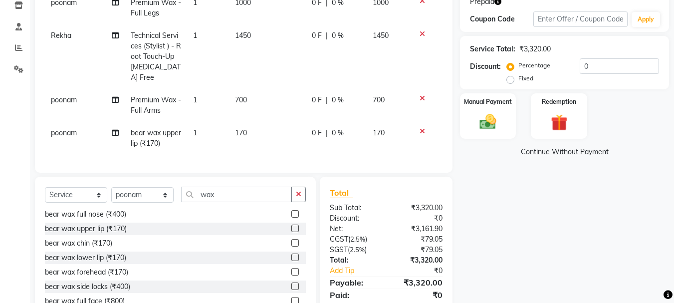
click at [292, 254] on label at bounding box center [295, 257] width 7 height 7
click at [292, 255] on input "checkbox" at bounding box center [295, 258] width 6 height 6
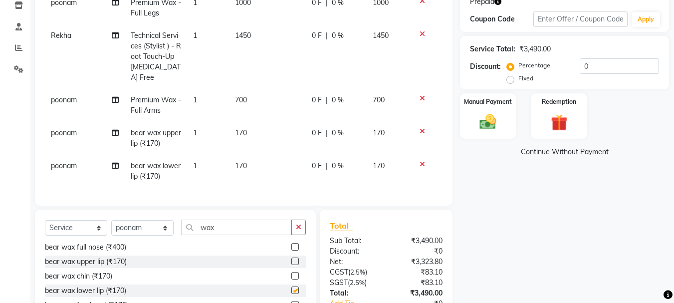
checkbox input "false"
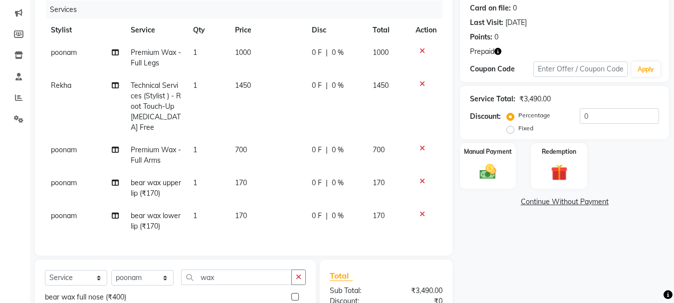
scroll to position [190, 0]
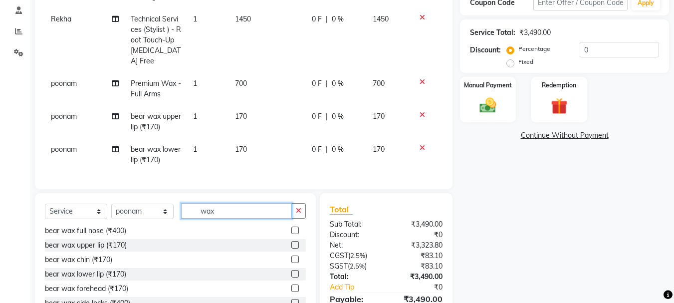
click at [227, 208] on input "wax" at bounding box center [236, 210] width 111 height 15
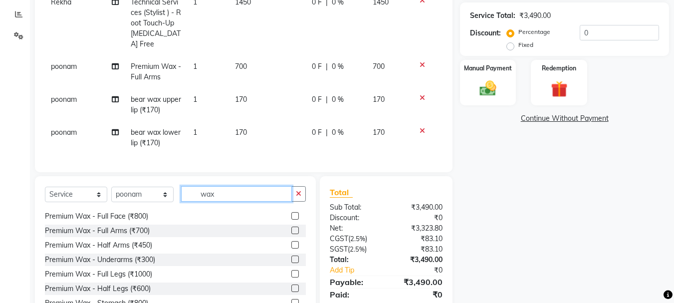
scroll to position [499, 0]
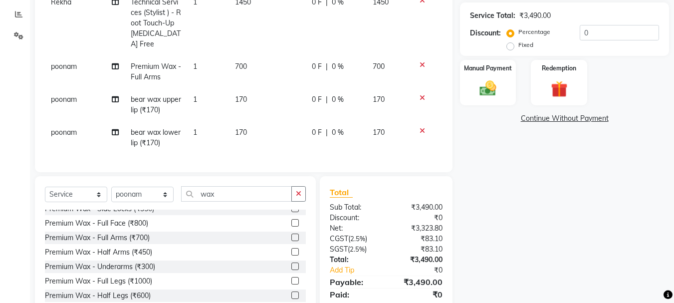
click at [292, 263] on label at bounding box center [295, 266] width 7 height 7
click at [292, 264] on input "checkbox" at bounding box center [295, 267] width 6 height 6
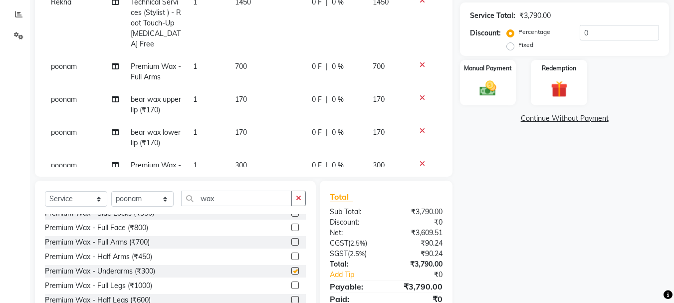
checkbox input "false"
click at [240, 161] on span "300" at bounding box center [241, 165] width 12 height 9
select select "50153"
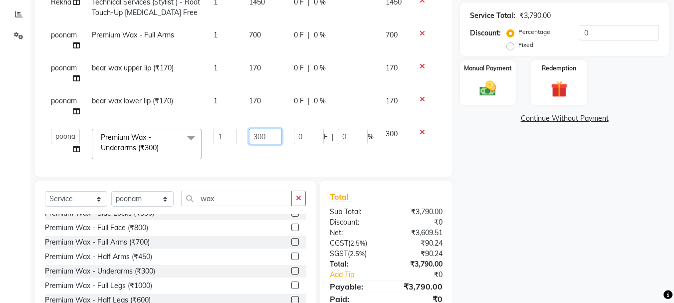
click at [268, 134] on input "300" at bounding box center [265, 136] width 33 height 15
type input "3"
type input "500"
click at [387, 135] on tbody "poonam Premium Wax - Full Legs 1 1000 0 F | 0 % 1000 Rekha Technical Services (…" at bounding box center [244, 61] width 398 height 207
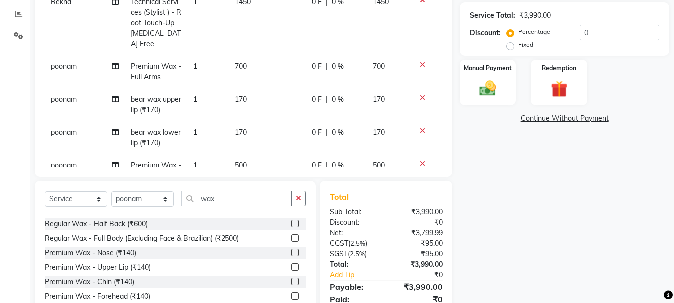
scroll to position [386, 0]
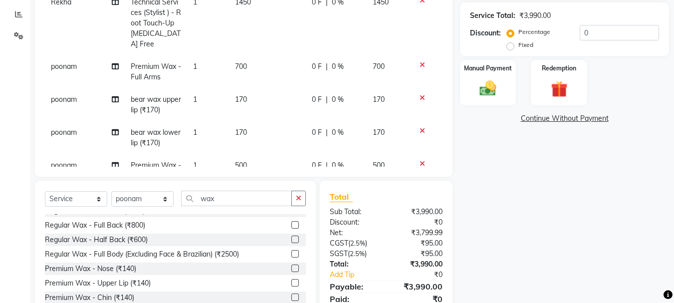
click at [292, 225] on label at bounding box center [295, 224] width 7 height 7
click at [292, 225] on input "checkbox" at bounding box center [295, 225] width 6 height 6
click at [292, 224] on label at bounding box center [295, 224] width 7 height 7
click at [292, 224] on input "checkbox" at bounding box center [295, 225] width 6 height 6
checkbox input "false"
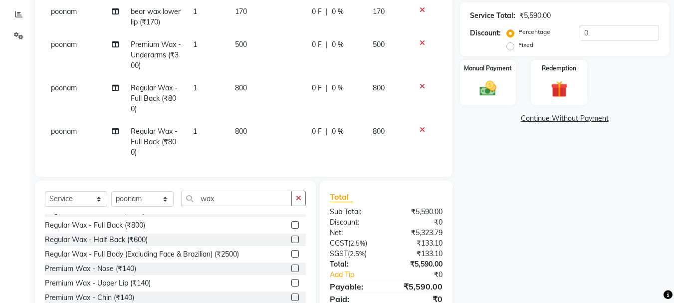
scroll to position [123, 0]
click at [420, 124] on icon at bounding box center [422, 127] width 5 height 7
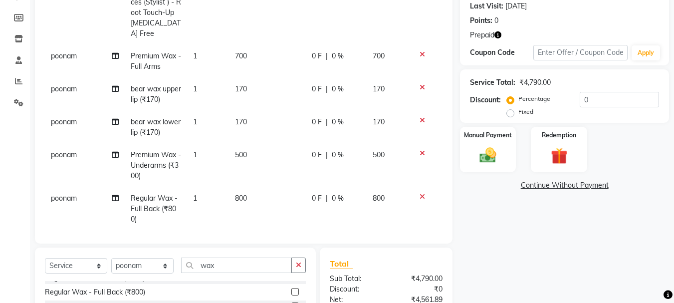
scroll to position [79, 0]
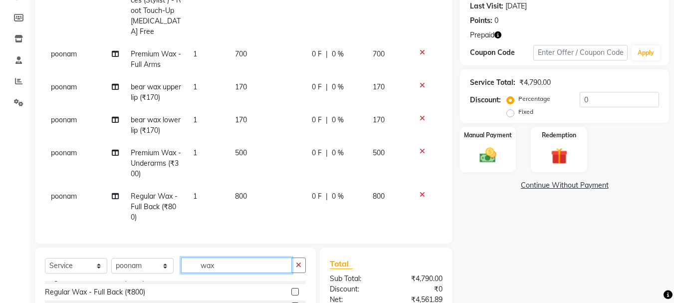
click at [246, 261] on input "wax" at bounding box center [236, 265] width 111 height 15
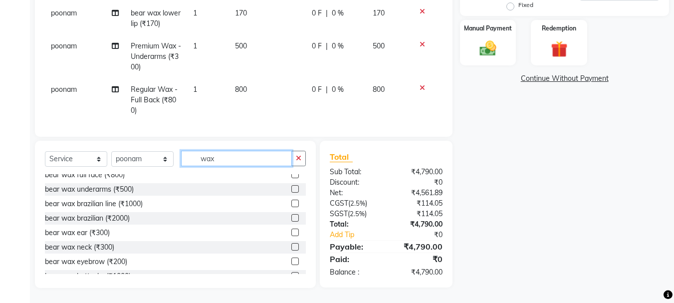
scroll to position [103, 0]
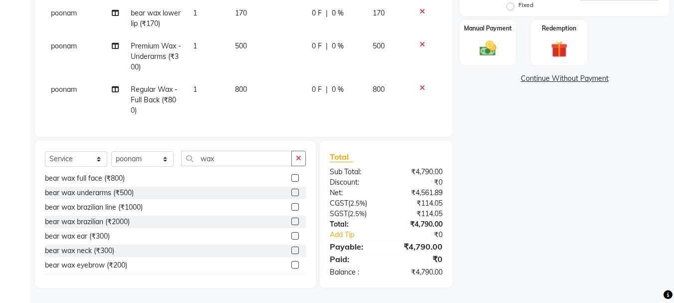
click at [292, 223] on label at bounding box center [295, 221] width 7 height 7
click at [292, 223] on input "checkbox" at bounding box center [295, 222] width 6 height 6
checkbox input "false"
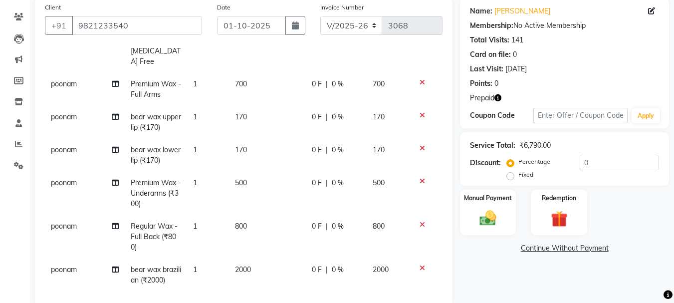
scroll to position [110, 0]
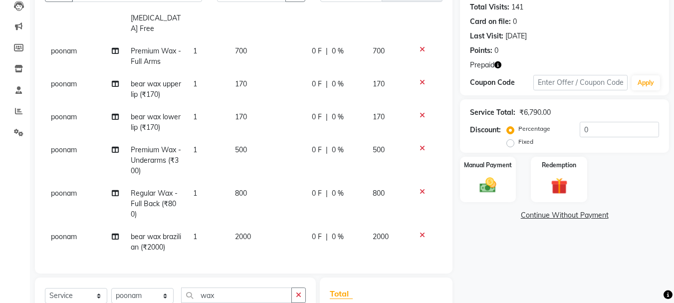
click at [499, 65] on icon "button" at bounding box center [498, 64] width 7 height 7
click at [553, 178] on img at bounding box center [559, 185] width 28 height 21
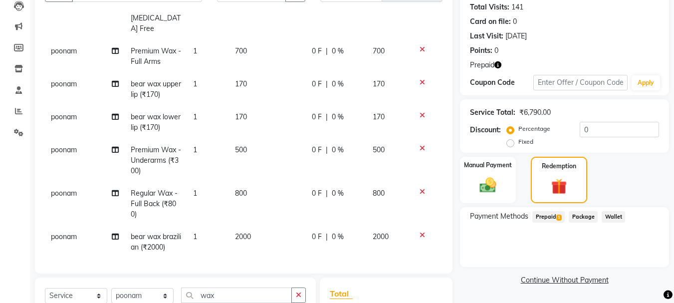
click at [238, 189] on span "800" at bounding box center [241, 193] width 12 height 9
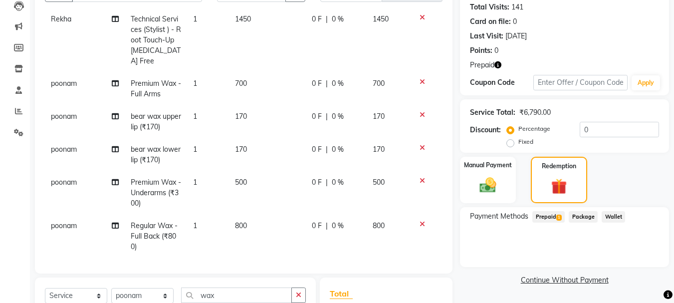
select select "50153"
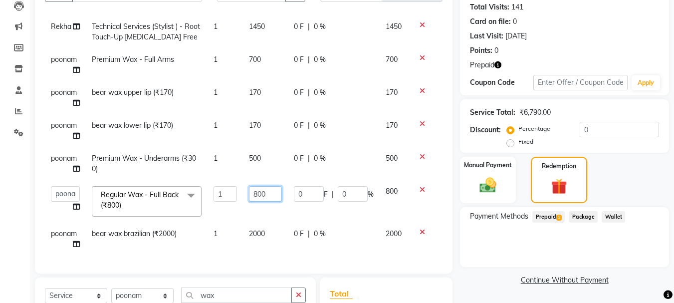
click at [254, 186] on input "800" at bounding box center [265, 193] width 33 height 15
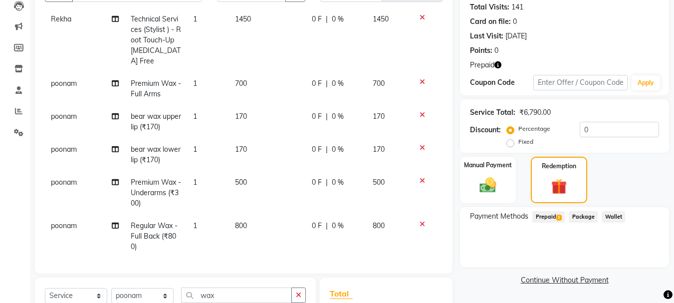
click at [235, 221] on span "800" at bounding box center [241, 225] width 12 height 9
select select "50153"
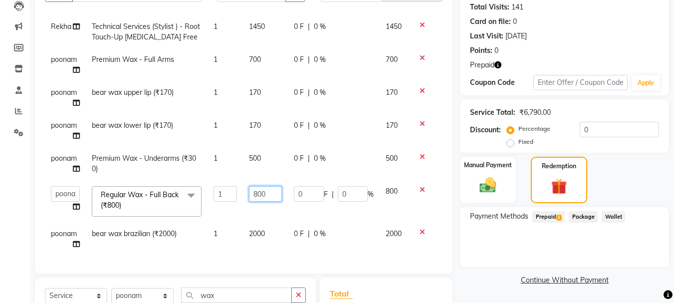
click at [253, 186] on input "800" at bounding box center [265, 193] width 33 height 15
type input "700"
click at [558, 218] on span "1" at bounding box center [559, 218] width 5 height 6
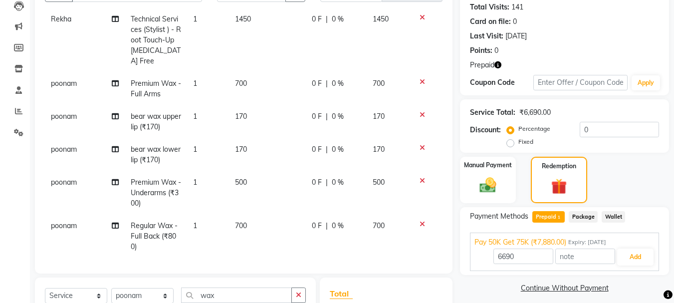
scroll to position [200, 0]
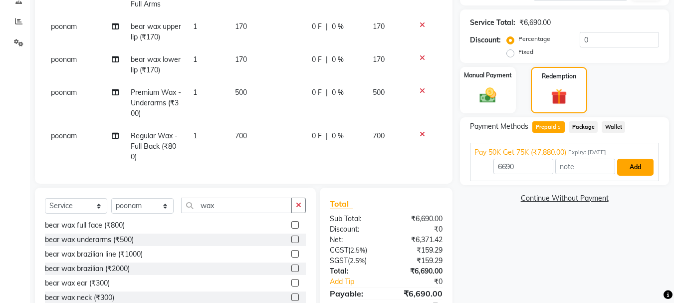
click at [633, 164] on button "Add" at bounding box center [635, 167] width 36 height 17
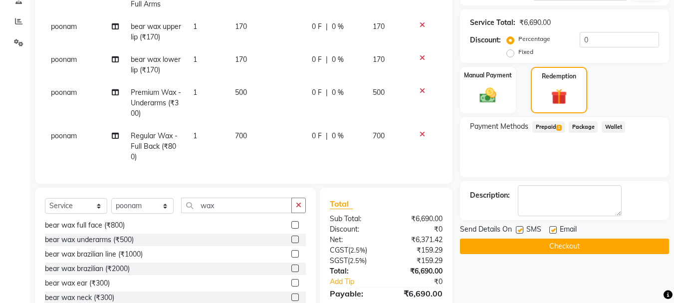
scroll to position [267, 0]
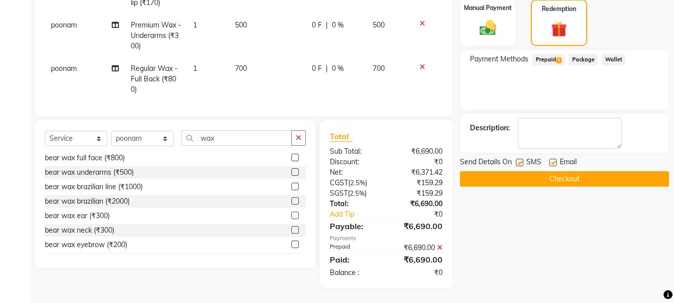
click at [575, 178] on button "Checkout" at bounding box center [564, 178] width 209 height 15
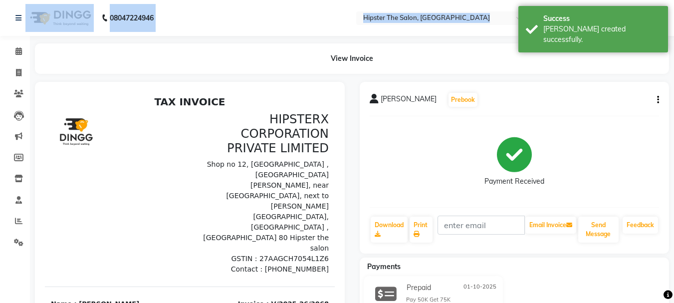
drag, startPoint x: 24, startPoint y: 62, endPoint x: 0, endPoint y: 7, distance: 59.9
click at [16, 53] on icon at bounding box center [18, 50] width 6 height 7
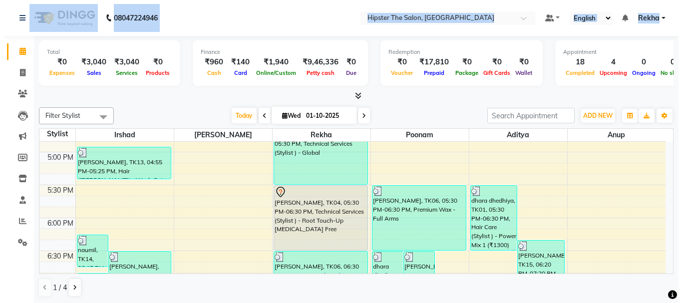
scroll to position [615, 0]
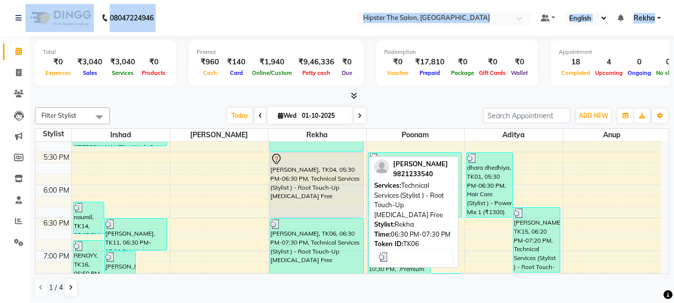
click at [304, 238] on div "[PERSON_NAME], TK06, 06:30 PM-07:30 PM, Technical Services (Stylist ) - Root To…" at bounding box center [316, 251] width 93 height 64
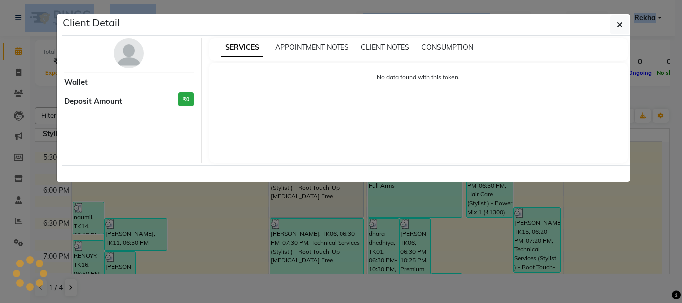
select select "3"
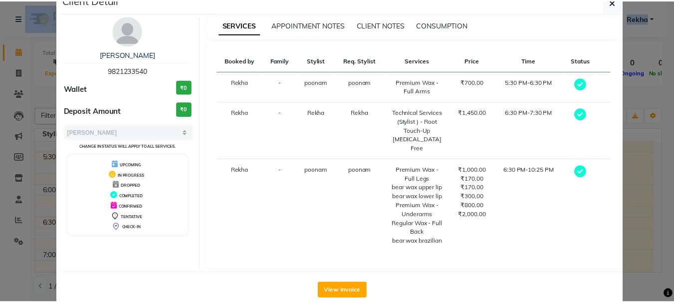
scroll to position [34, 0]
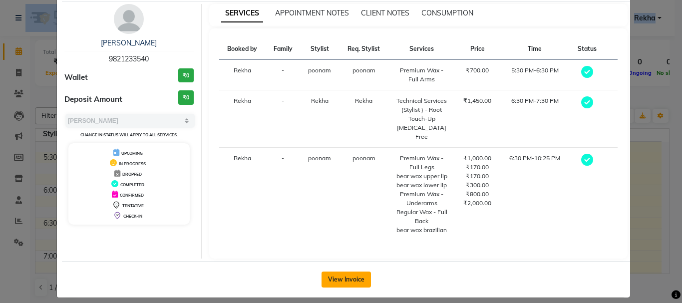
click at [326, 272] on button "View Invoice" at bounding box center [345, 280] width 49 height 16
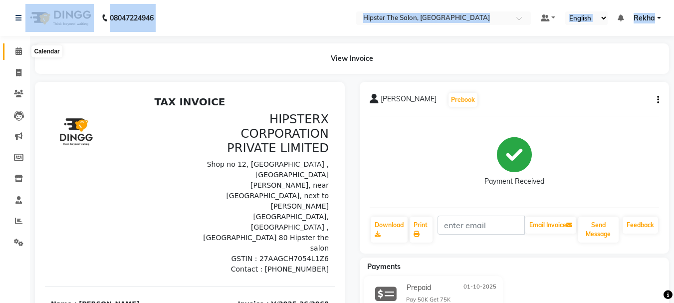
click at [17, 51] on icon at bounding box center [18, 50] width 6 height 7
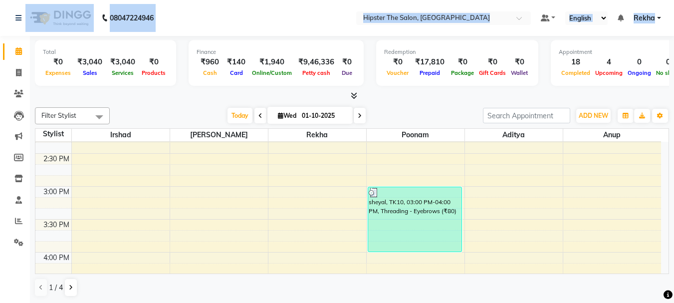
scroll to position [446, 0]
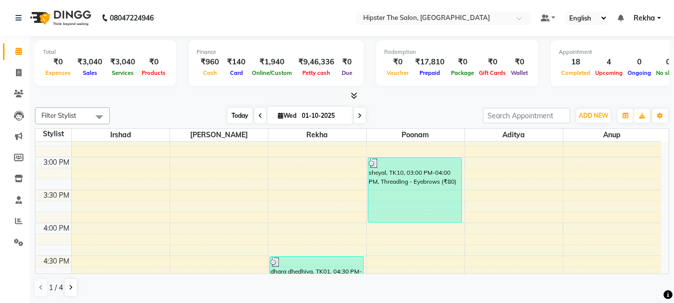
click at [240, 117] on span "Today" at bounding box center [240, 115] width 25 height 15
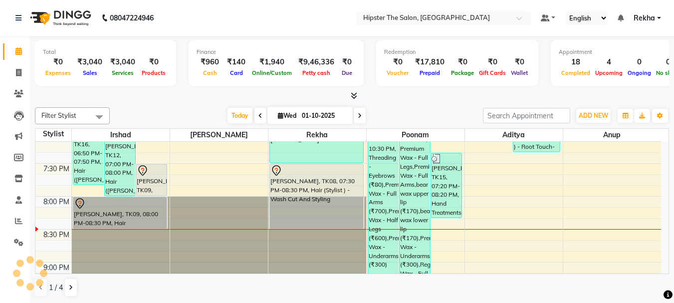
scroll to position [721, 0]
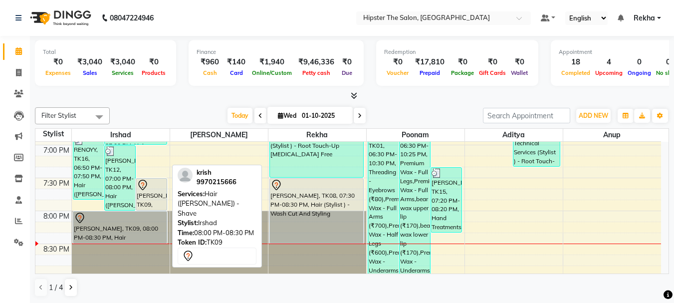
click at [86, 234] on div "[PERSON_NAME], TK09, 08:00 PM-08:30 PM, Hair ([PERSON_NAME]) - Shave" at bounding box center [119, 227] width 93 height 31
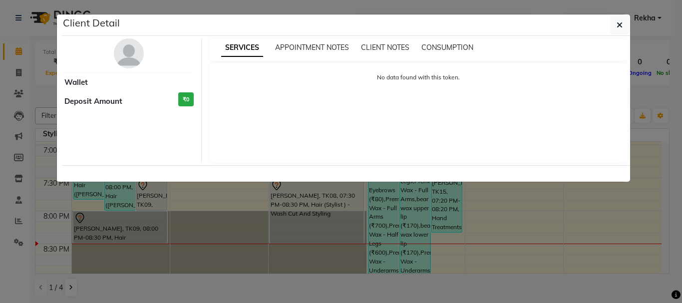
select select "7"
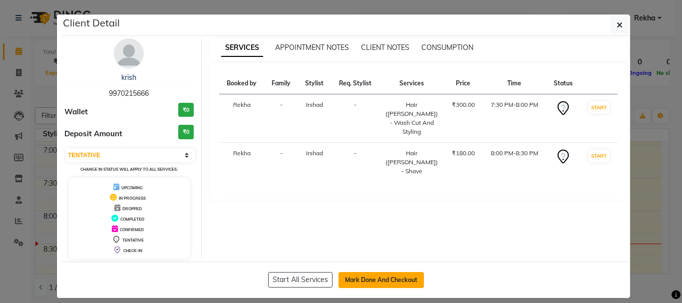
click at [367, 275] on button "Mark Done And Checkout" at bounding box center [380, 280] width 85 height 16
select select "service"
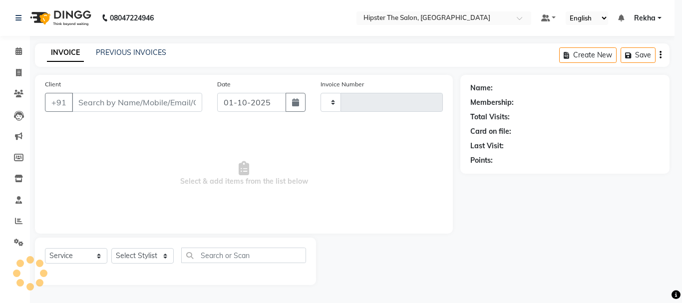
type input "3069"
select select "5125"
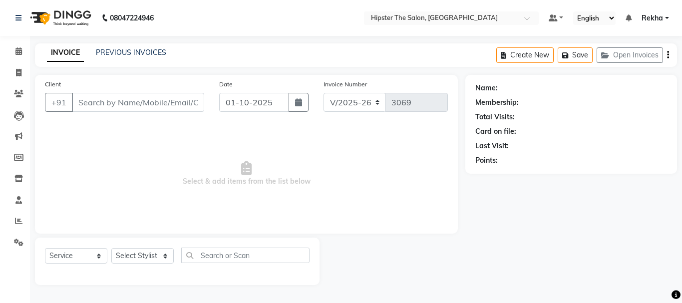
type input "9970215666"
select select "32387"
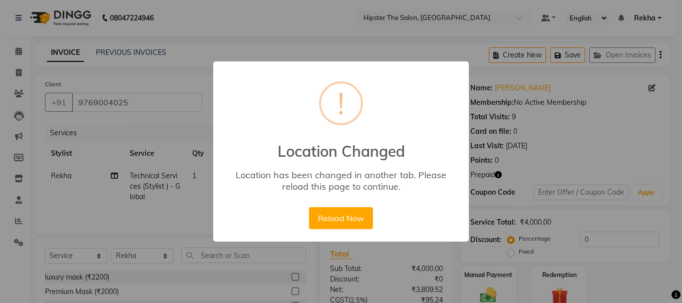
select select "5125"
select select "service"
select select "32386"
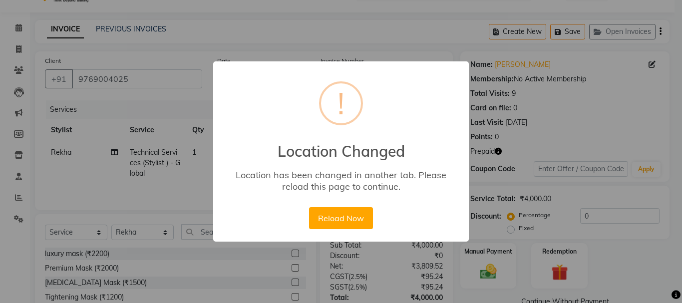
click at [328, 215] on button "Reload Now" at bounding box center [340, 218] width 63 height 22
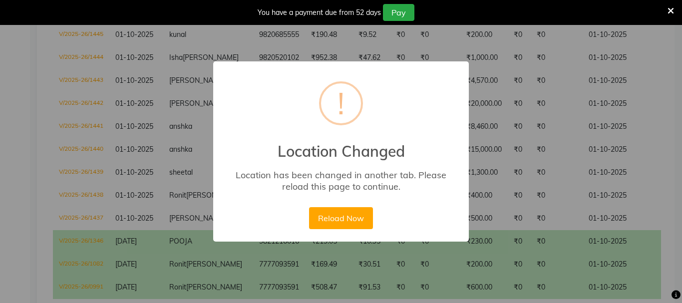
click at [338, 211] on button "Reload Now" at bounding box center [340, 218] width 63 height 22
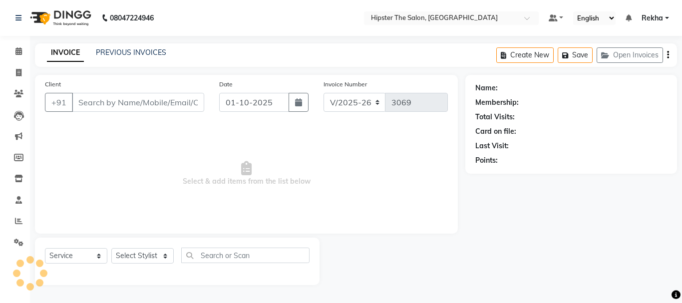
select select "5125"
select select "service"
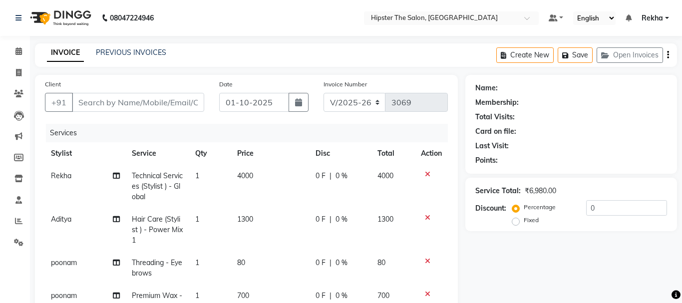
type input "9769004025"
select select "50153"
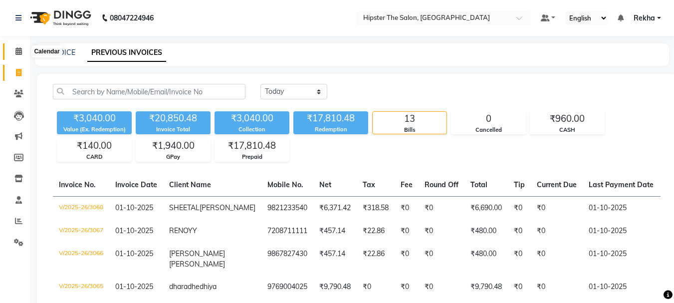
click at [18, 48] on icon at bounding box center [18, 50] width 6 height 7
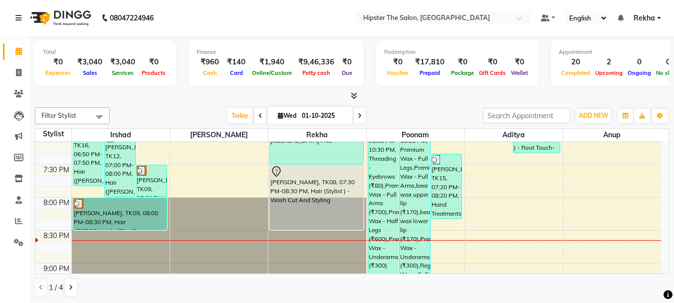
scroll to position [730, 0]
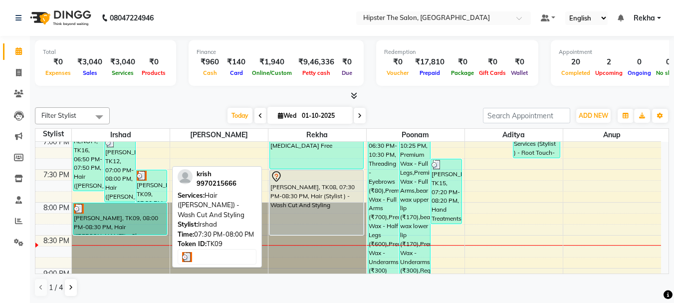
click at [151, 187] on div "[PERSON_NAME], TK09, 07:30 PM-08:00 PM, Hair ([PERSON_NAME]) - Wash Cut And Sty…" at bounding box center [151, 185] width 30 height 31
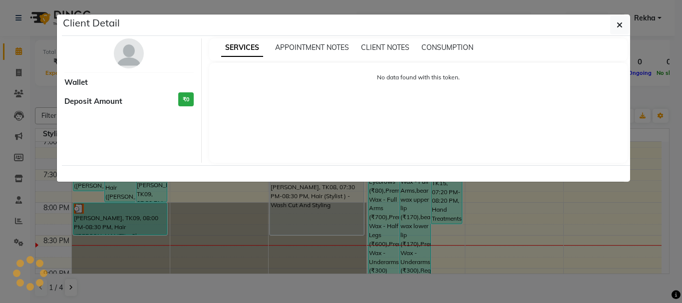
select select "3"
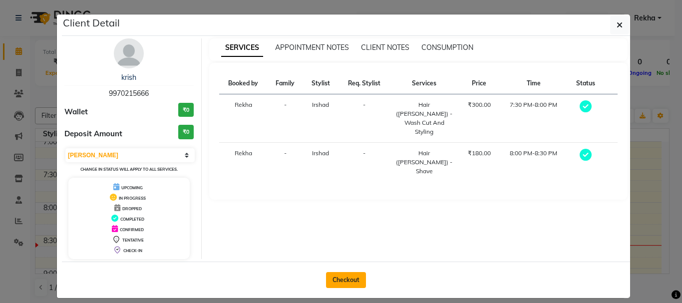
click at [356, 280] on button "Checkout" at bounding box center [346, 280] width 40 height 16
select select "5125"
select select "service"
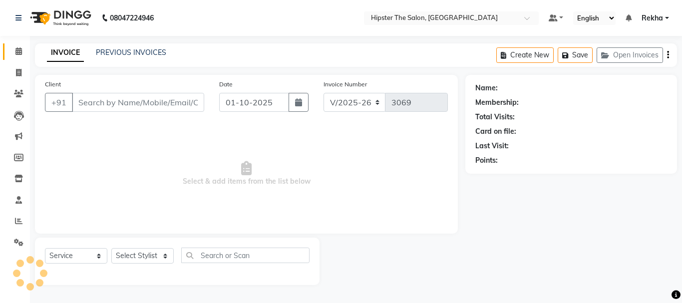
type input "9970215666"
select select "32387"
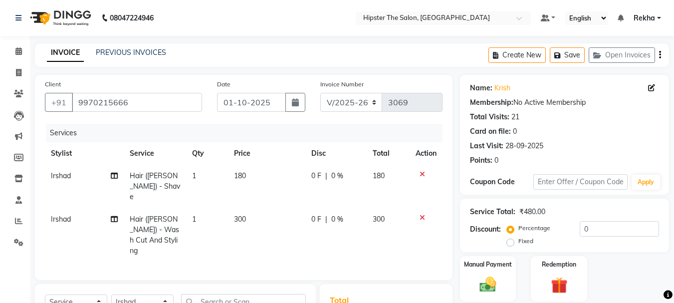
click at [421, 171] on icon at bounding box center [422, 174] width 5 height 7
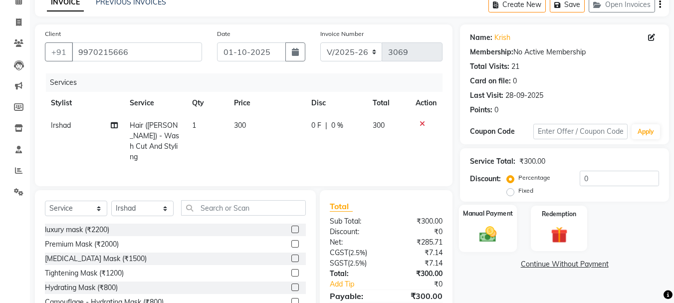
scroll to position [97, 0]
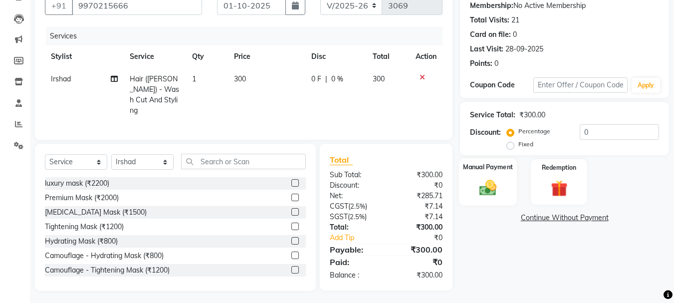
click at [492, 191] on img at bounding box center [488, 188] width 28 height 20
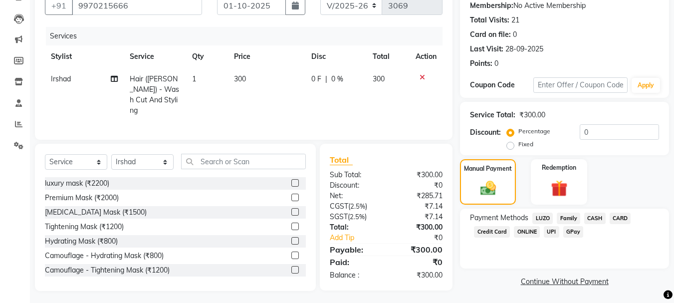
click at [596, 219] on span "CASH" at bounding box center [595, 218] width 21 height 11
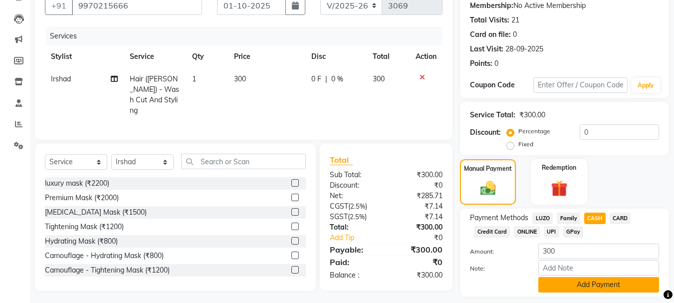
click at [593, 283] on button "Add Payment" at bounding box center [599, 284] width 121 height 15
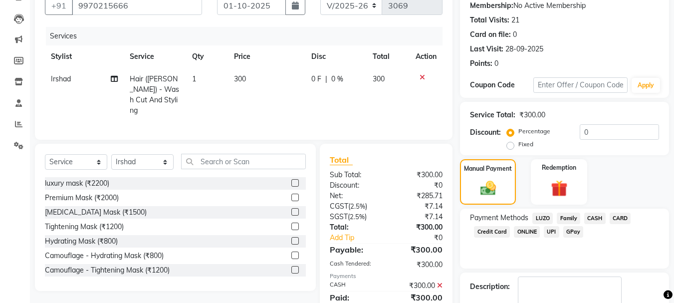
scroll to position [154, 0]
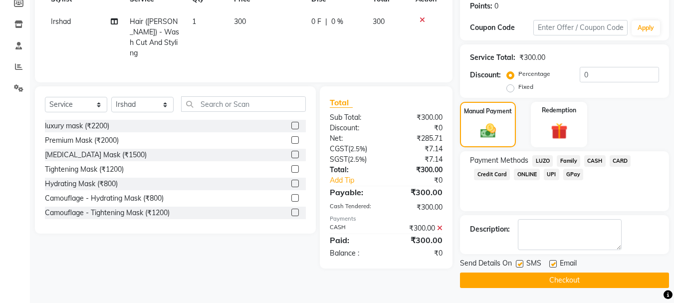
click at [593, 283] on button "Checkout" at bounding box center [564, 280] width 209 height 15
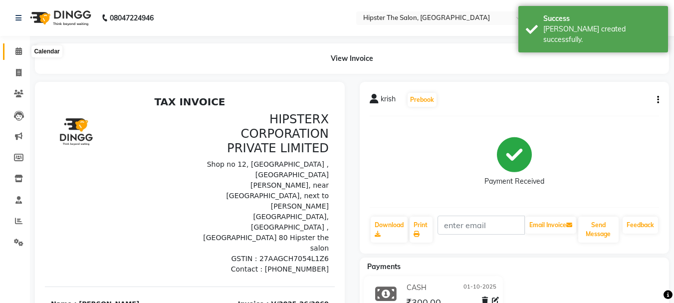
click at [17, 50] on icon at bounding box center [18, 50] width 6 height 7
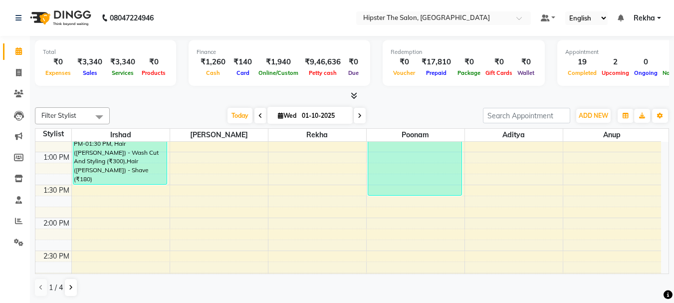
scroll to position [316, 0]
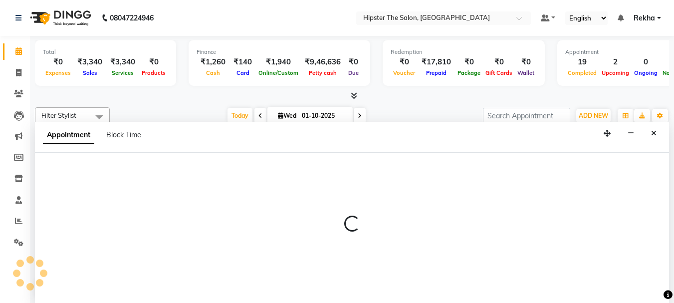
scroll to position [0, 0]
select select "50153"
select select "tentative"
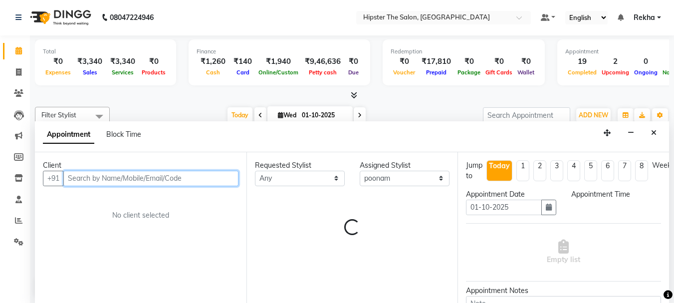
select select "825"
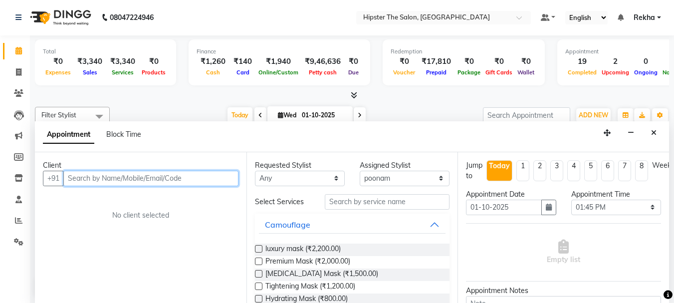
click at [225, 176] on input "text" at bounding box center [150, 178] width 175 height 15
click at [217, 175] on input "text" at bounding box center [150, 178] width 175 height 15
type input "9"
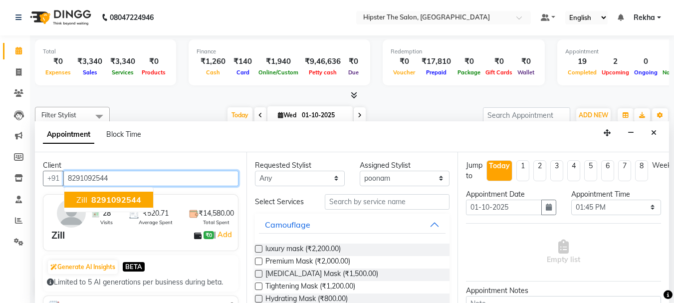
click at [128, 202] on span "8291092544" at bounding box center [116, 200] width 50 height 10
type input "8291092544"
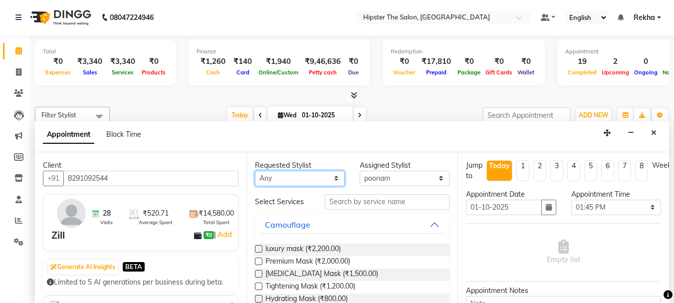
click at [311, 181] on select "Any [PERSON_NAME] [PERSON_NAME] Anup [PERSON_NAME] [PERSON_NAME] Lucky [PERSON_…" at bounding box center [300, 178] width 90 height 15
select select "50153"
click at [255, 171] on select "Any [PERSON_NAME] [PERSON_NAME] Anup [PERSON_NAME] [PERSON_NAME] Lucky [PERSON_…" at bounding box center [300, 178] width 90 height 15
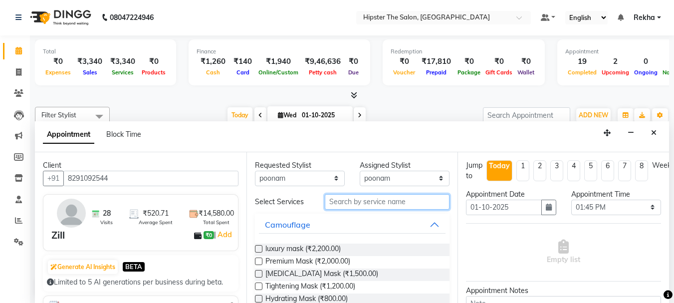
click at [354, 200] on input "text" at bounding box center [387, 201] width 125 height 15
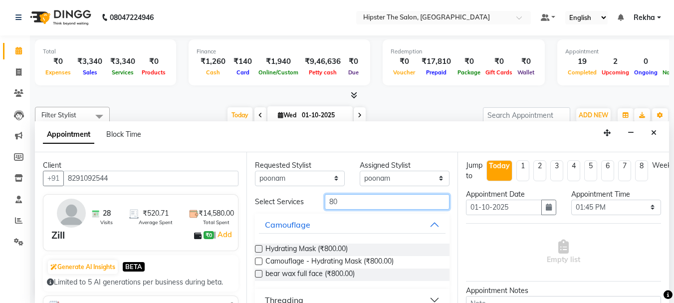
type input "8"
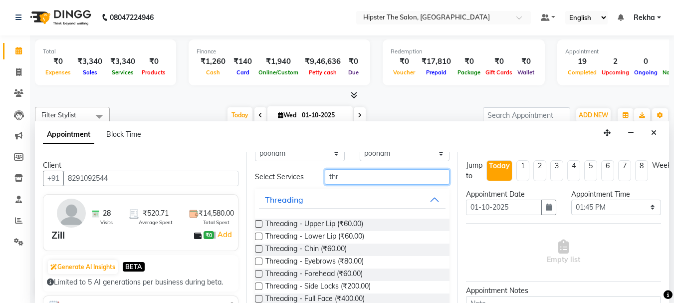
scroll to position [33, 0]
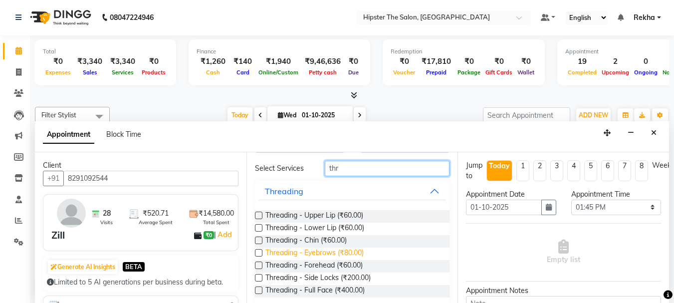
type input "thr"
click at [357, 251] on span "Threading - Eyebrows (₹80.00)" at bounding box center [315, 254] width 98 height 12
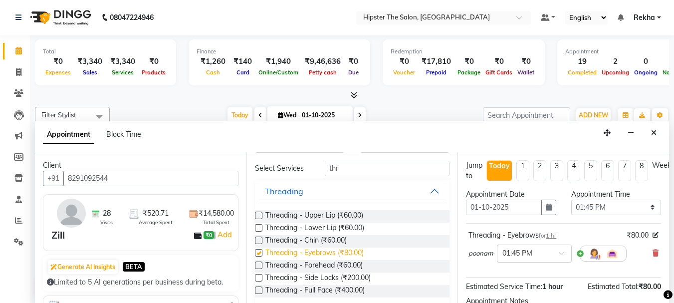
checkbox input "false"
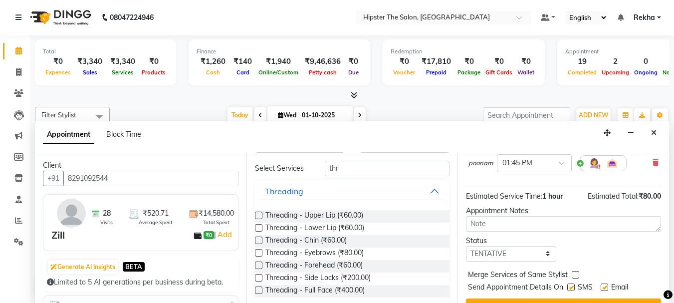
scroll to position [119, 0]
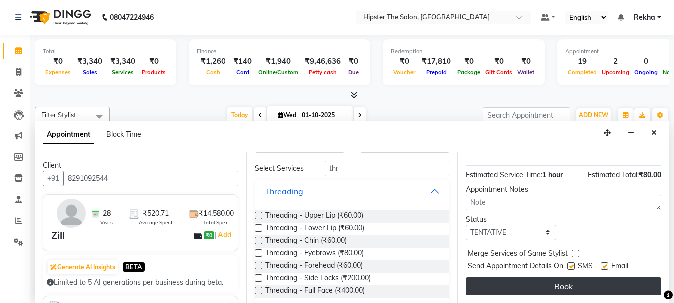
click at [579, 277] on button "Book" at bounding box center [563, 286] width 195 height 18
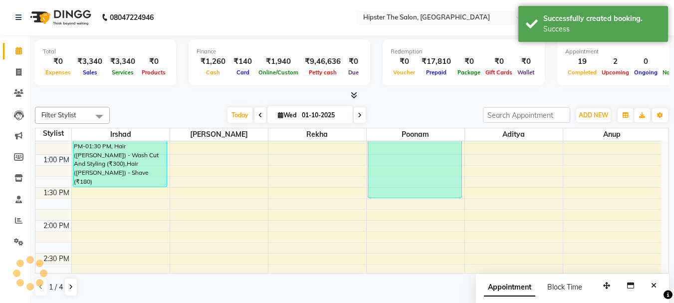
scroll to position [0, 0]
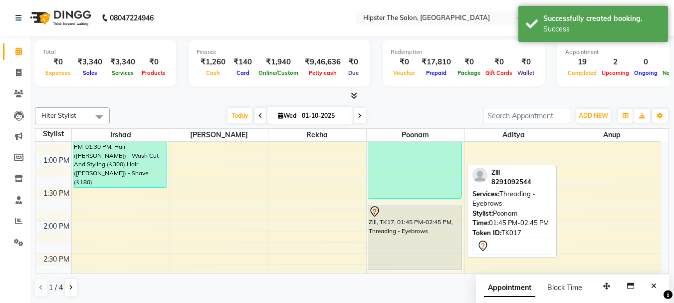
click at [430, 244] on div "Zill, TK17, 01:45 PM-02:45 PM, Threading - Eyebrows" at bounding box center [414, 237] width 93 height 64
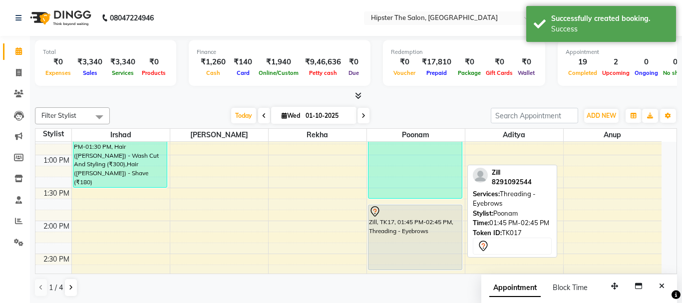
select select "7"
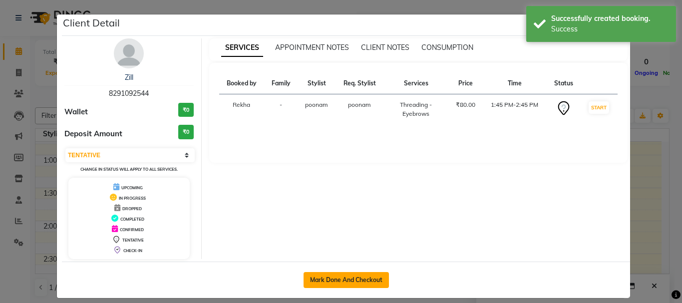
click at [378, 277] on button "Mark Done And Checkout" at bounding box center [346, 280] width 85 height 16
select select "service"
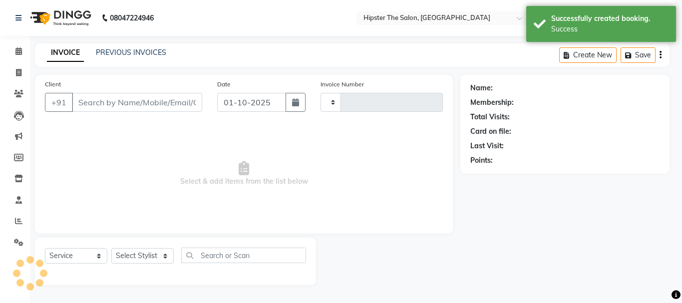
type input "3070"
select select "5125"
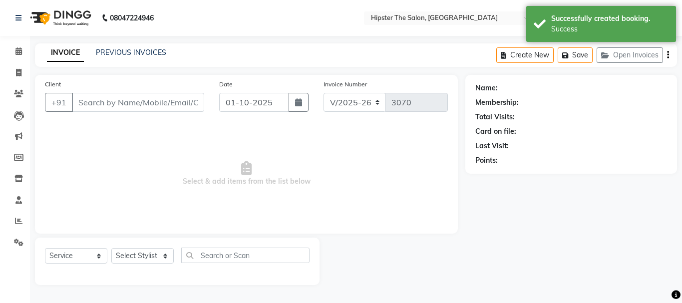
type input "8291092544"
select select "50153"
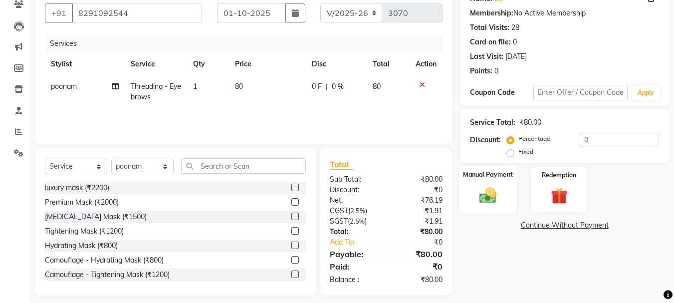
scroll to position [97, 0]
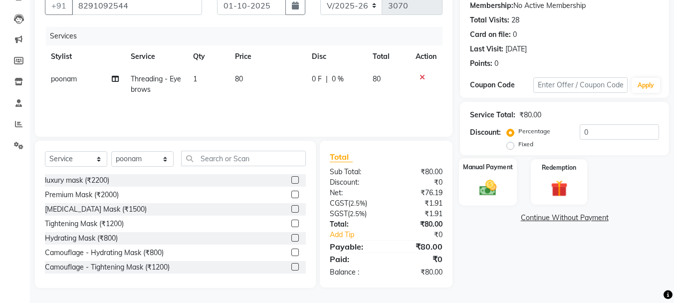
click at [490, 193] on img at bounding box center [488, 188] width 28 height 20
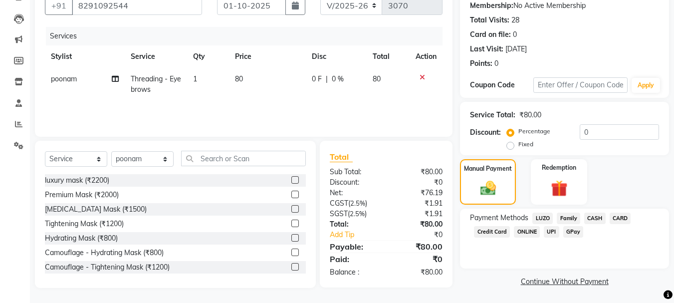
click at [596, 218] on span "CASH" at bounding box center [595, 218] width 21 height 11
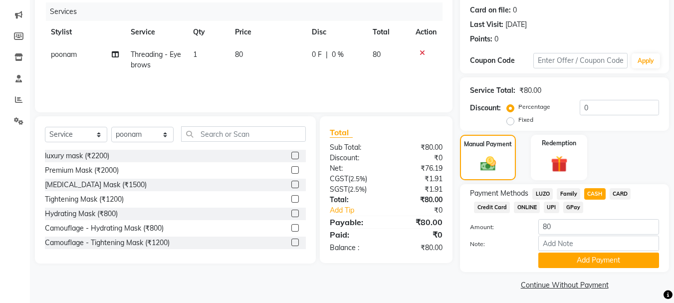
scroll to position [126, 0]
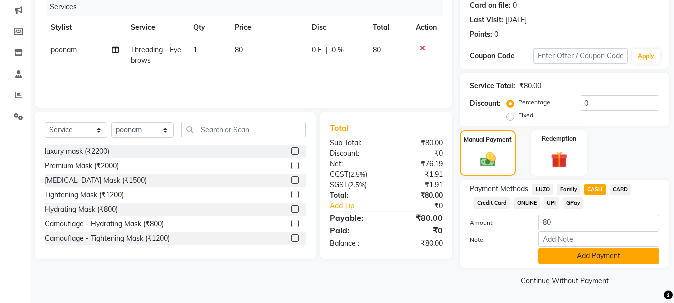
click at [598, 251] on button "Add Payment" at bounding box center [599, 255] width 121 height 15
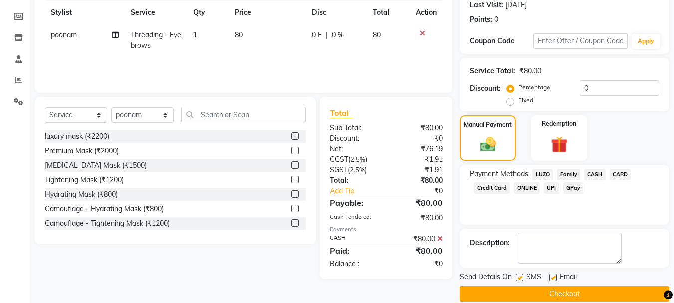
scroll to position [154, 0]
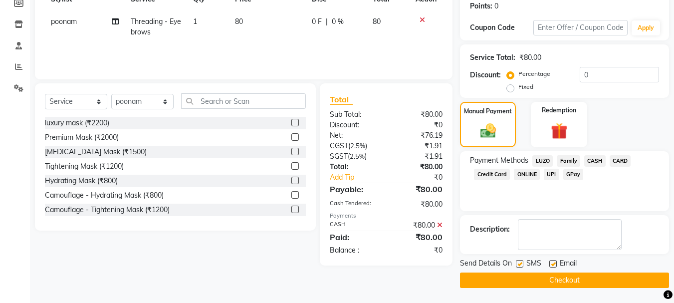
click at [597, 281] on button "Checkout" at bounding box center [564, 280] width 209 height 15
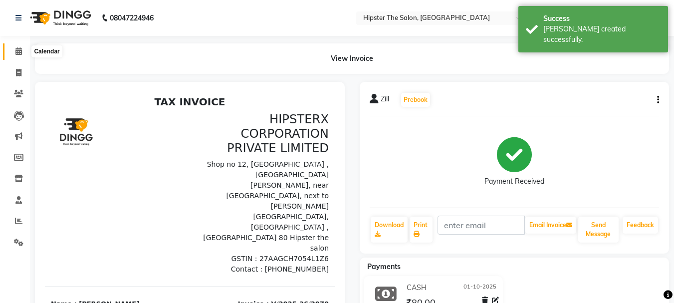
click at [18, 49] on icon at bounding box center [18, 50] width 6 height 7
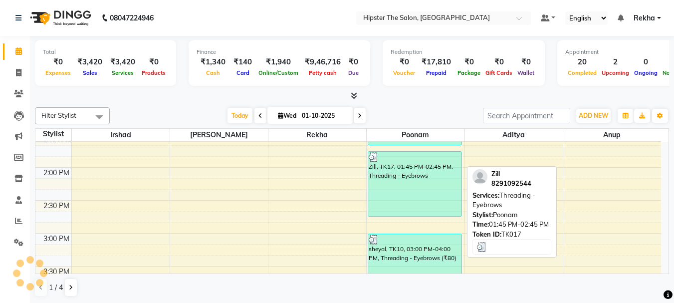
scroll to position [353, 0]
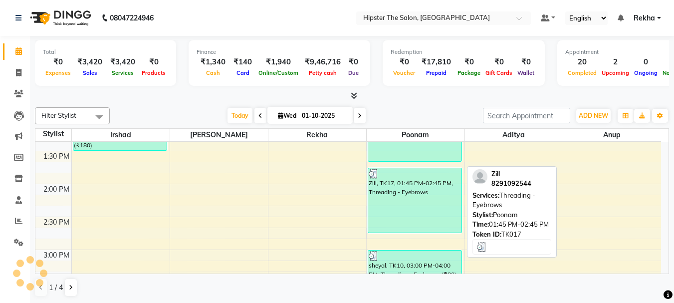
click at [440, 198] on div "Zill, TK17, 01:45 PM-02:45 PM, Threading - Eyebrows" at bounding box center [414, 200] width 93 height 64
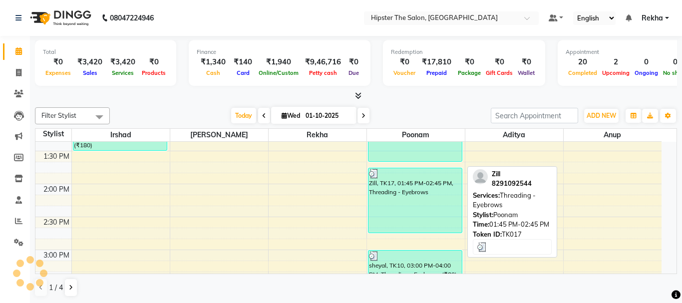
select select "3"
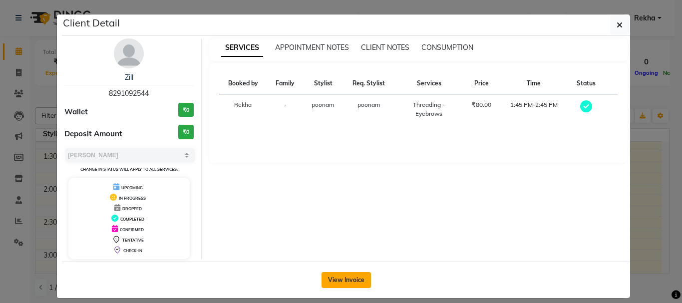
click at [344, 280] on button "View Invoice" at bounding box center [345, 280] width 49 height 16
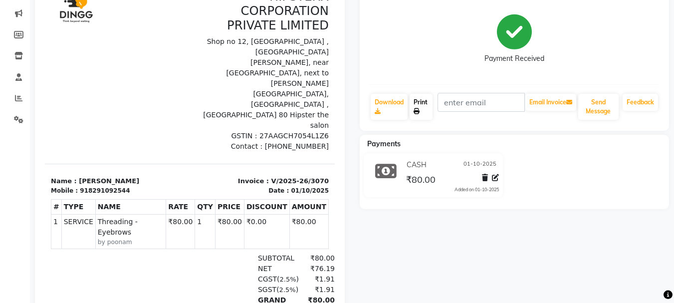
scroll to position [126, 0]
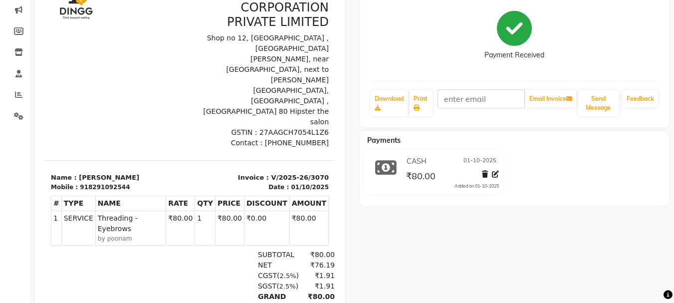
click at [597, 152] on div "CASH [DATE] ₹80.00 Added on [DATE]" at bounding box center [514, 174] width 325 height 48
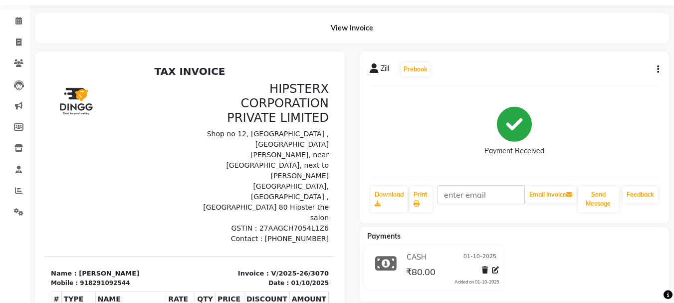
scroll to position [26, 0]
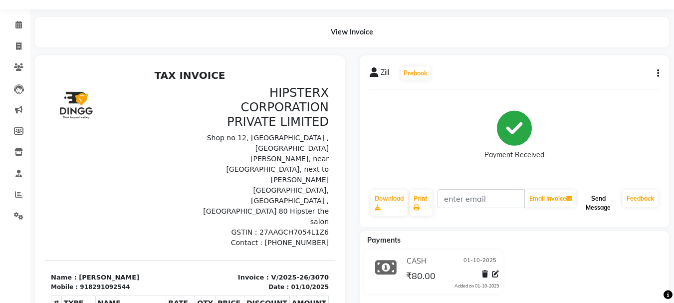
click at [603, 207] on button "Send Message" at bounding box center [599, 203] width 40 height 26
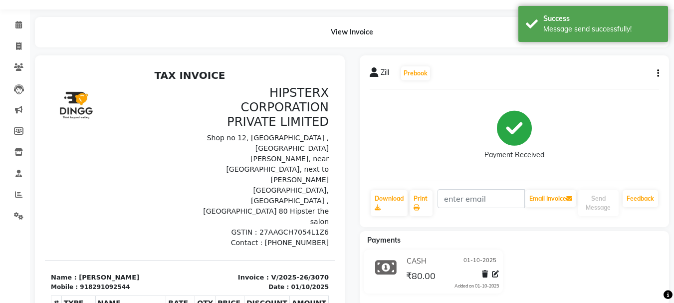
click at [597, 249] on div "Payments CASH [DATE] ₹80.00 Added on [DATE]" at bounding box center [515, 268] width 310 height 74
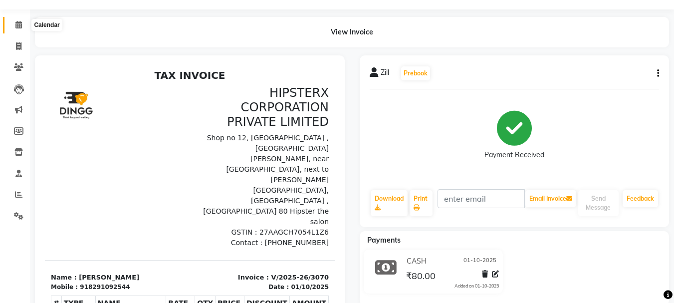
click at [23, 23] on span at bounding box center [18, 24] width 17 height 11
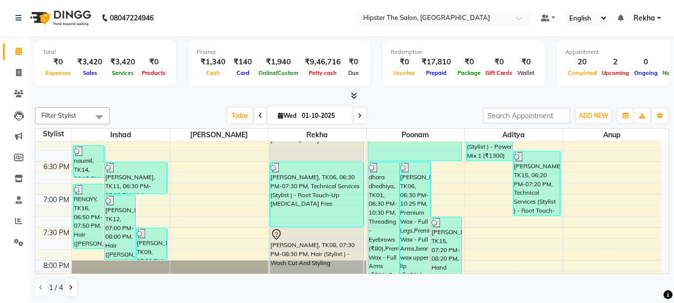
scroll to position [702, 0]
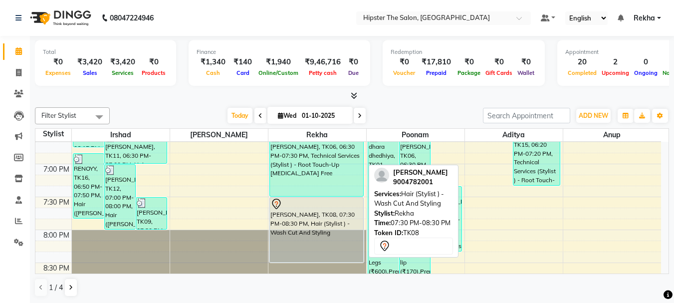
click at [303, 224] on div "[PERSON_NAME], TK08, 07:30 PM-08:30 PM, Hair (Stylist ) - Wash Cut And Styling" at bounding box center [316, 230] width 93 height 64
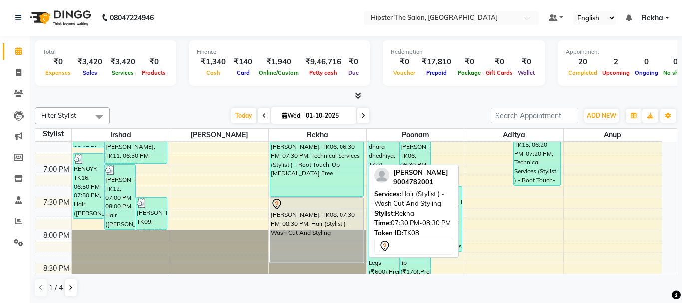
select select "7"
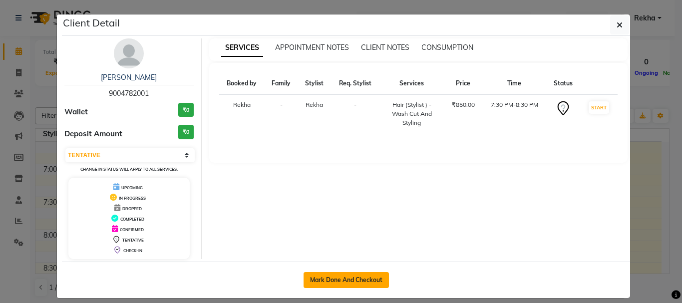
click at [317, 282] on button "Mark Done And Checkout" at bounding box center [346, 280] width 85 height 16
select select "service"
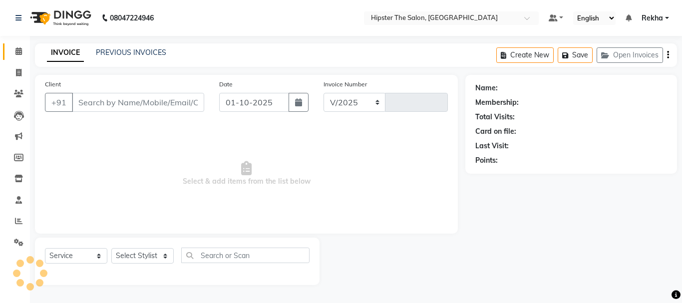
select select "5125"
type input "3071"
type input "9004782001"
select select "32386"
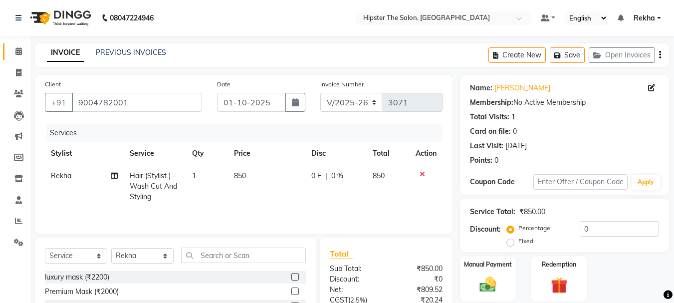
scroll to position [97, 0]
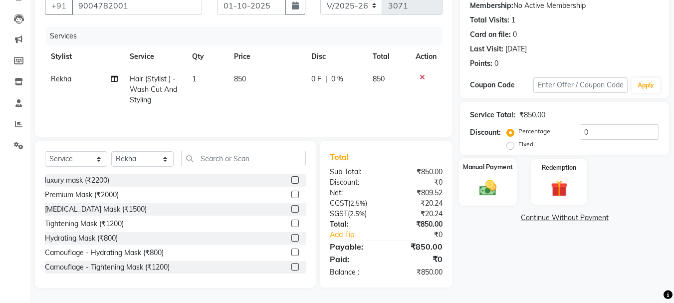
click at [491, 195] on img at bounding box center [488, 188] width 28 height 20
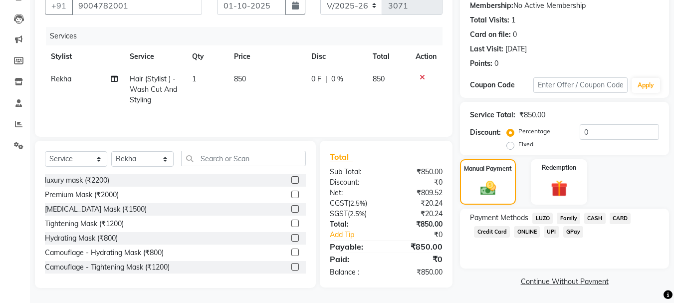
click at [574, 233] on span "GPay" at bounding box center [574, 231] width 20 height 11
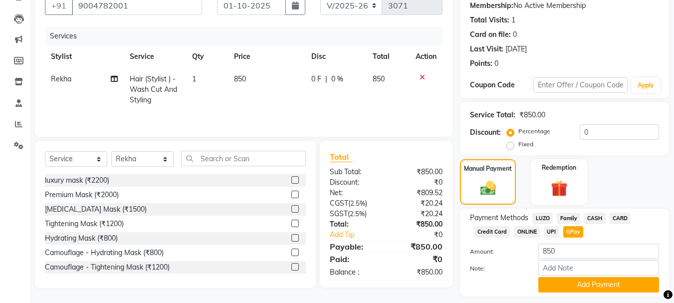
scroll to position [126, 0]
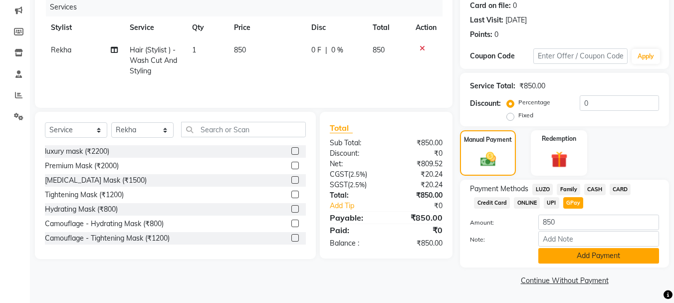
click at [583, 254] on button "Add Payment" at bounding box center [599, 255] width 121 height 15
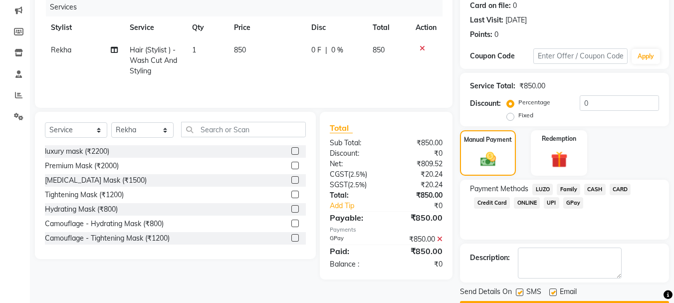
scroll to position [154, 0]
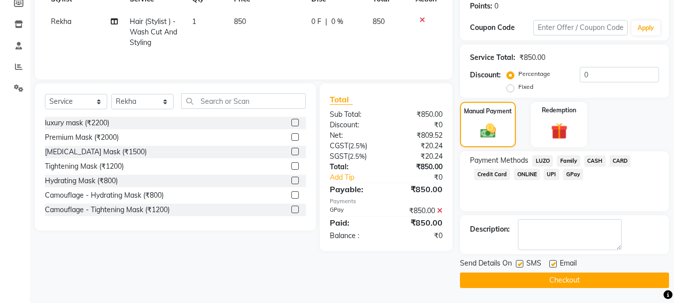
click at [497, 281] on button "Checkout" at bounding box center [564, 280] width 209 height 15
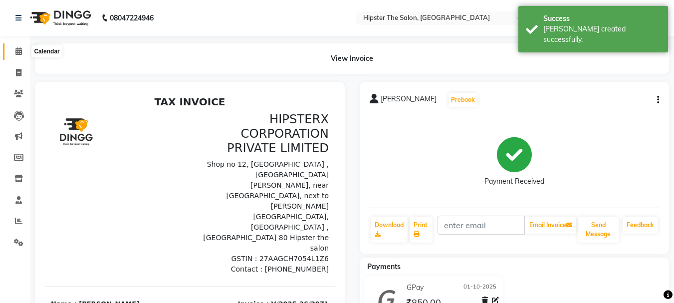
click at [17, 50] on icon at bounding box center [18, 50] width 6 height 7
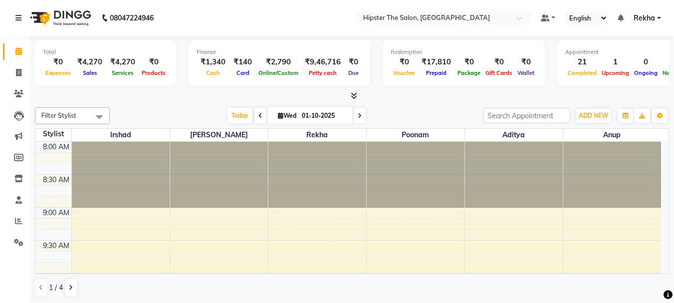
click at [356, 115] on span at bounding box center [360, 115] width 12 height 15
type input "02-10-2025"
